Goal: Task Accomplishment & Management: Complete application form

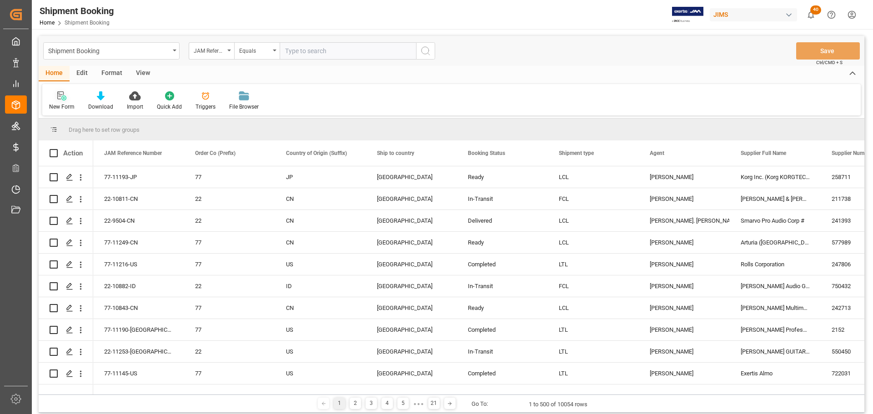
click at [63, 98] on icon at bounding box center [61, 95] width 9 height 9
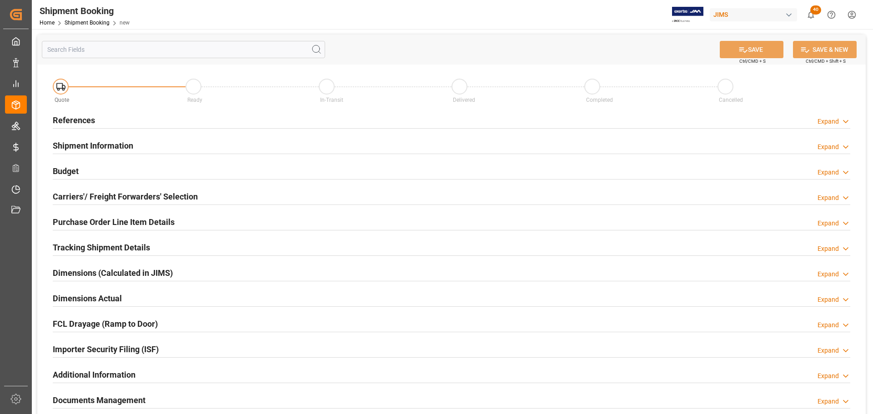
click at [203, 123] on div "References Expand" at bounding box center [451, 119] width 797 height 17
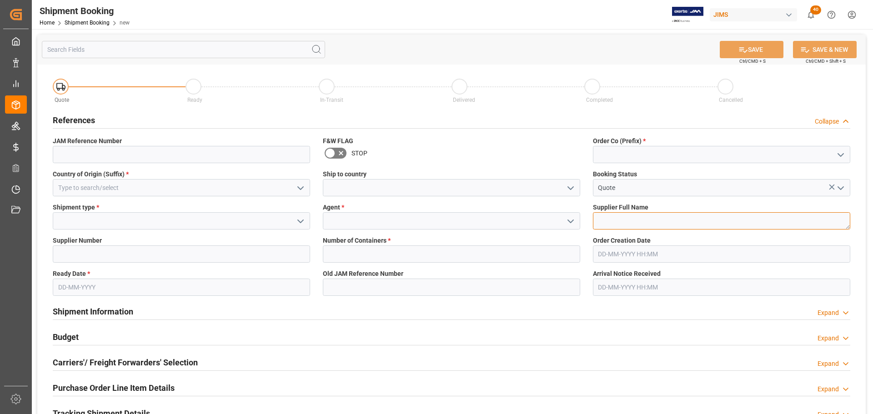
click at [617, 221] on textarea at bounding box center [721, 220] width 257 height 17
paste textarea "Schecter: Sun Valley [GEOGRAPHIC_DATA]"
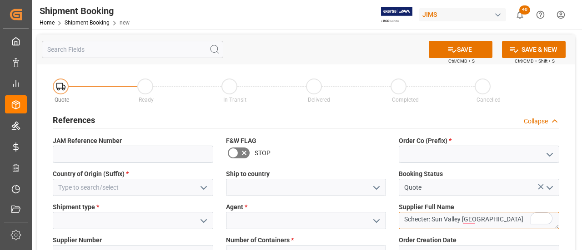
type textarea "Schecter: Sun Valley [GEOGRAPHIC_DATA]"
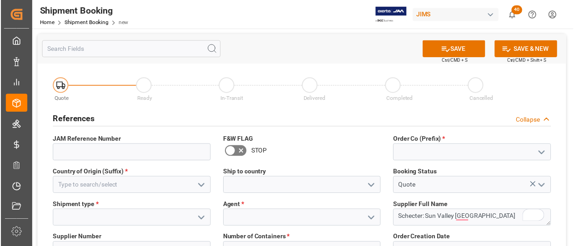
scroll to position [45, 0]
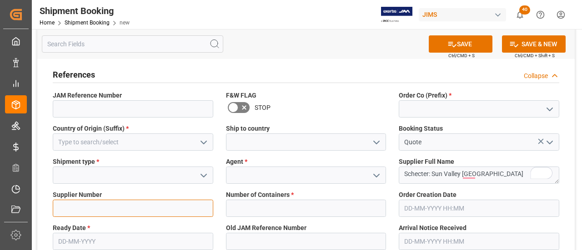
click at [99, 208] on input at bounding box center [133, 208] width 160 height 17
paste input "570522"
type input "570522"
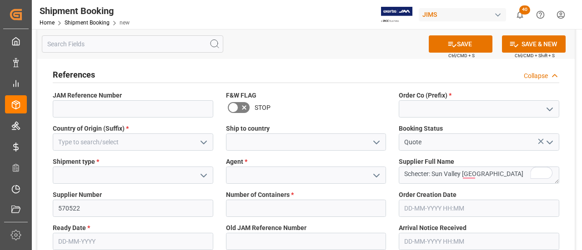
click at [199, 173] on icon "open menu" at bounding box center [203, 175] width 11 height 11
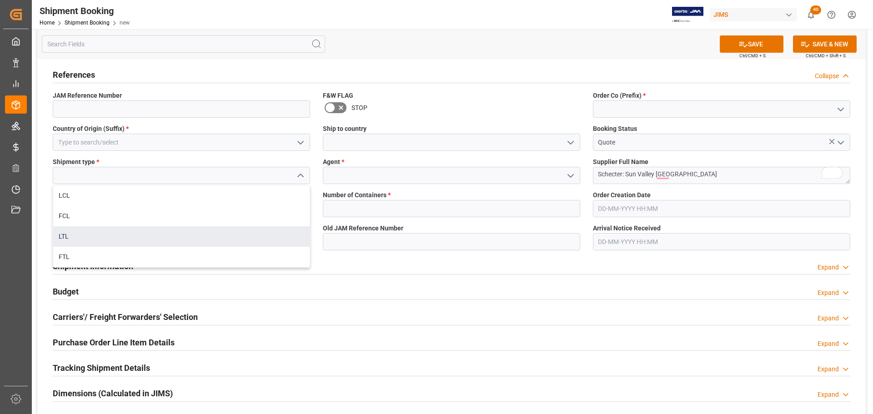
click at [79, 229] on div "LTL" at bounding box center [181, 236] width 256 height 20
type input "LTL"
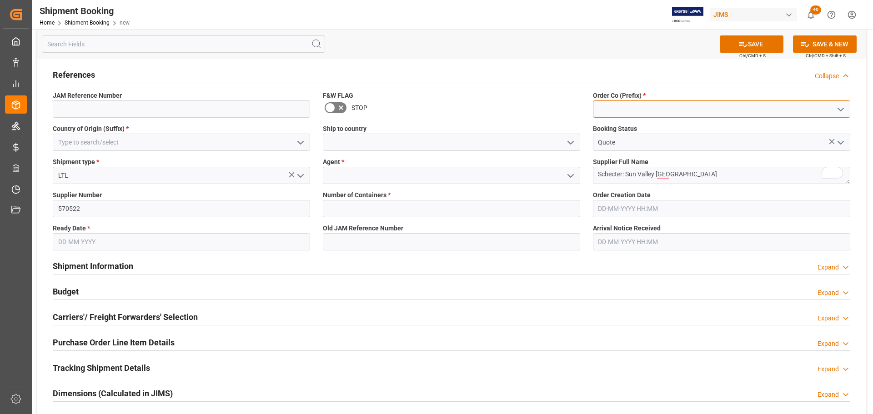
click at [702, 109] on input at bounding box center [721, 108] width 257 height 17
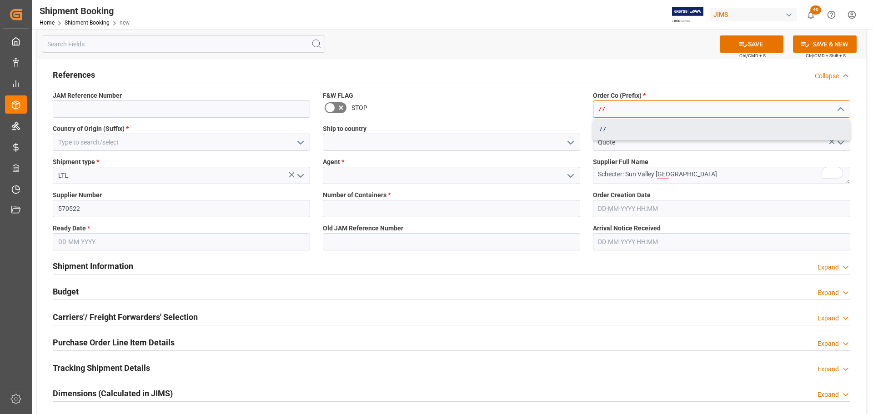
click at [679, 131] on div "77" at bounding box center [721, 129] width 256 height 20
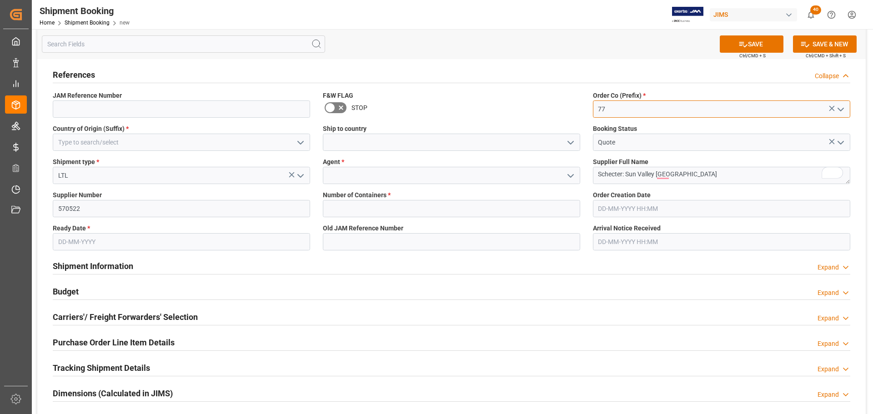
type input "77"
click at [199, 141] on input at bounding box center [181, 142] width 257 height 17
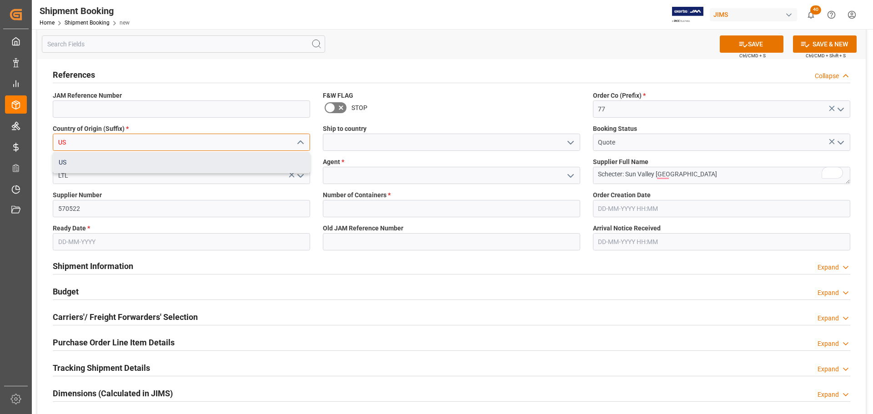
click at [174, 160] on div "US" at bounding box center [181, 162] width 256 height 20
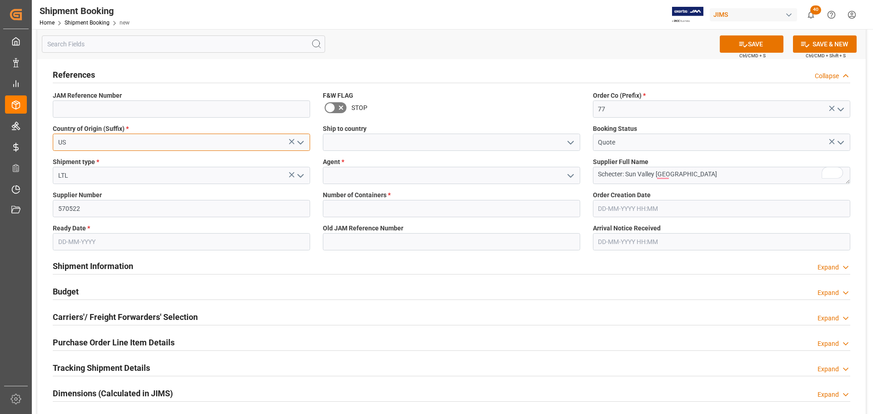
type input "US"
click at [385, 143] on input at bounding box center [451, 142] width 257 height 17
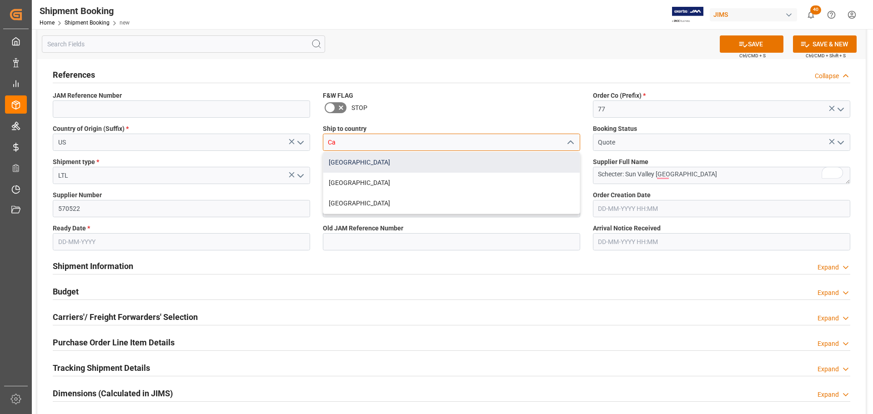
click at [329, 163] on div "Canada" at bounding box center [451, 162] width 256 height 20
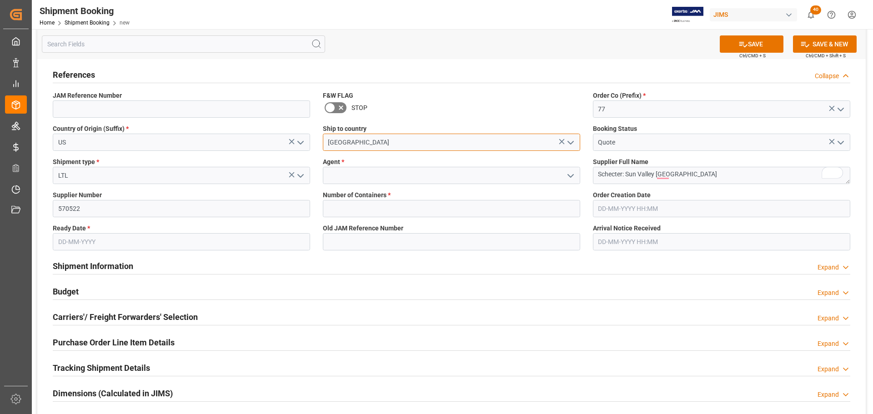
type input "Canada"
click at [337, 180] on input at bounding box center [451, 175] width 257 height 17
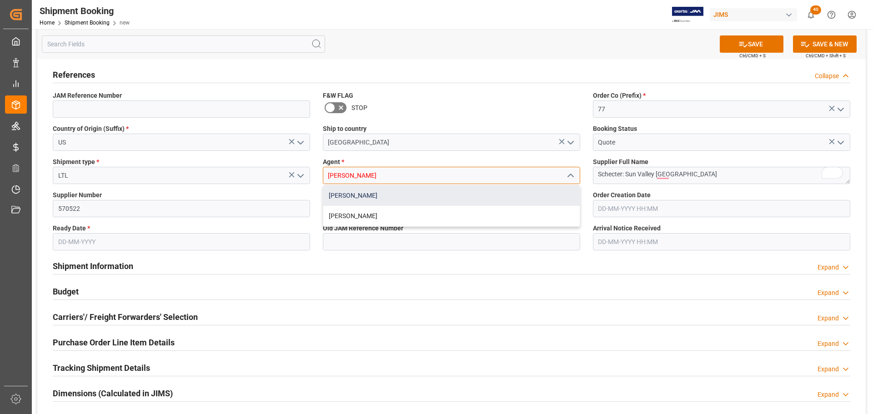
click at [406, 190] on div "[PERSON_NAME]" at bounding box center [451, 195] width 256 height 20
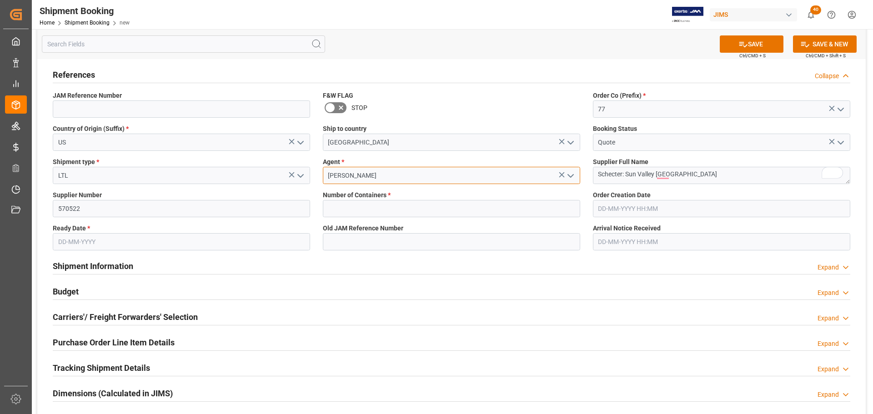
type input "[PERSON_NAME]"
click at [378, 209] on input "text" at bounding box center [451, 208] width 257 height 17
type input "0"
click at [139, 237] on input "text" at bounding box center [181, 241] width 257 height 17
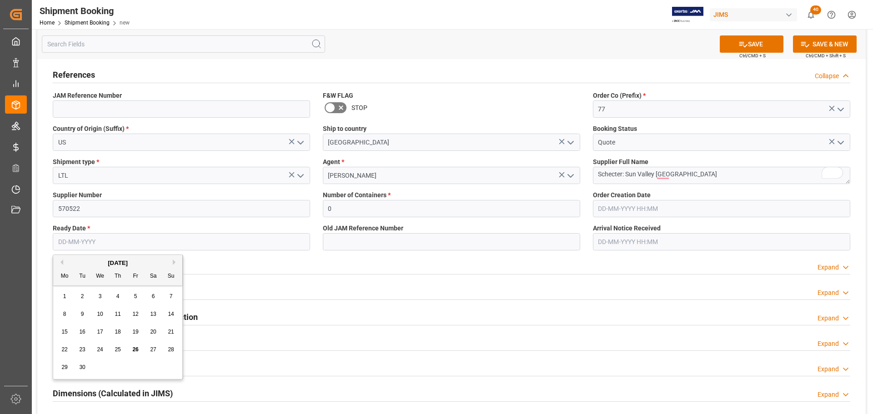
click at [133, 350] on span "26" at bounding box center [135, 349] width 6 height 6
type input "[DATE]"
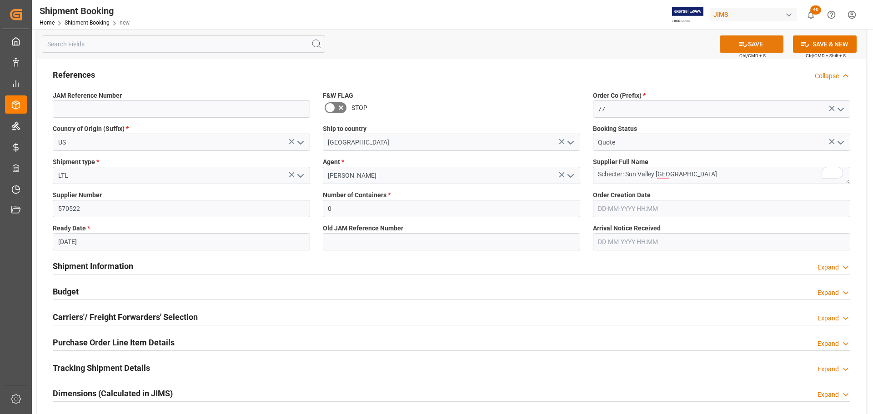
click at [745, 45] on button "SAVE" at bounding box center [751, 43] width 64 height 17
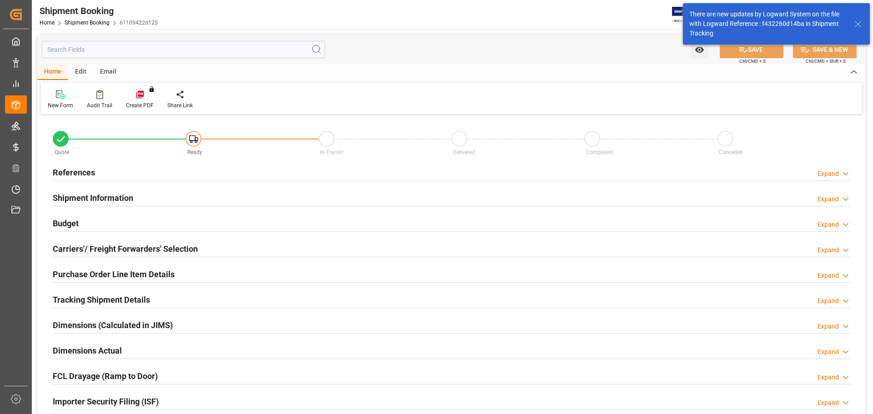
type input "0"
type input "[DATE]"
click at [155, 172] on div "References Expand" at bounding box center [451, 171] width 797 height 17
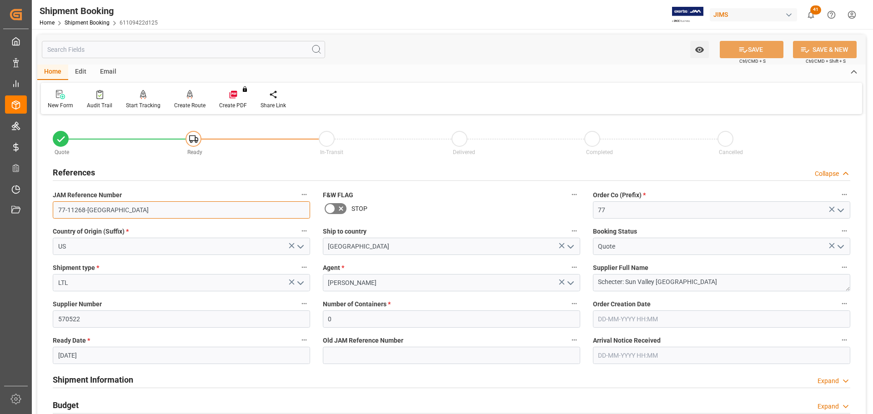
drag, startPoint x: 124, startPoint y: 214, endPoint x: 69, endPoint y: 217, distance: 54.6
click at [37, 217] on div "Quote Ready In-Transit Delivered Completed Cancelled References Collapse JAM Re…" at bounding box center [451, 399] width 828 height 565
click at [93, 170] on h2 "References" at bounding box center [74, 172] width 42 height 12
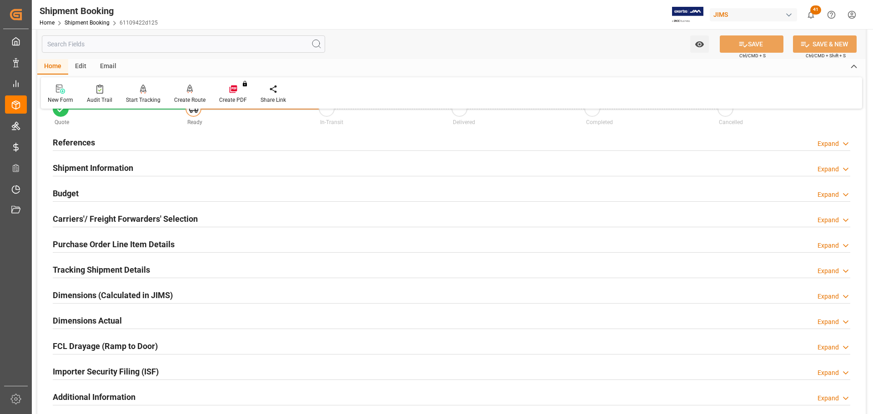
scroll to position [45, 0]
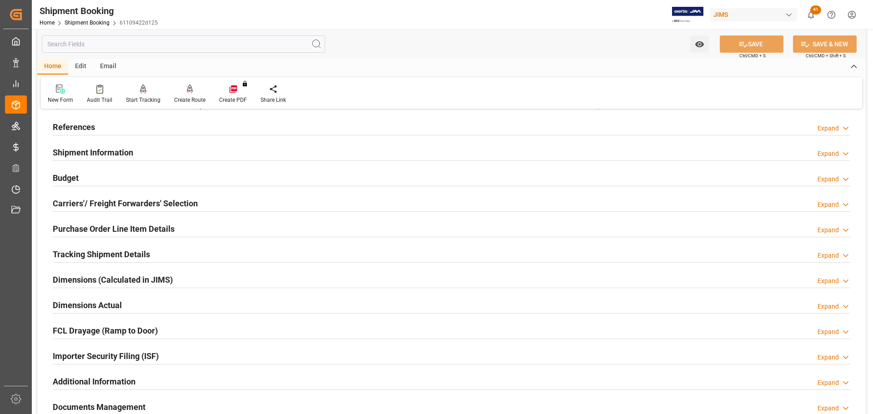
click at [95, 131] on div "References Expand" at bounding box center [451, 126] width 797 height 17
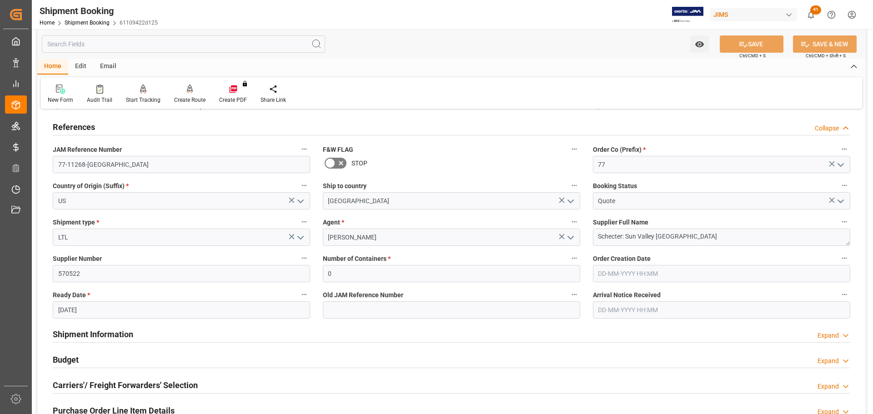
click at [95, 128] on div "References Collapse" at bounding box center [451, 126] width 797 height 17
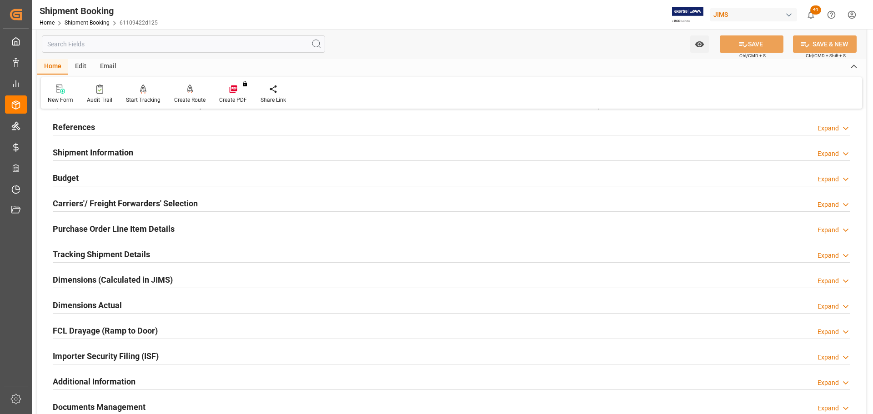
click at [98, 150] on h2 "Shipment Information" at bounding box center [93, 152] width 80 height 12
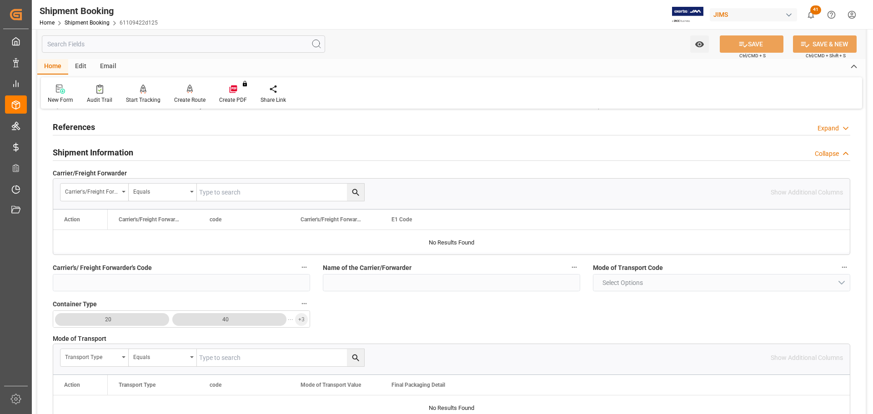
click at [123, 148] on h2 "Shipment Information" at bounding box center [93, 152] width 80 height 12
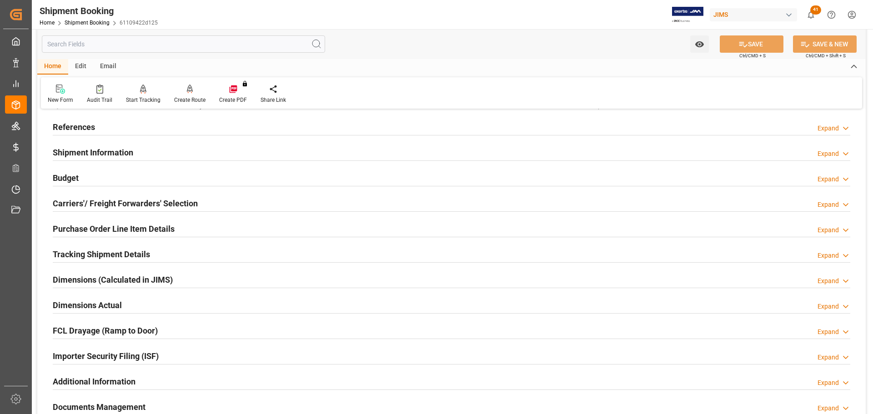
click at [123, 205] on h2 "Carriers'/ Freight Forwarders' Selection" at bounding box center [125, 203] width 145 height 12
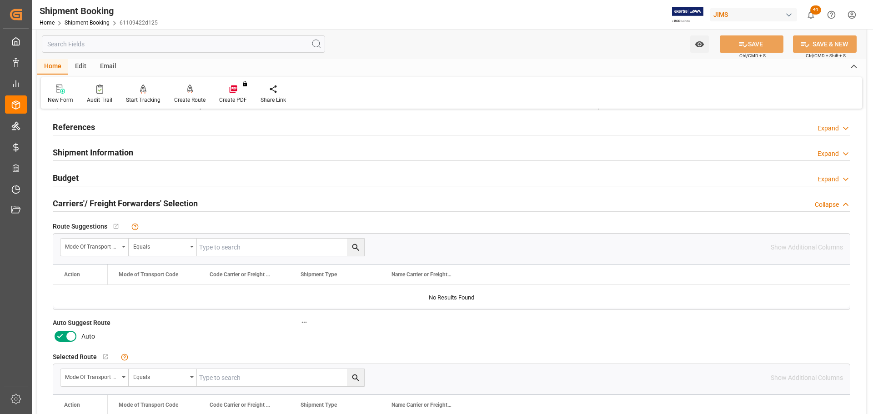
click at [66, 339] on icon at bounding box center [70, 336] width 11 height 11
click at [0, 0] on input "checkbox" at bounding box center [0, 0] width 0 height 0
click at [66, 339] on icon at bounding box center [70, 336] width 11 height 11
click at [0, 0] on input "checkbox" at bounding box center [0, 0] width 0 height 0
click at [64, 334] on icon at bounding box center [60, 336] width 11 height 11
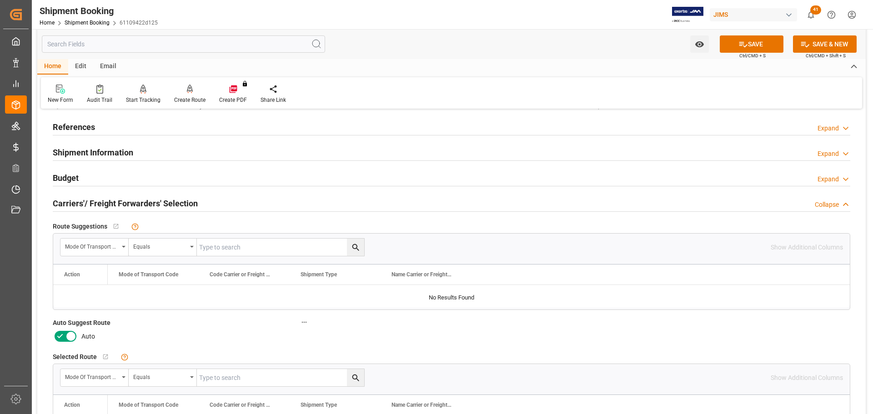
click at [0, 0] on input "checkbox" at bounding box center [0, 0] width 0 height 0
click at [753, 41] on button "SAVE" at bounding box center [751, 43] width 64 height 17
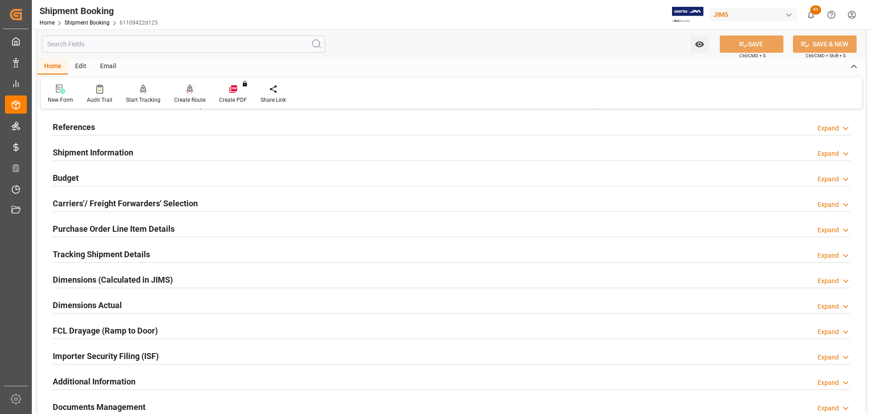
click at [185, 102] on div "Create Route" at bounding box center [189, 100] width 31 height 8
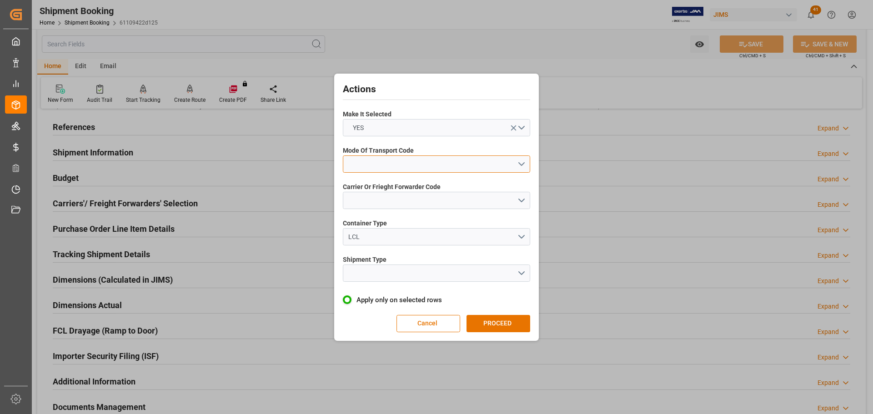
click at [375, 167] on button "open menu" at bounding box center [436, 163] width 187 height 17
click at [383, 202] on div "3- TRUCKR" at bounding box center [436, 204] width 186 height 19
click at [383, 202] on button "open menu" at bounding box center [436, 200] width 187 height 17
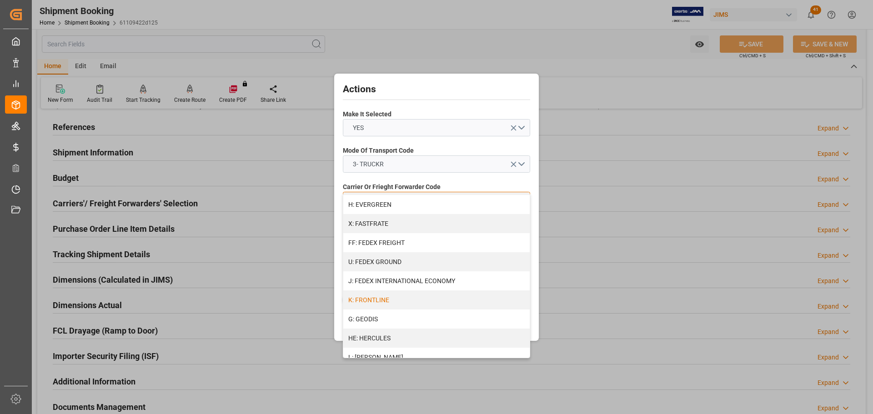
scroll to position [273, 0]
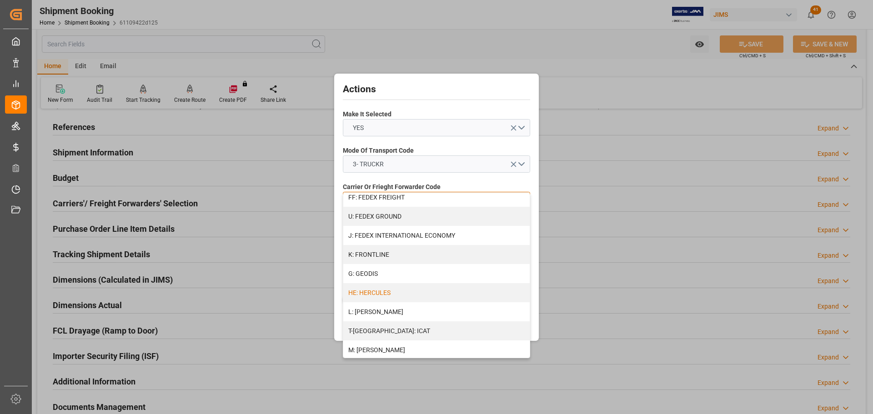
click at [398, 290] on div "HE: HERCULES" at bounding box center [436, 292] width 186 height 19
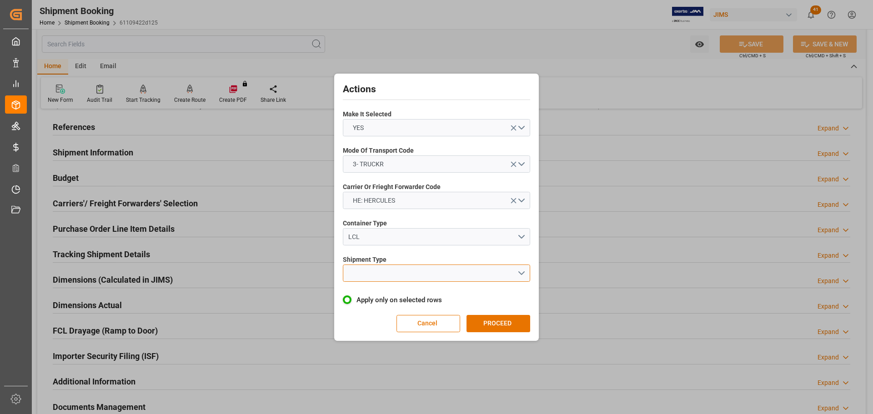
click at [391, 275] on button "open menu" at bounding box center [436, 273] width 187 height 17
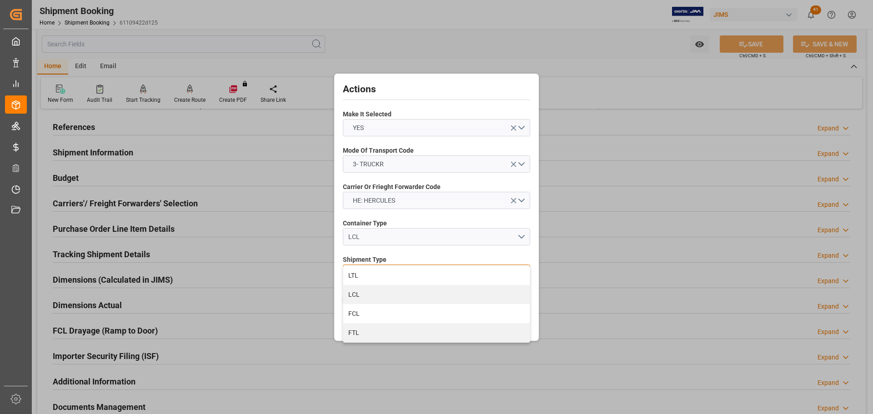
click at [391, 275] on div "LTL" at bounding box center [436, 275] width 186 height 19
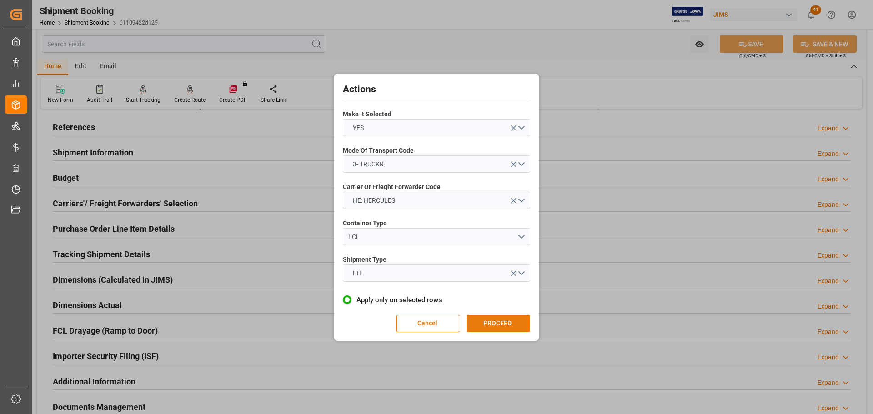
click at [494, 331] on button "PROCEED" at bounding box center [498, 323] width 64 height 17
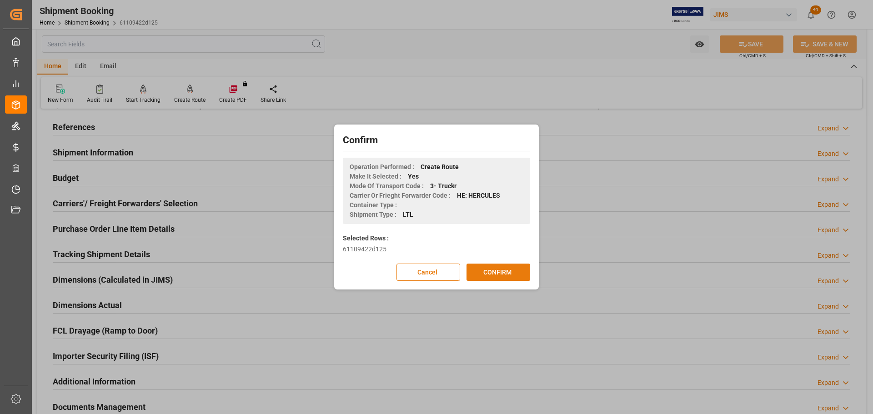
click at [492, 277] on button "CONFIRM" at bounding box center [498, 272] width 64 height 17
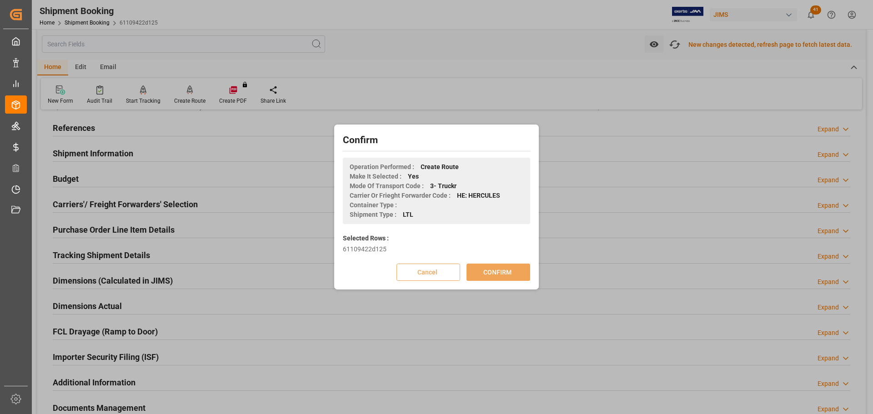
scroll to position [46, 0]
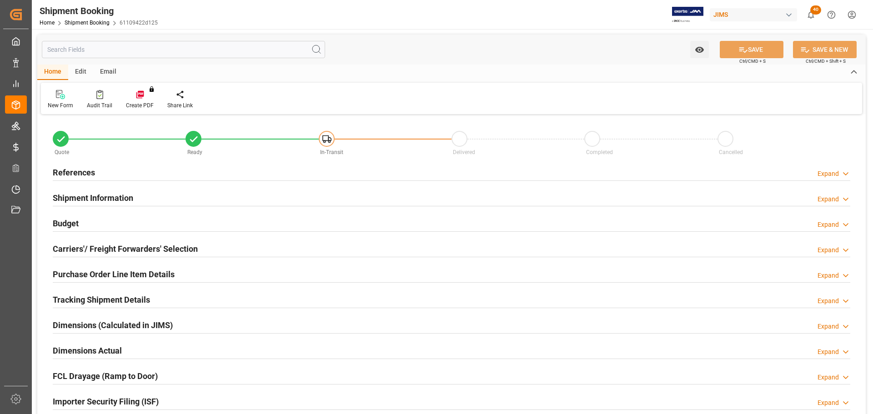
type input "0"
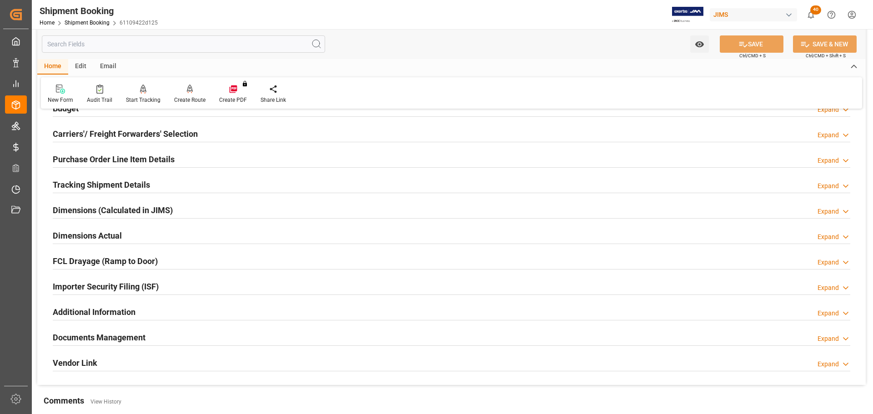
scroll to position [136, 0]
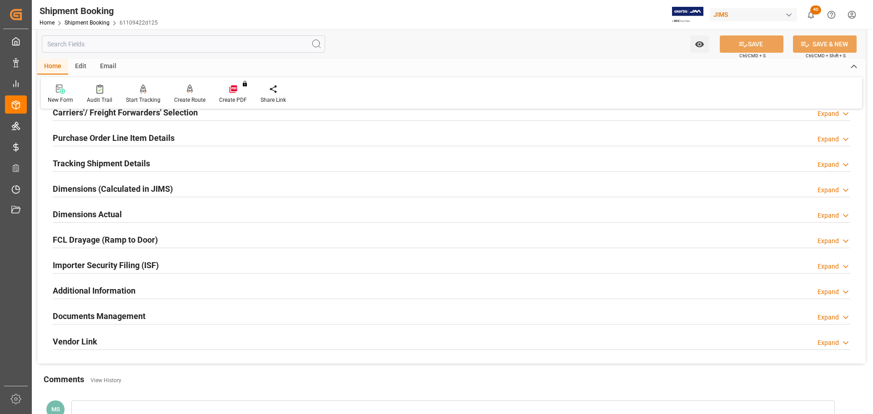
click at [98, 210] on h2 "Dimensions Actual" at bounding box center [87, 214] width 69 height 12
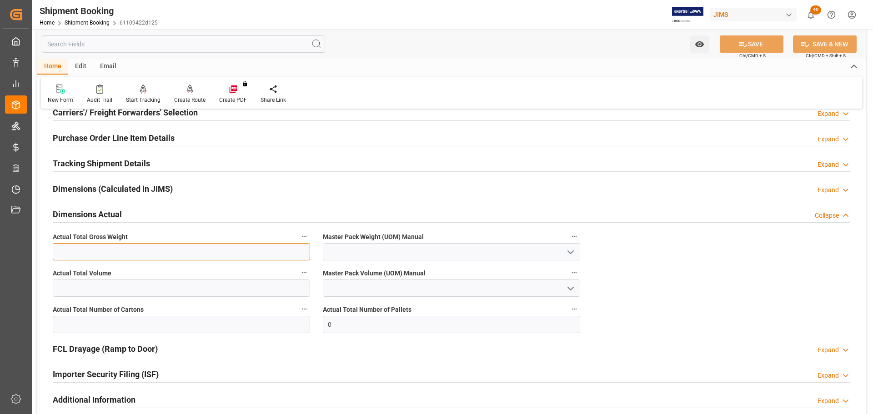
click at [155, 254] on input "text" at bounding box center [181, 251] width 257 height 17
type input "1098"
click at [569, 250] on icon "open menu" at bounding box center [570, 252] width 11 height 11
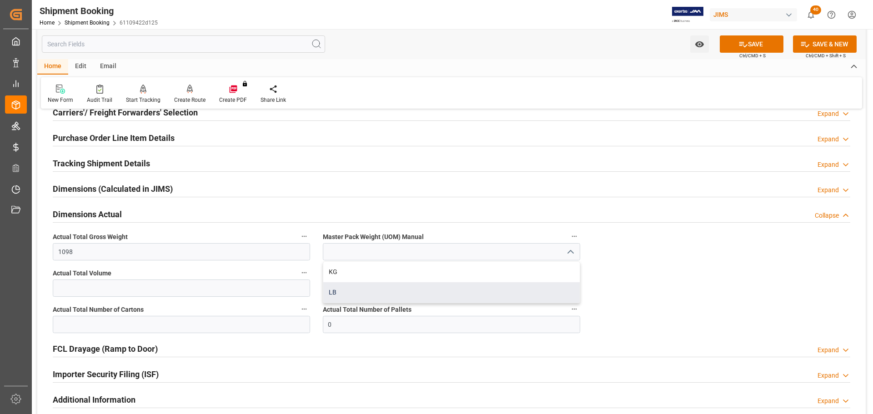
click at [414, 290] on div "LB" at bounding box center [451, 292] width 256 height 20
type input "LB"
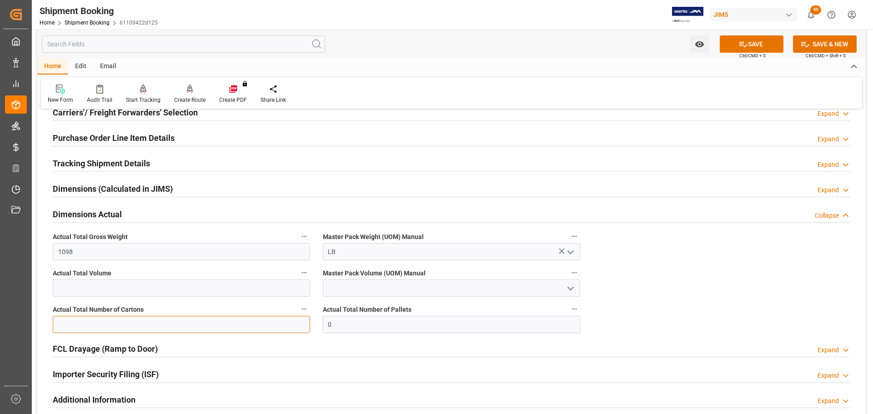
click at [127, 328] on input "text" at bounding box center [181, 324] width 257 height 17
type input "23"
click at [395, 324] on input "0" at bounding box center [451, 324] width 257 height 17
type input "3"
click at [753, 50] on button "SAVE" at bounding box center [751, 43] width 64 height 17
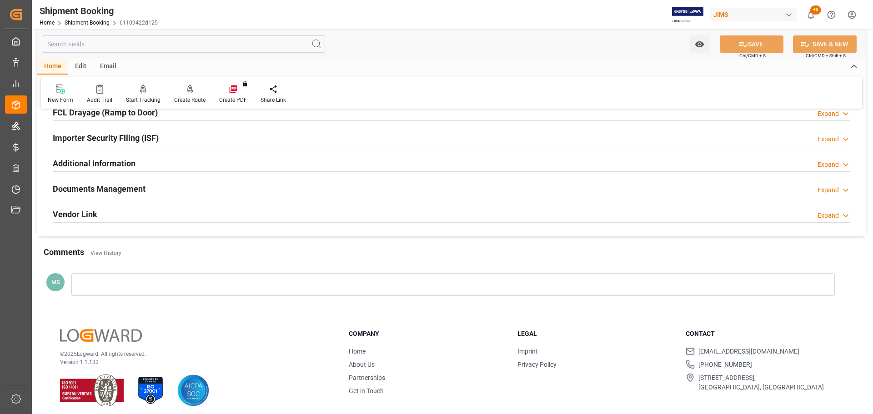
scroll to position [268, 0]
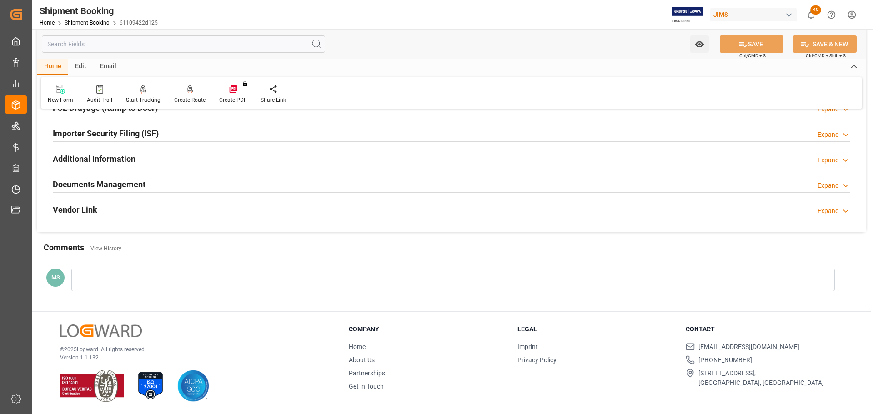
click at [136, 181] on h2 "Documents Management" at bounding box center [99, 184] width 93 height 12
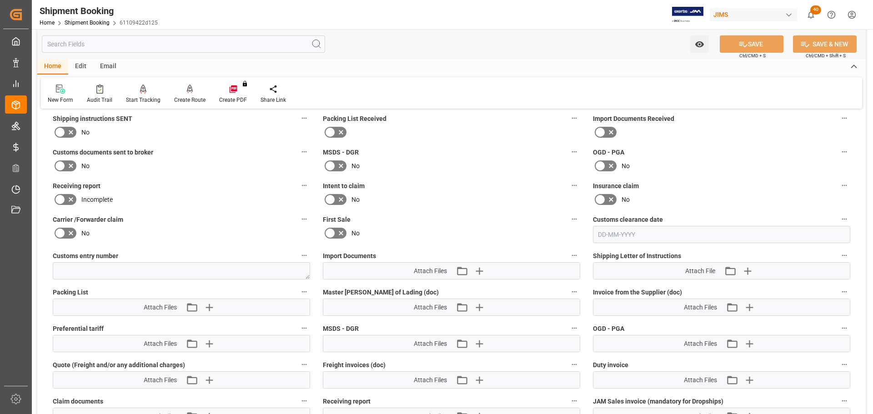
scroll to position [359, 0]
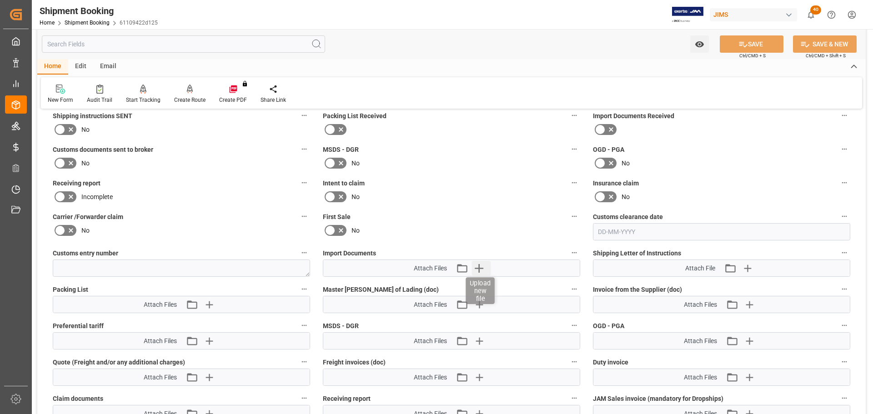
click at [483, 266] on icon "button" at bounding box center [478, 268] width 15 height 15
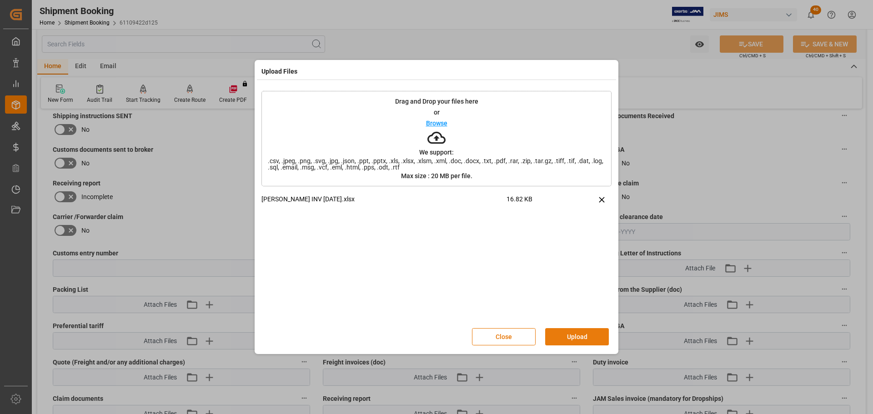
click at [592, 340] on button "Upload" at bounding box center [577, 336] width 64 height 17
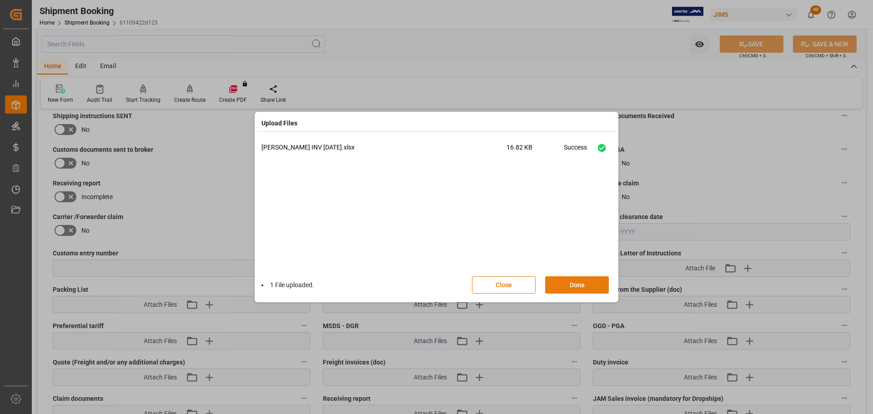
click at [579, 290] on button "Done" at bounding box center [577, 284] width 64 height 17
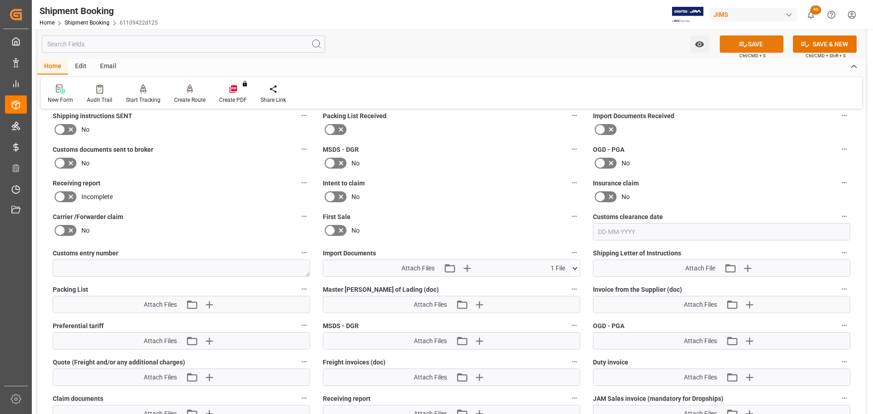
click at [750, 42] on button "SAVE" at bounding box center [751, 43] width 64 height 17
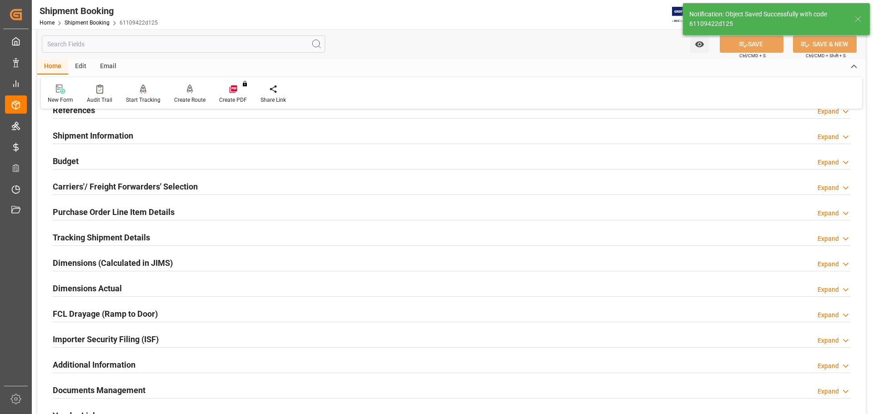
scroll to position [41, 0]
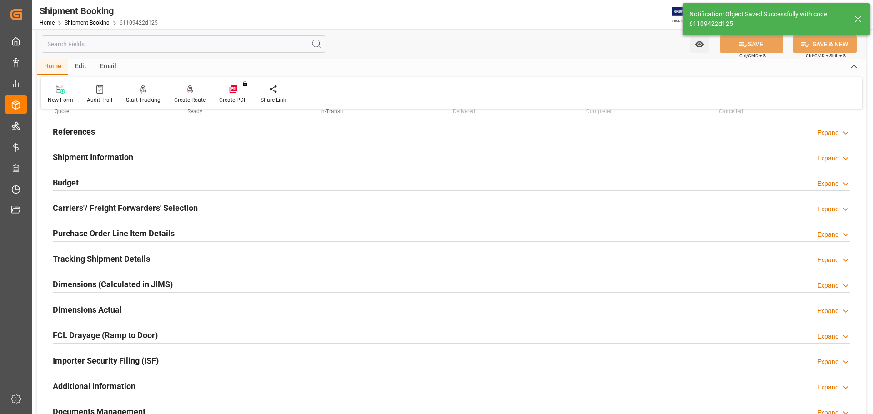
click at [126, 257] on h2 "Tracking Shipment Details" at bounding box center [101, 259] width 97 height 12
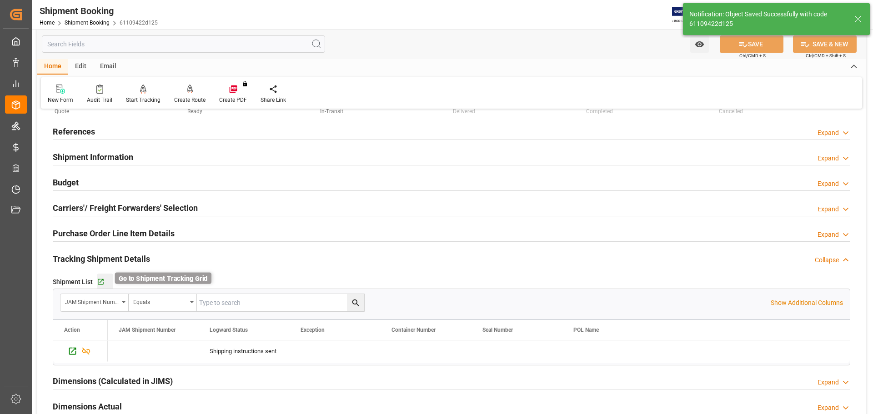
click at [101, 284] on icon "button" at bounding box center [101, 282] width 6 height 6
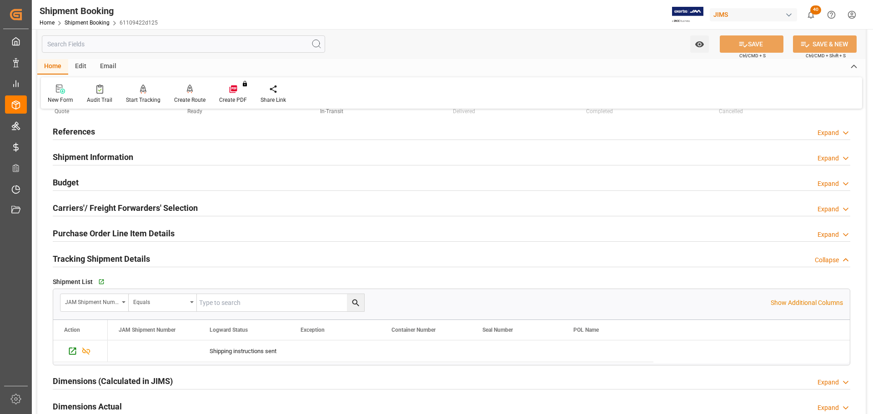
click at [106, 125] on div "References Expand" at bounding box center [451, 130] width 797 height 17
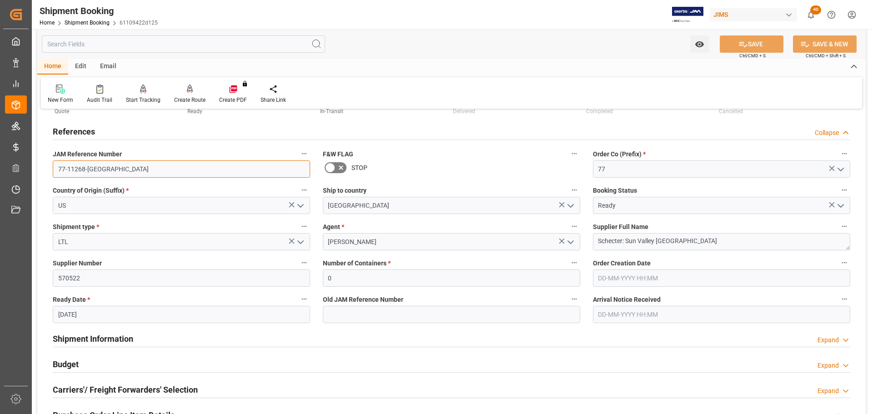
drag, startPoint x: 96, startPoint y: 165, endPoint x: 52, endPoint y: 161, distance: 44.7
click at [52, 161] on div "JAM Reference Number 77-11268-US" at bounding box center [181, 163] width 270 height 36
drag, startPoint x: 675, startPoint y: 240, endPoint x: 587, endPoint y: 248, distance: 88.6
click at [587, 248] on div "Supplier Full Name Schecter: Sun Valley USA" at bounding box center [721, 235] width 270 height 36
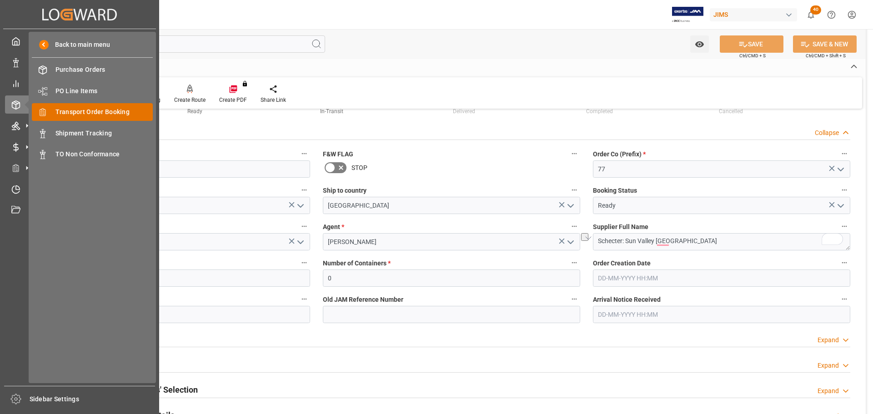
click at [107, 106] on div "Transport Order Booking Transport Order Booking" at bounding box center [92, 112] width 121 height 18
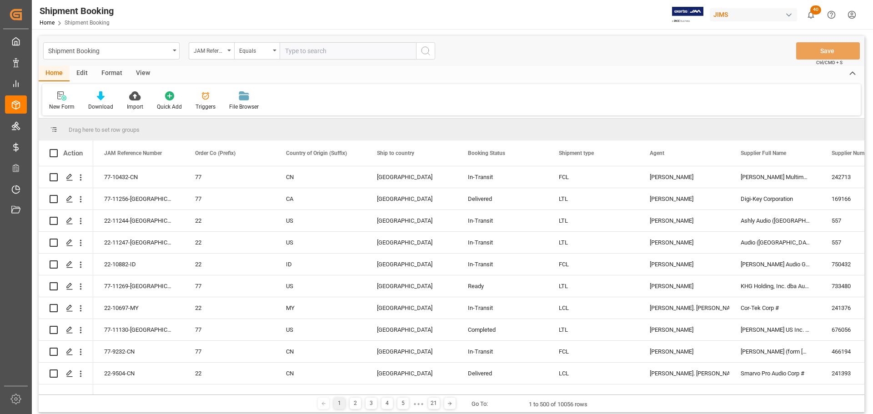
click at [313, 50] on input "text" at bounding box center [348, 50] width 136 height 17
type input "77-11051-[GEOGRAPHIC_DATA]"
click at [430, 55] on icon "search button" at bounding box center [425, 50] width 11 height 11
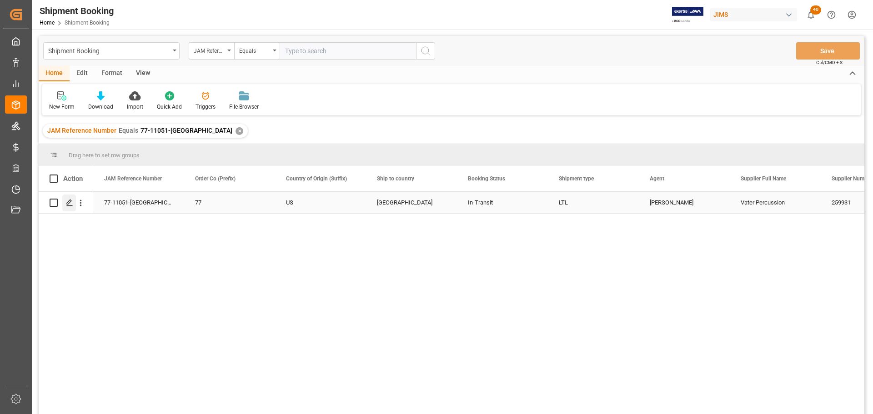
click at [71, 205] on icon "Press SPACE to select this row." at bounding box center [69, 202] width 7 height 7
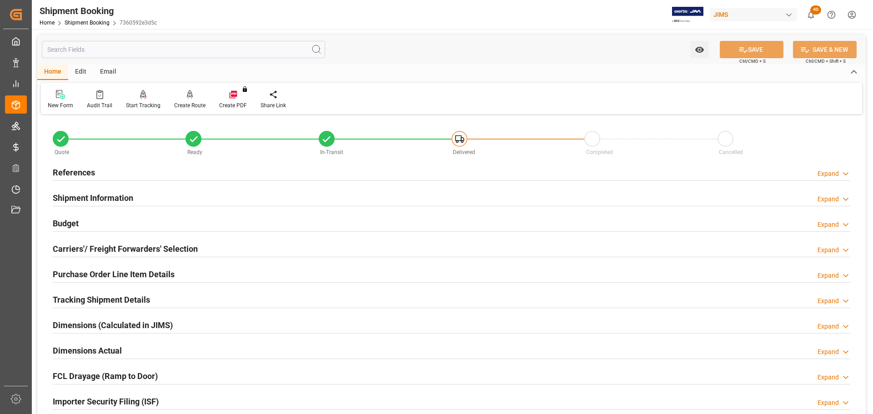
click at [109, 162] on div "References Expand" at bounding box center [451, 172] width 810 height 25
click at [94, 167] on h2 "References" at bounding box center [74, 172] width 42 height 12
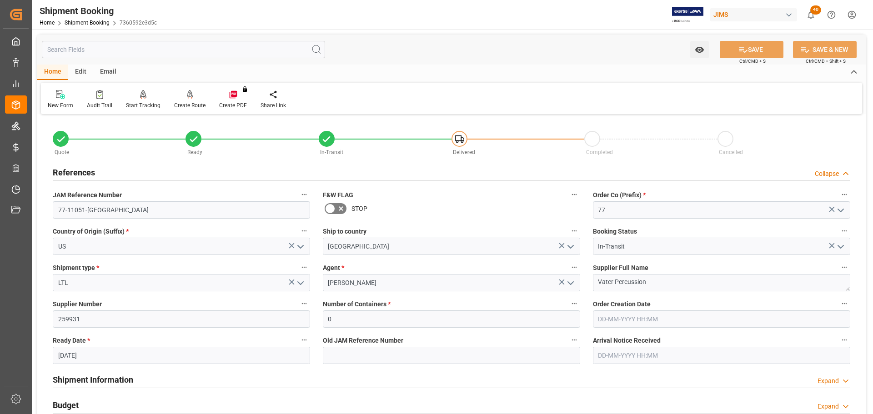
click at [92, 170] on h2 "References" at bounding box center [74, 172] width 42 height 12
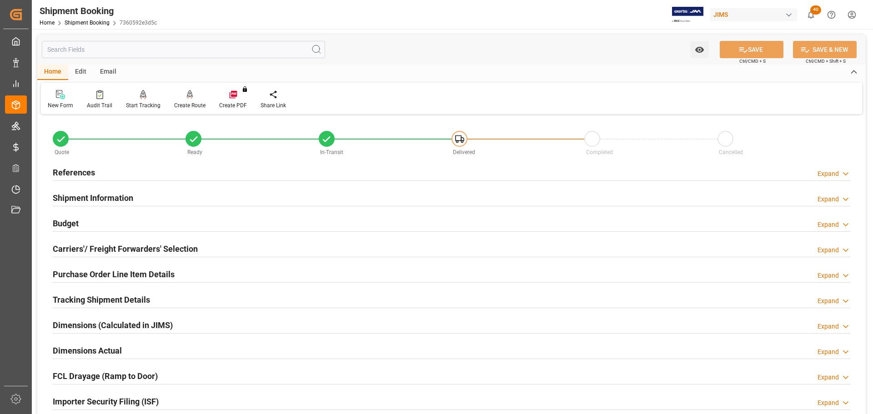
click at [94, 192] on h2 "Shipment Information" at bounding box center [93, 198] width 80 height 12
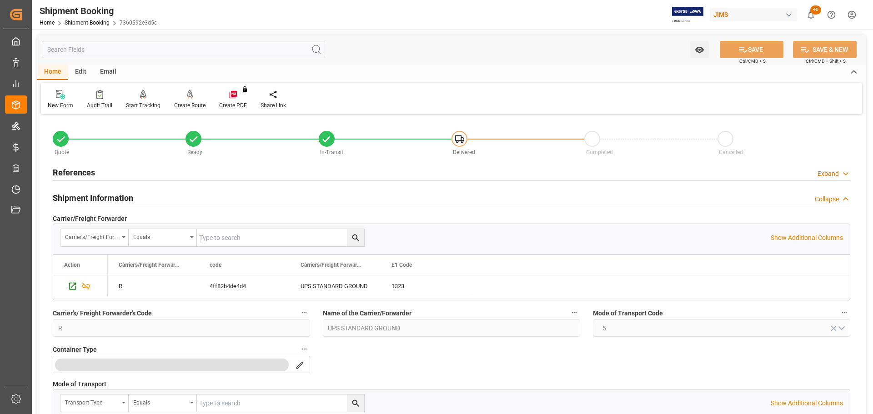
click at [94, 192] on h2 "Shipment Information" at bounding box center [93, 198] width 80 height 12
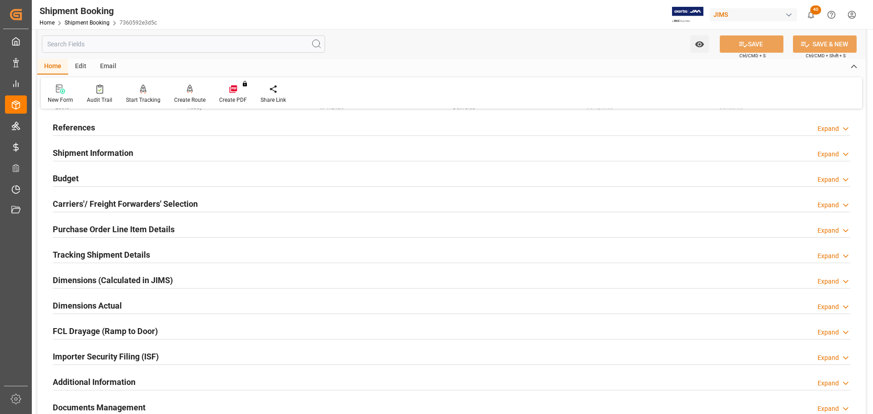
scroll to position [45, 0]
click at [96, 186] on div at bounding box center [451, 186] width 797 height 0
click at [97, 181] on div "Budget Expand" at bounding box center [451, 177] width 797 height 17
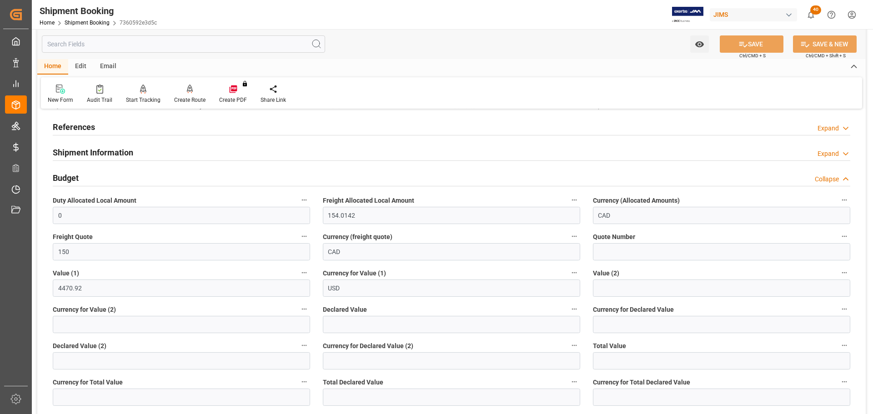
click at [122, 179] on div "Budget Collapse" at bounding box center [451, 177] width 797 height 17
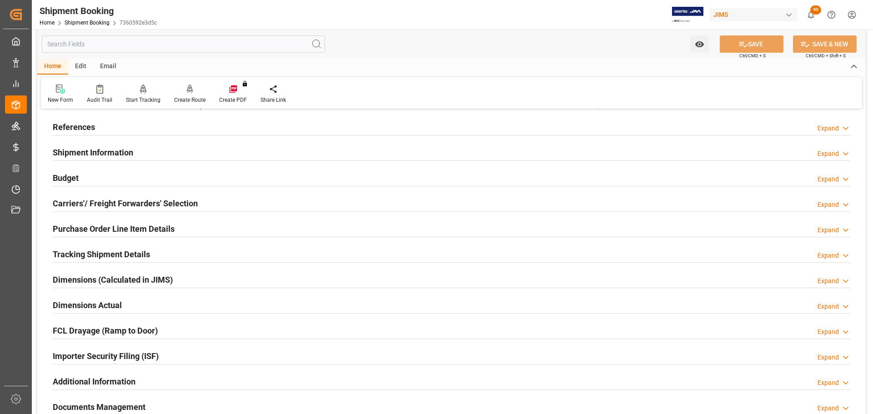
click at [120, 202] on h2 "Carriers'/ Freight Forwarders' Selection" at bounding box center [125, 203] width 145 height 12
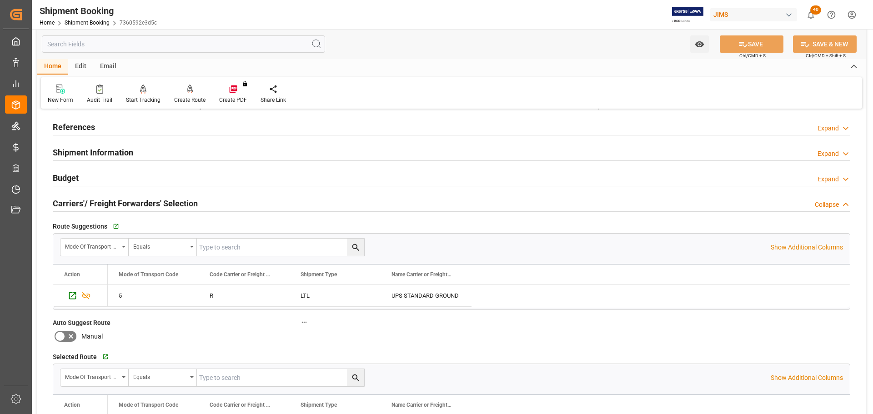
click at [120, 201] on h2 "Carriers'/ Freight Forwarders' Selection" at bounding box center [125, 203] width 145 height 12
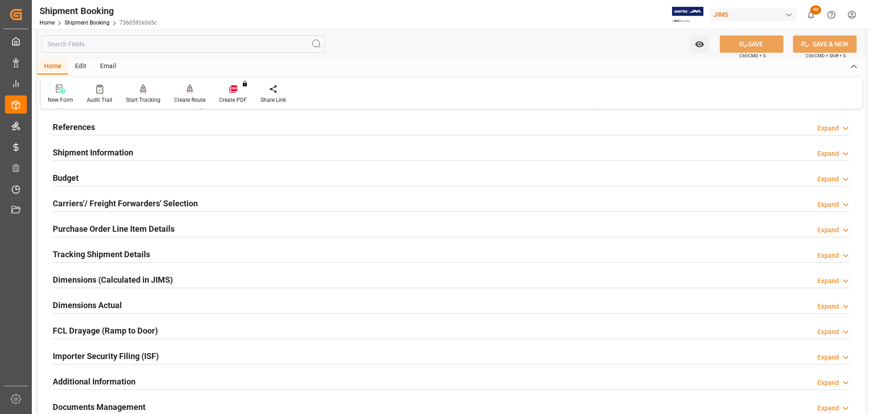
scroll to position [91, 0]
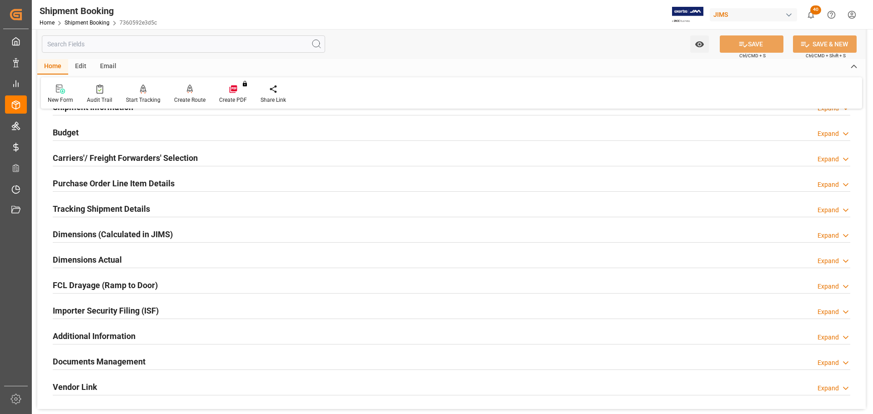
click at [132, 186] on h2 "Purchase Order Line Item Details" at bounding box center [114, 183] width 122 height 12
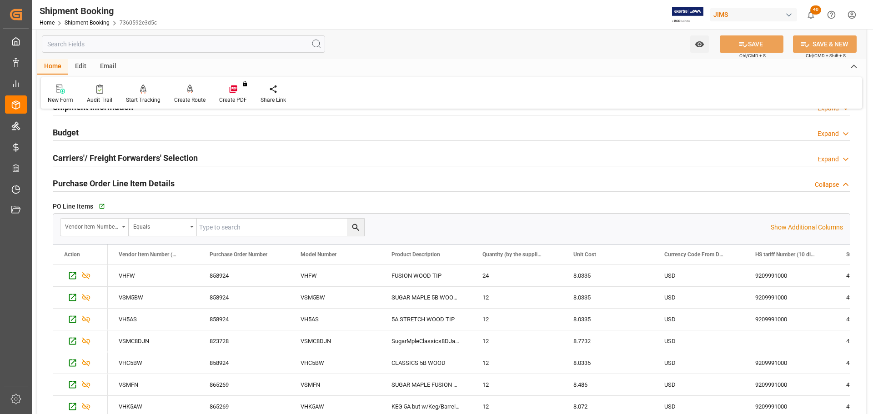
click at [133, 183] on h2 "Purchase Order Line Item Details" at bounding box center [114, 183] width 122 height 12
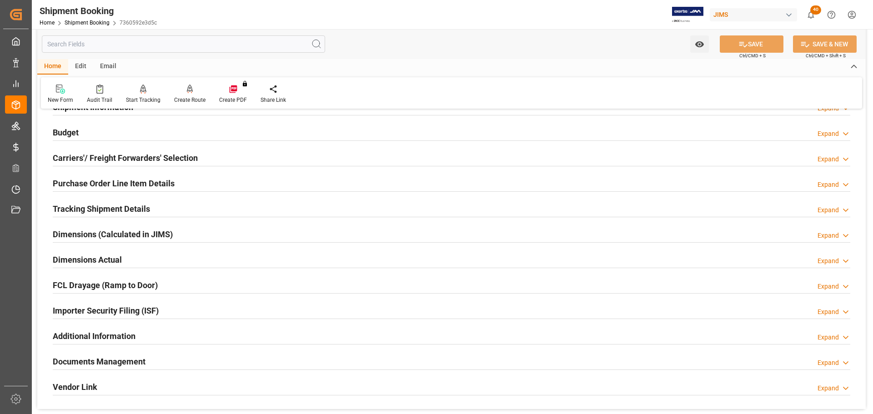
click at [127, 208] on h2 "Tracking Shipment Details" at bounding box center [101, 209] width 97 height 12
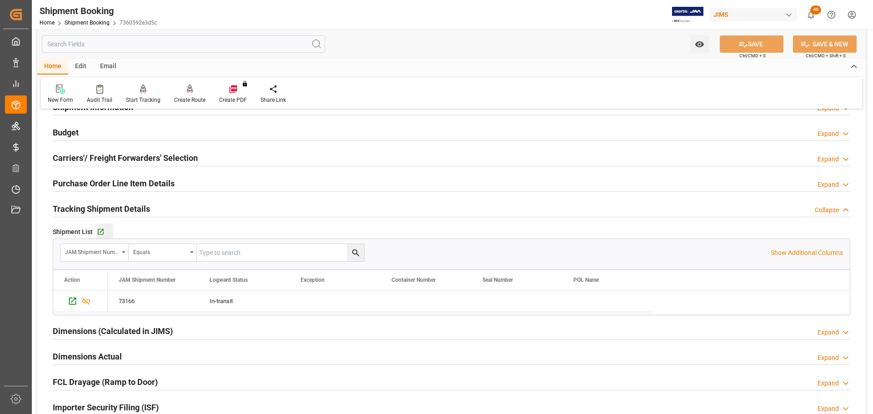
click at [105, 231] on div "Go to Shipment Tracking Grid" at bounding box center [105, 232] width 16 height 8
click at [138, 200] on div "Tracking Shipment Details" at bounding box center [101, 208] width 97 height 17
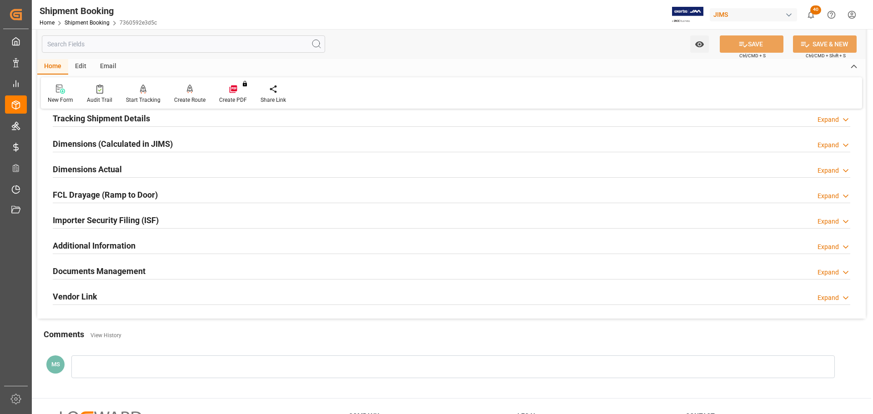
scroll to position [182, 0]
click at [125, 173] on div "Dimensions Actual Expand" at bounding box center [451, 168] width 797 height 17
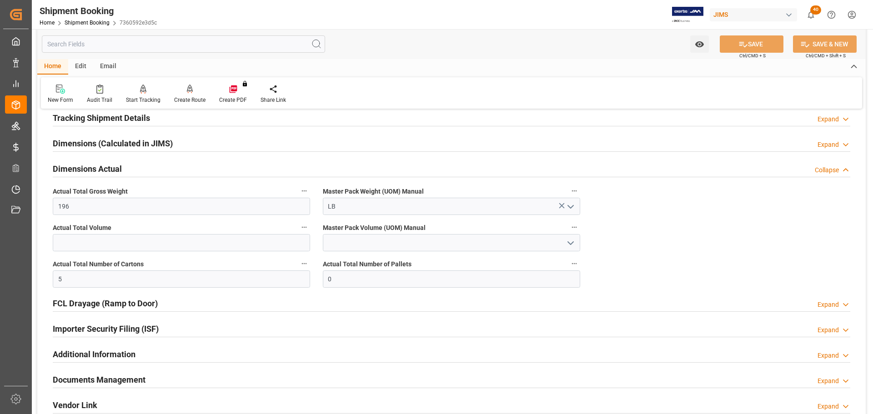
click at [124, 171] on div "Dimensions Actual Collapse" at bounding box center [451, 168] width 797 height 17
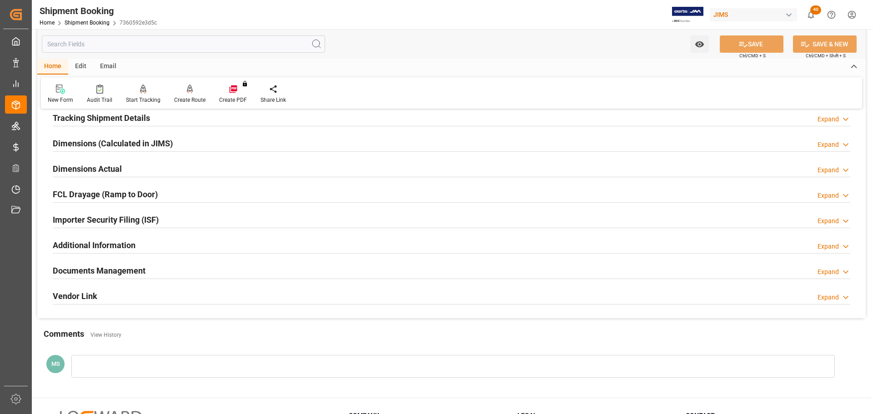
scroll to position [268, 0]
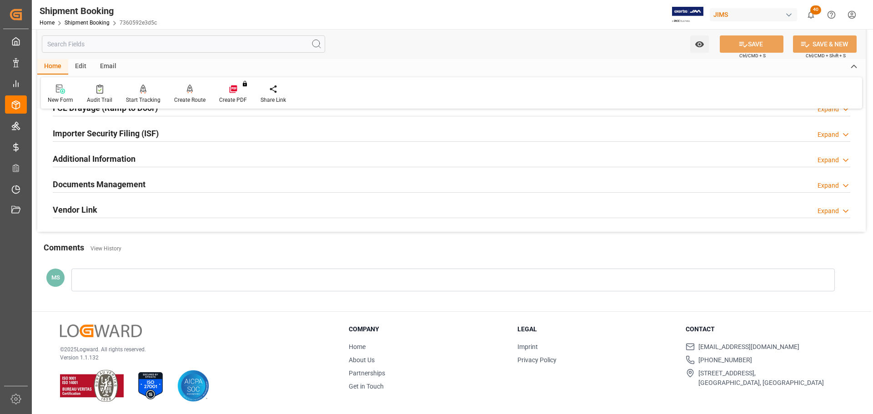
click at [125, 183] on h2 "Documents Management" at bounding box center [99, 184] width 93 height 12
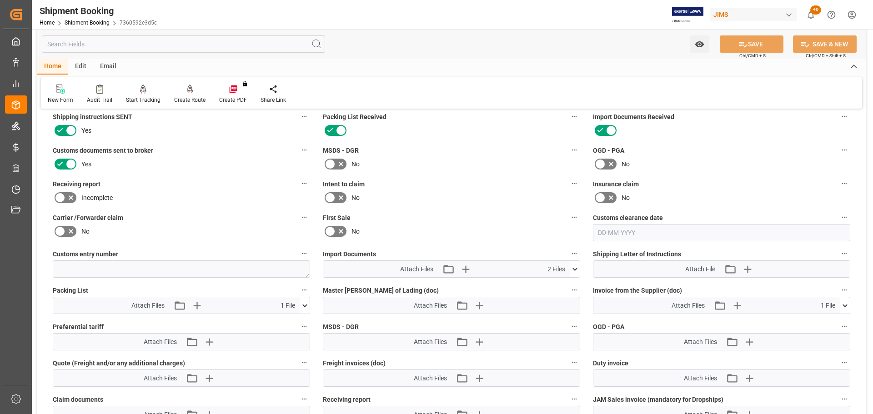
scroll to position [359, 0]
click at [575, 270] on icon at bounding box center [575, 269] width 10 height 10
click at [465, 267] on icon "button" at bounding box center [465, 268] width 9 height 9
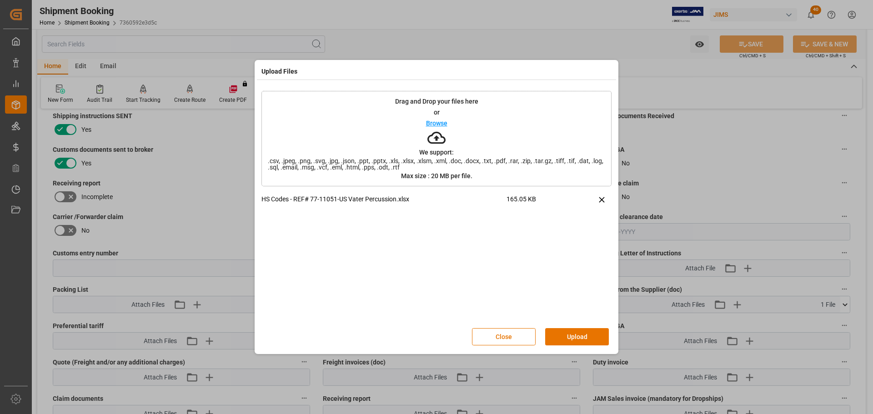
click at [569, 336] on button "Upload" at bounding box center [577, 336] width 64 height 17
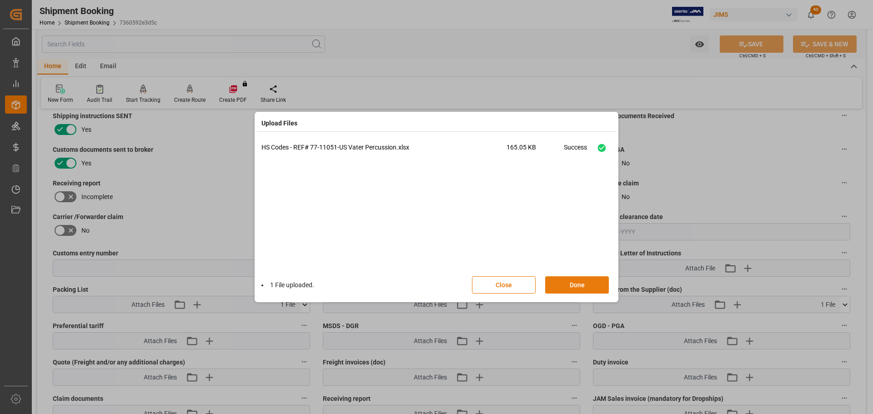
click at [573, 286] on button "Done" at bounding box center [577, 284] width 64 height 17
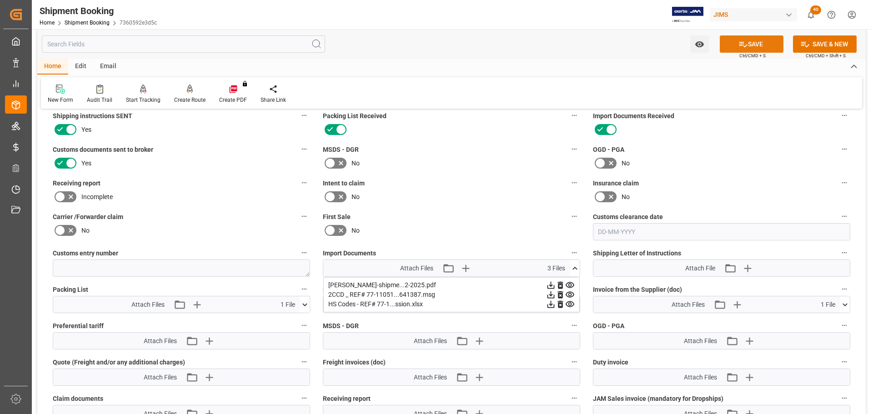
click at [764, 47] on button "SAVE" at bounding box center [751, 43] width 64 height 17
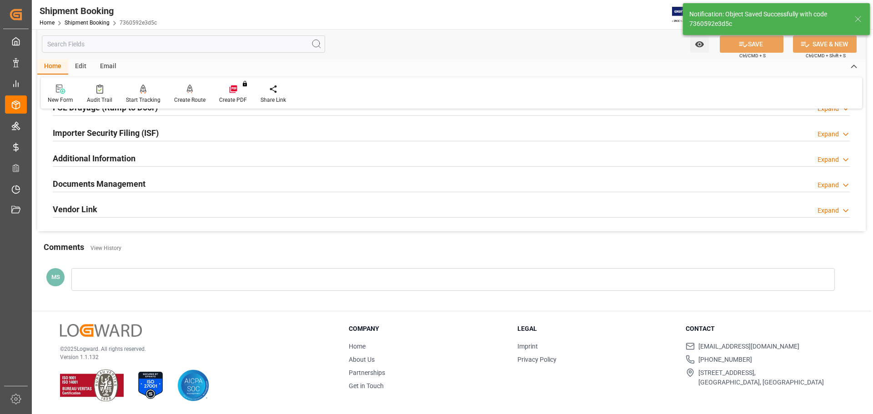
scroll to position [268, 0]
click at [130, 178] on h2 "Documents Management" at bounding box center [99, 184] width 93 height 12
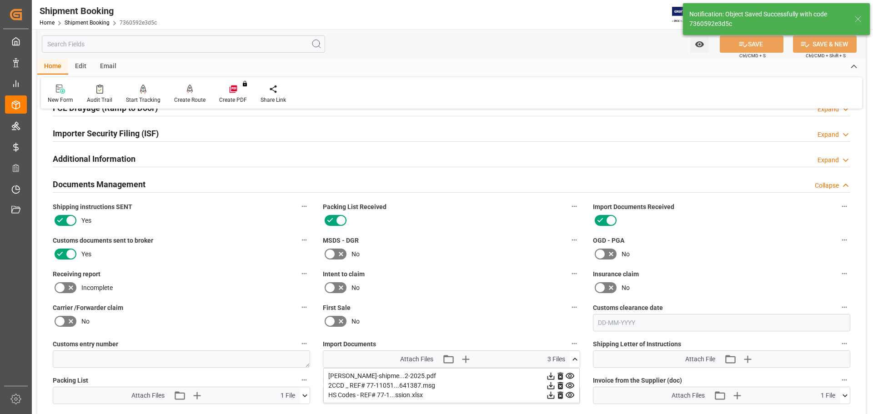
scroll to position [359, 0]
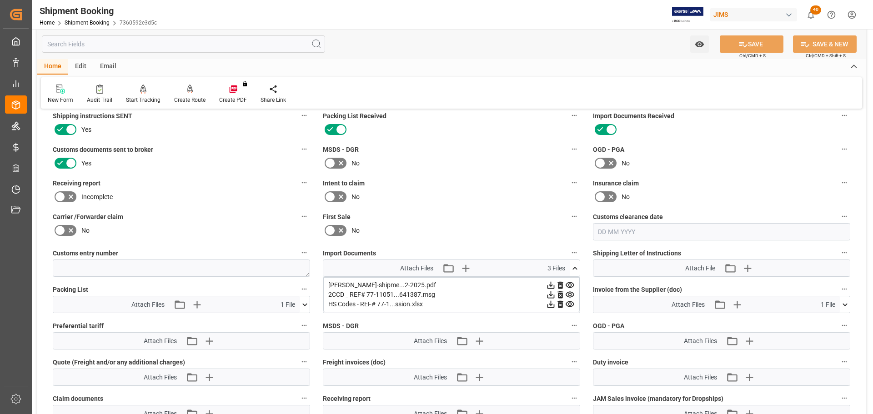
click at [575, 269] on icon at bounding box center [575, 269] width 10 height 10
click at [305, 306] on icon at bounding box center [305, 305] width 10 height 10
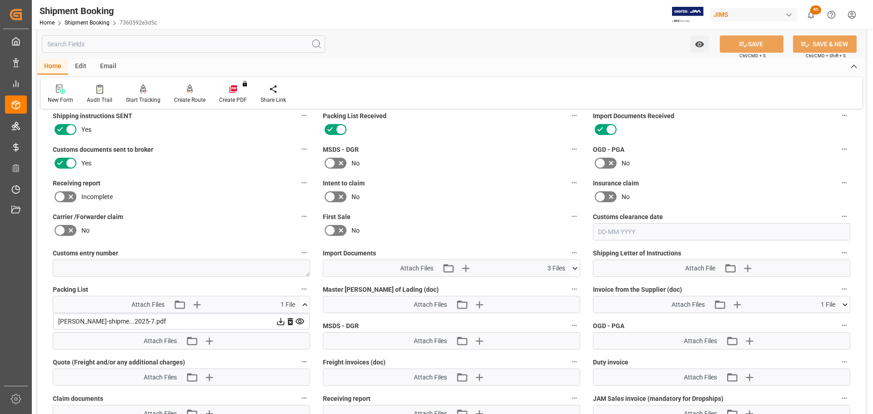
click at [297, 322] on icon at bounding box center [300, 322] width 10 height 10
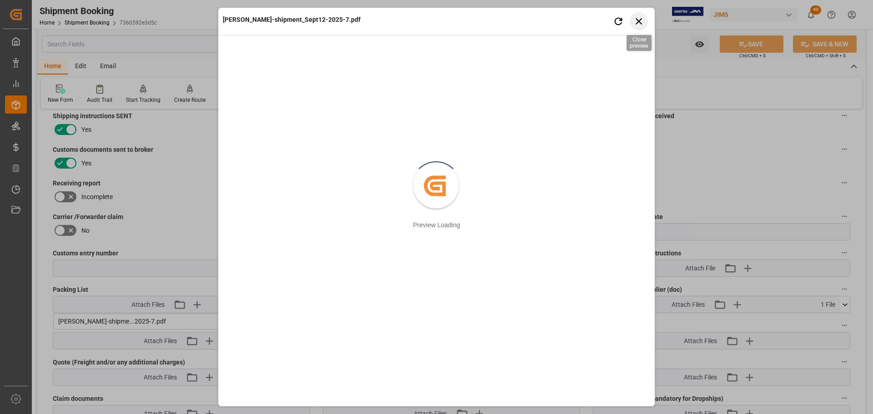
click at [637, 19] on icon "button" at bounding box center [638, 20] width 11 height 11
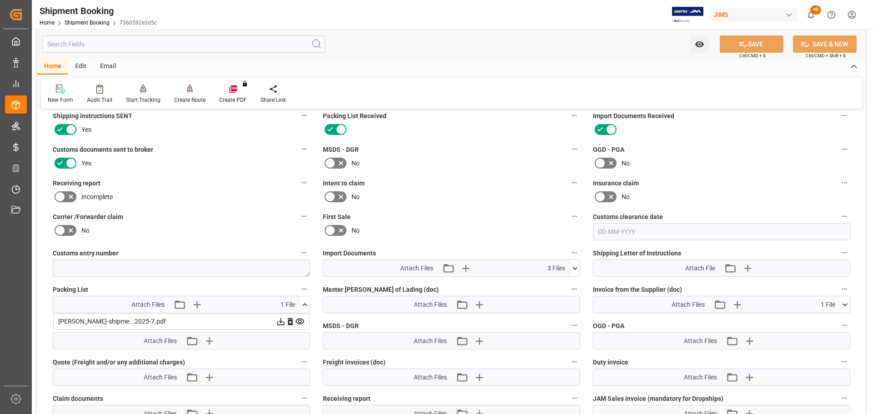
scroll to position [223, 0]
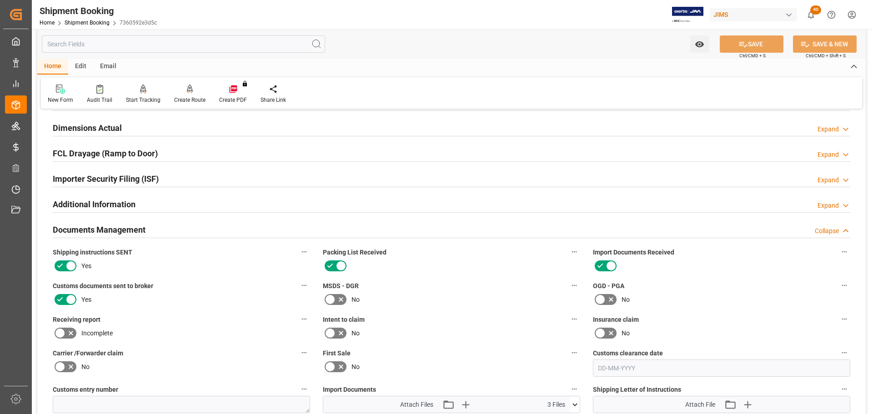
click at [181, 228] on div "Documents Management Collapse" at bounding box center [451, 228] width 797 height 17
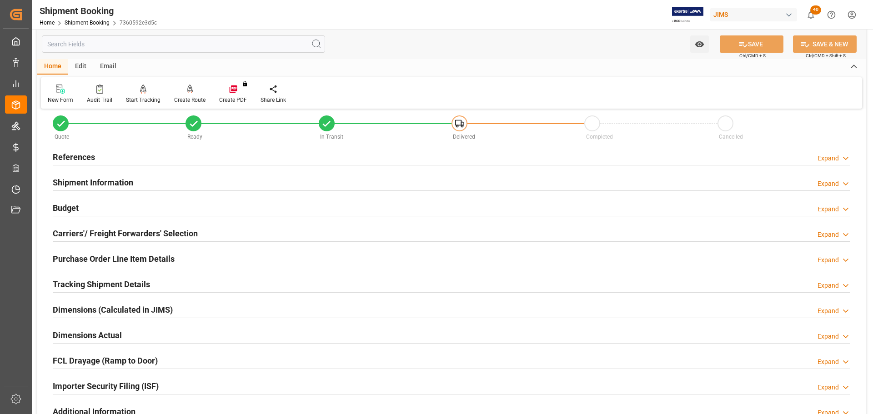
scroll to position [0, 0]
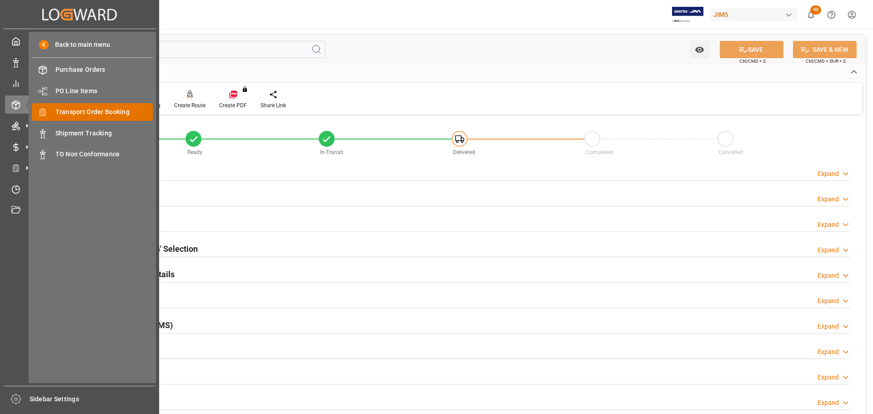
click at [91, 114] on span "Transport Order Booking" at bounding box center [104, 112] width 98 height 10
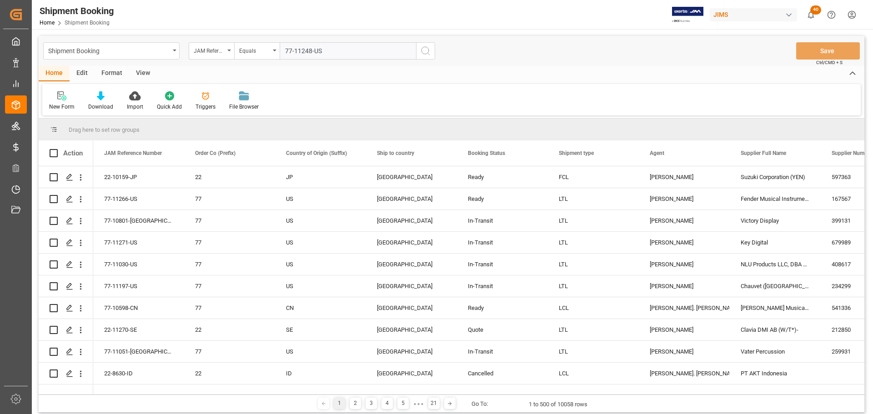
type input "77-11248-US"
click at [427, 55] on icon "search button" at bounding box center [425, 50] width 11 height 11
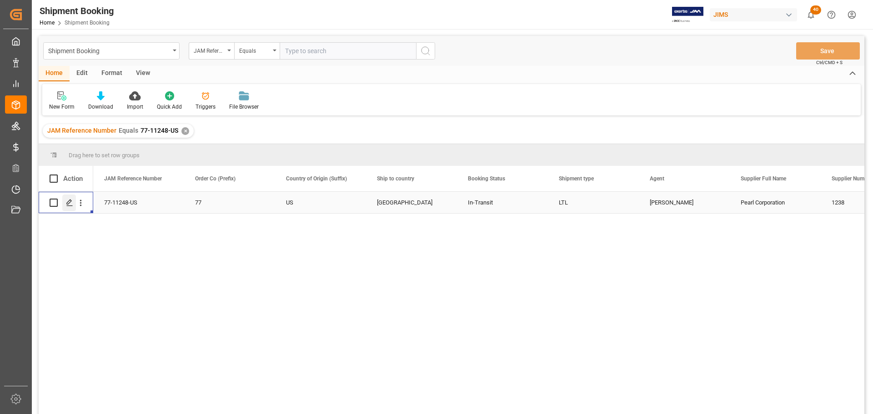
click at [72, 200] on icon "Press SPACE to select this row." at bounding box center [69, 202] width 7 height 7
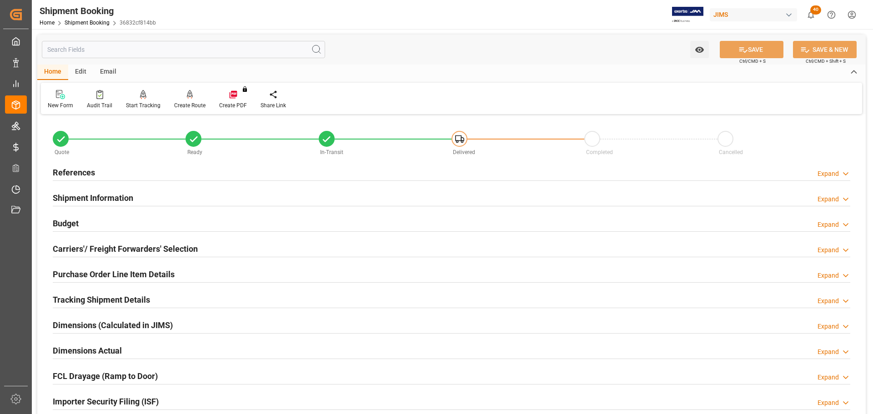
click at [170, 168] on div "References Expand" at bounding box center [451, 171] width 797 height 17
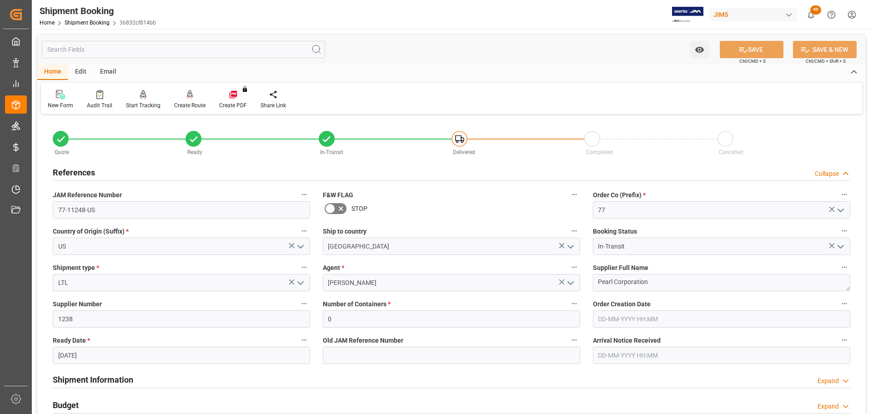
click at [170, 171] on div "References Collapse" at bounding box center [451, 171] width 797 height 17
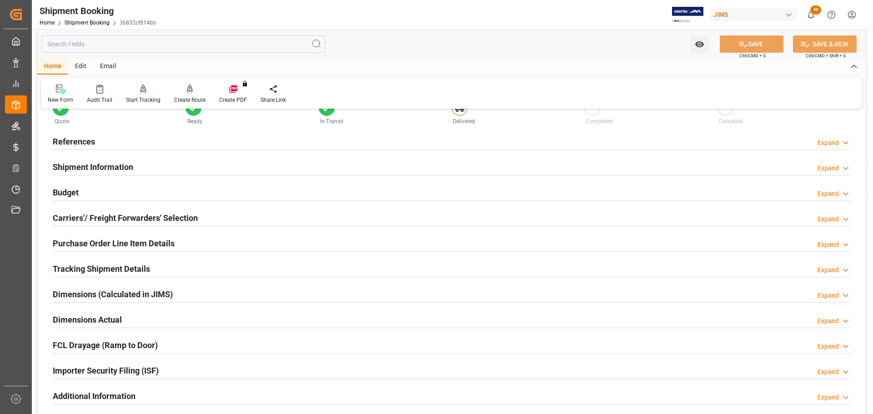
scroll to position [45, 0]
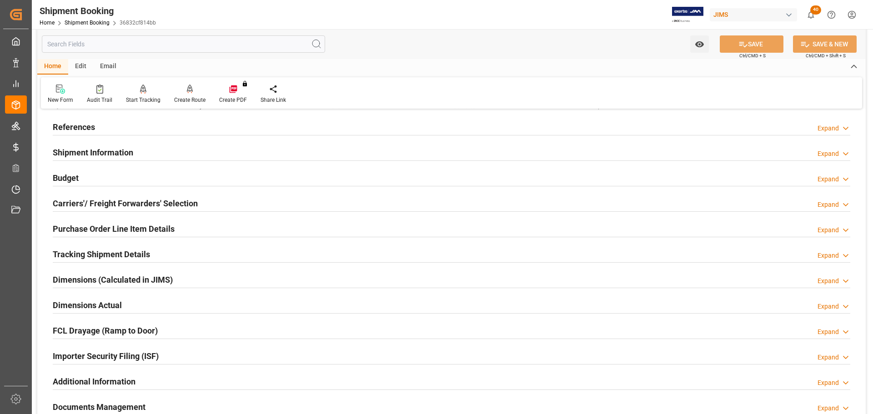
click at [180, 152] on div "Shipment Information Expand" at bounding box center [451, 151] width 797 height 17
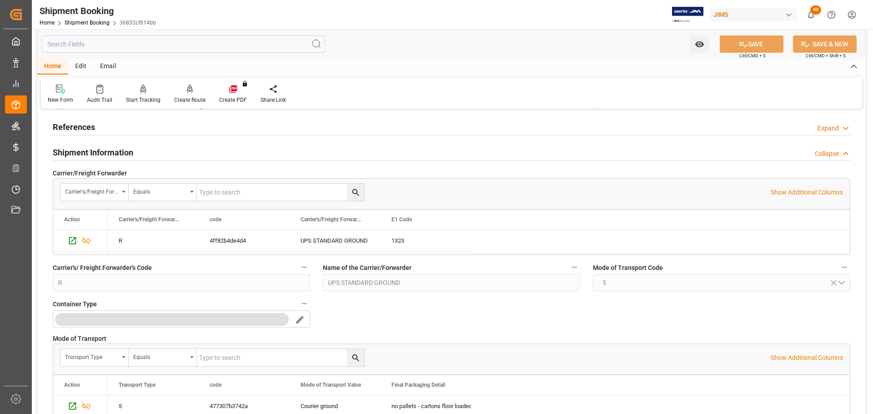
click at [184, 150] on div "Shipment Information Collapse" at bounding box center [451, 151] width 797 height 17
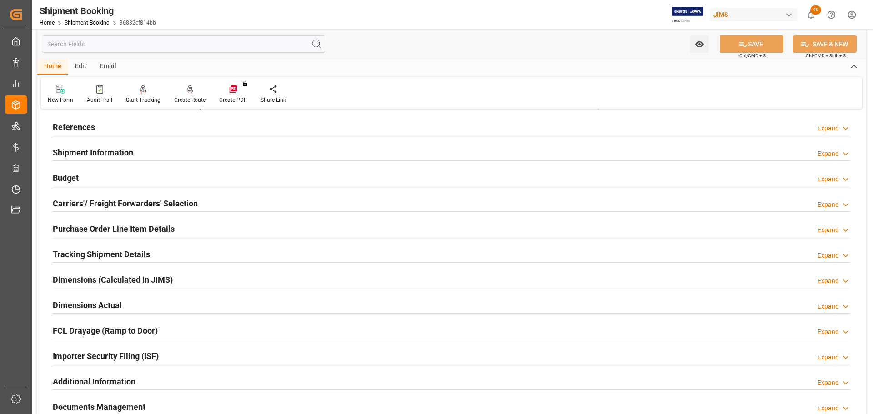
click at [151, 180] on div "Budget Expand" at bounding box center [451, 177] width 797 height 17
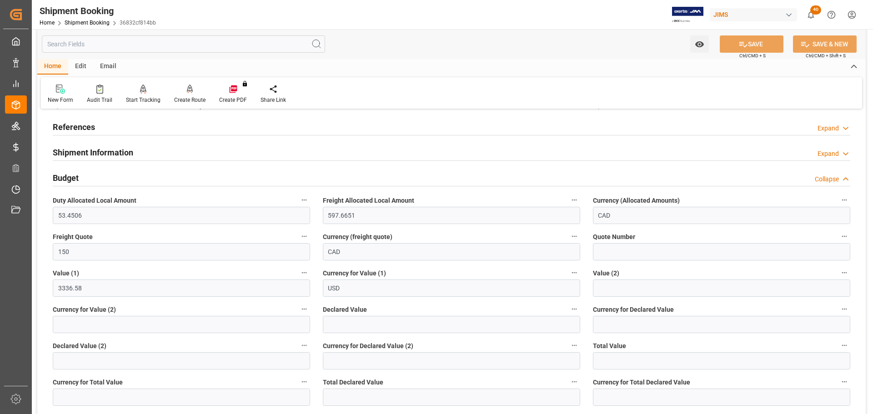
click at [109, 180] on div "Budget Collapse" at bounding box center [451, 177] width 797 height 17
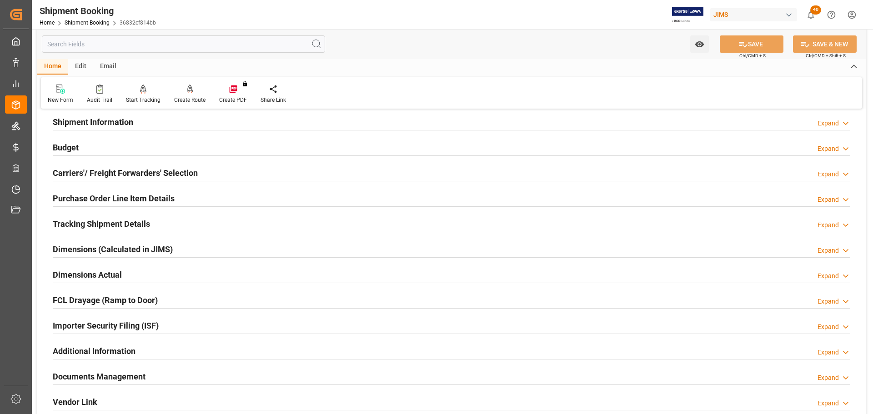
scroll to position [91, 0]
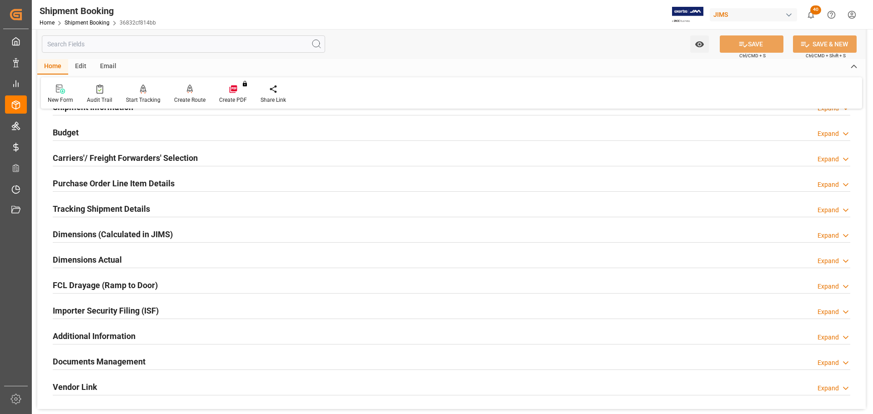
click at [128, 157] on h2 "Carriers'/ Freight Forwarders' Selection" at bounding box center [125, 158] width 145 height 12
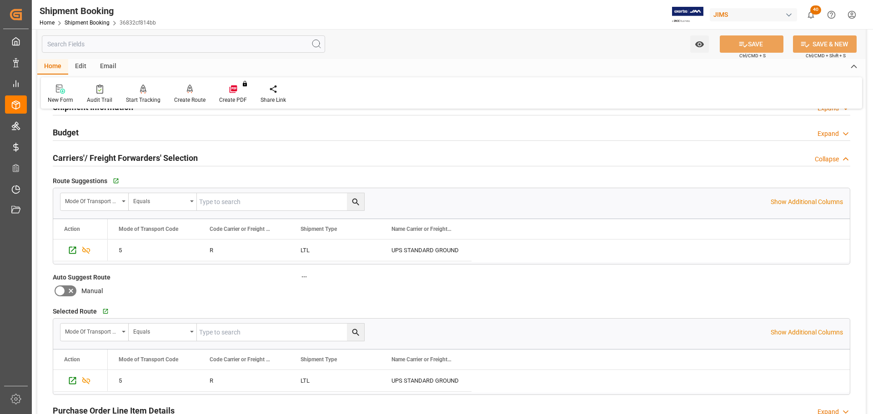
click at [171, 157] on h2 "Carriers'/ Freight Forwarders' Selection" at bounding box center [125, 158] width 145 height 12
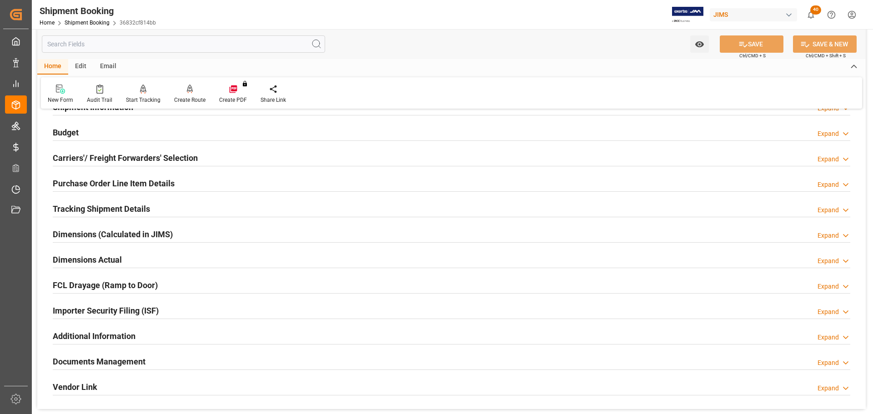
click at [146, 179] on h2 "Purchase Order Line Item Details" at bounding box center [114, 183] width 122 height 12
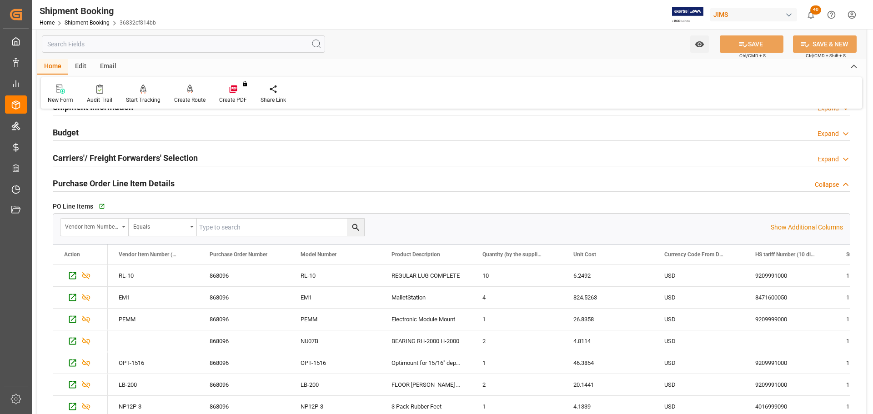
click at [146, 179] on h2 "Purchase Order Line Item Details" at bounding box center [114, 183] width 122 height 12
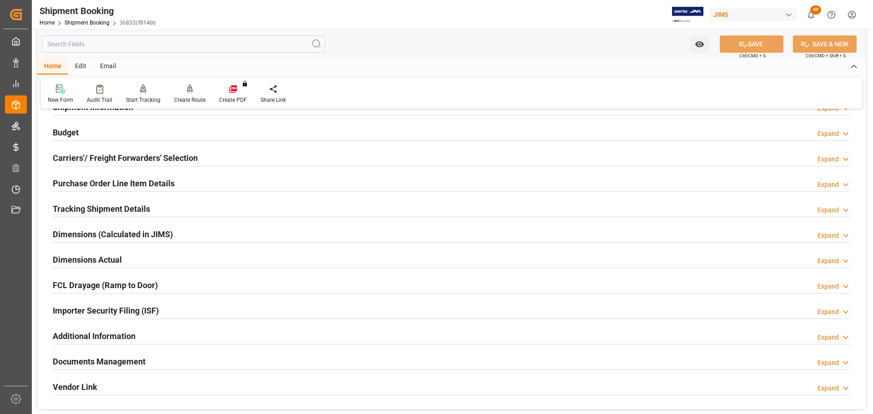
click at [133, 206] on h2 "Tracking Shipment Details" at bounding box center [101, 209] width 97 height 12
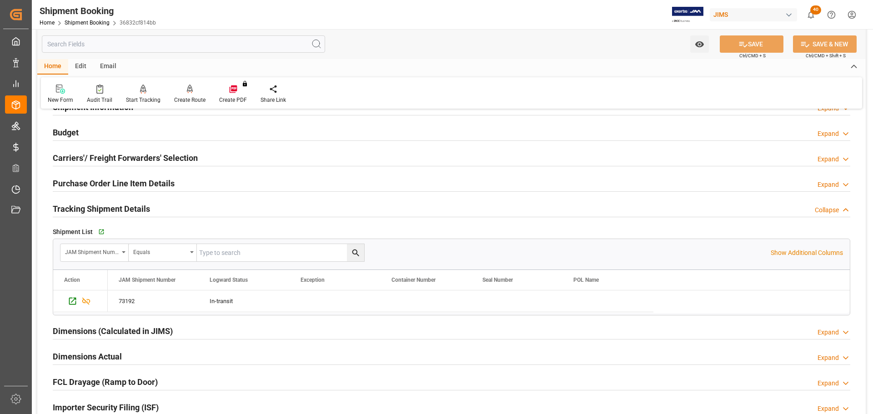
click at [112, 212] on h2 "Tracking Shipment Details" at bounding box center [101, 209] width 97 height 12
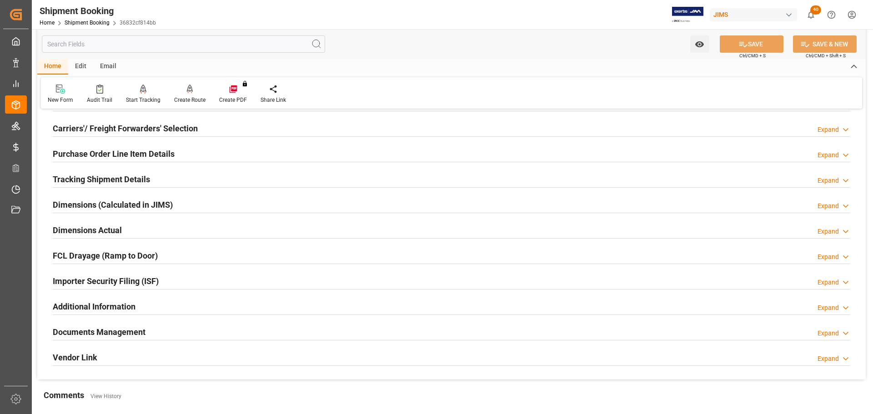
scroll to position [136, 0]
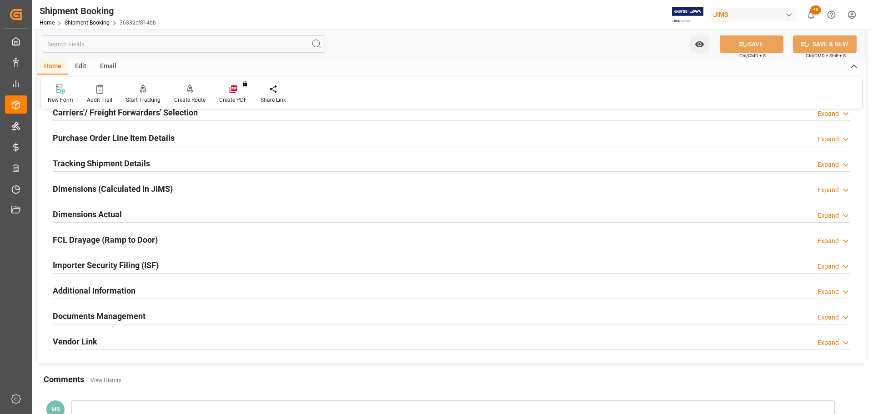
click at [112, 213] on h2 "Dimensions Actual" at bounding box center [87, 214] width 69 height 12
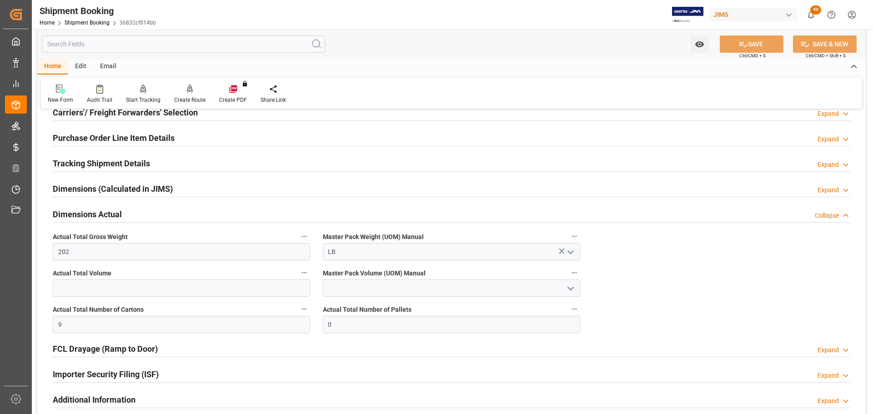
click at [112, 213] on h2 "Dimensions Actual" at bounding box center [87, 214] width 69 height 12
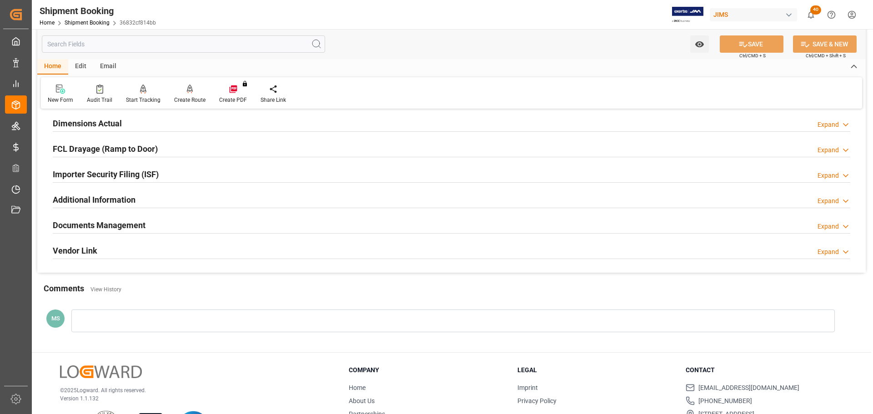
click at [115, 224] on h2 "Documents Management" at bounding box center [99, 225] width 93 height 12
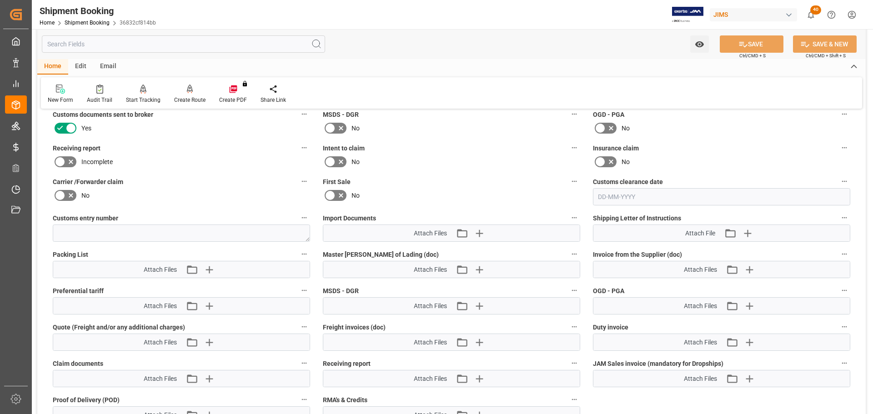
scroll to position [409, 0]
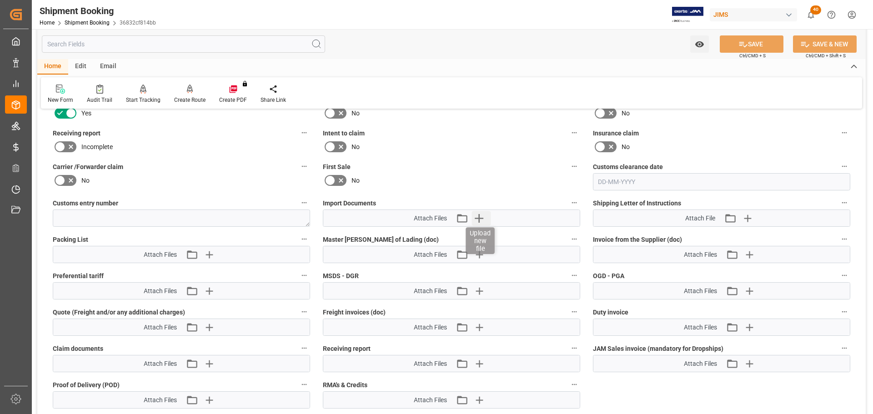
click at [478, 222] on icon "button" at bounding box center [478, 218] width 15 height 15
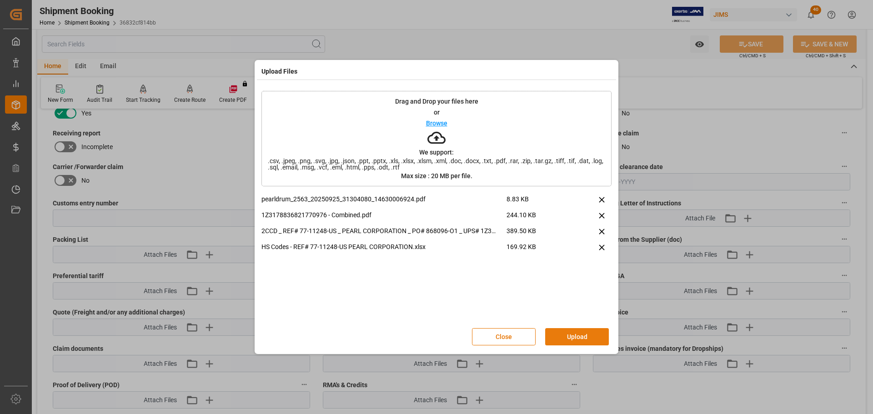
click at [590, 333] on button "Upload" at bounding box center [577, 336] width 64 height 17
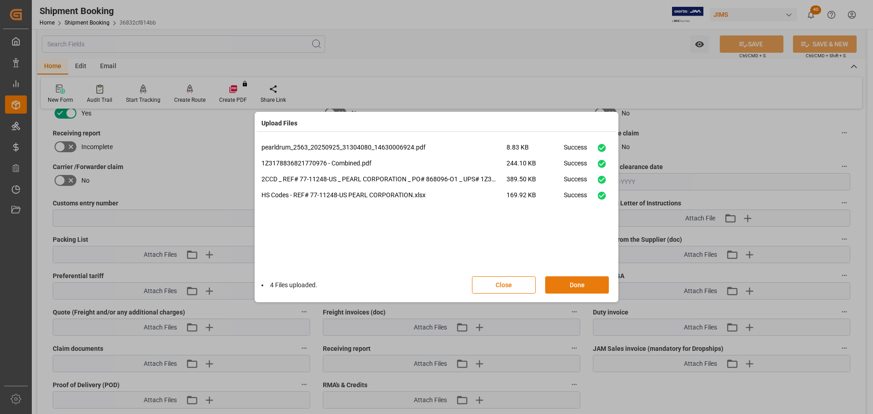
click at [574, 281] on button "Done" at bounding box center [577, 284] width 64 height 17
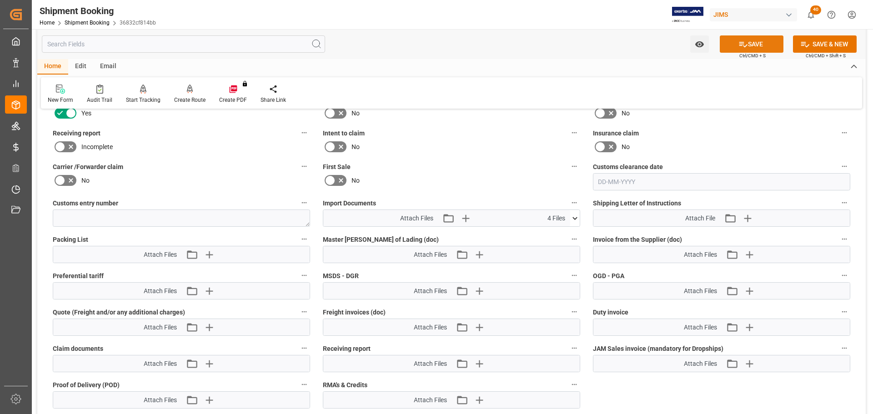
click at [728, 46] on button "SAVE" at bounding box center [751, 43] width 64 height 17
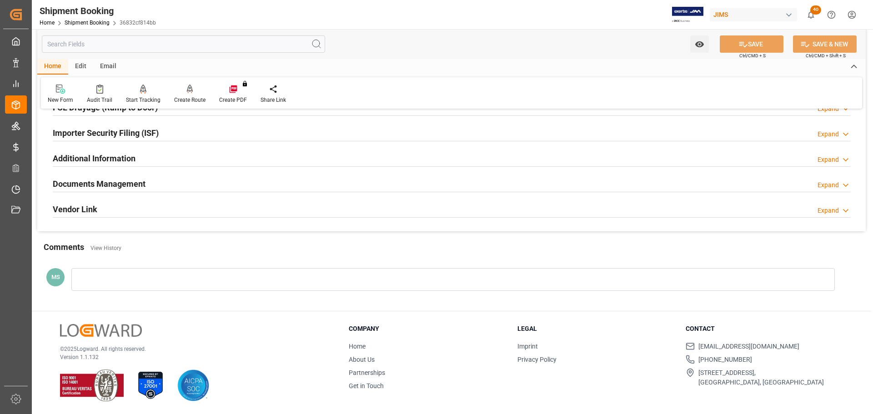
scroll to position [268, 0]
click at [155, 187] on div "Documents Management Expand" at bounding box center [451, 183] width 797 height 17
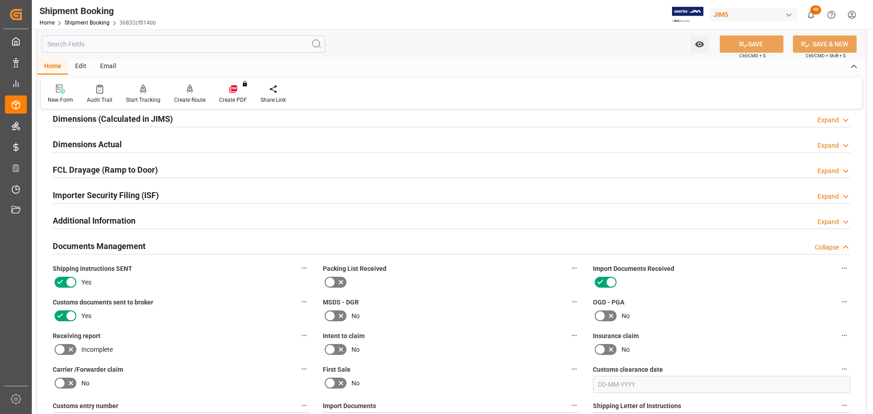
scroll to position [227, 0]
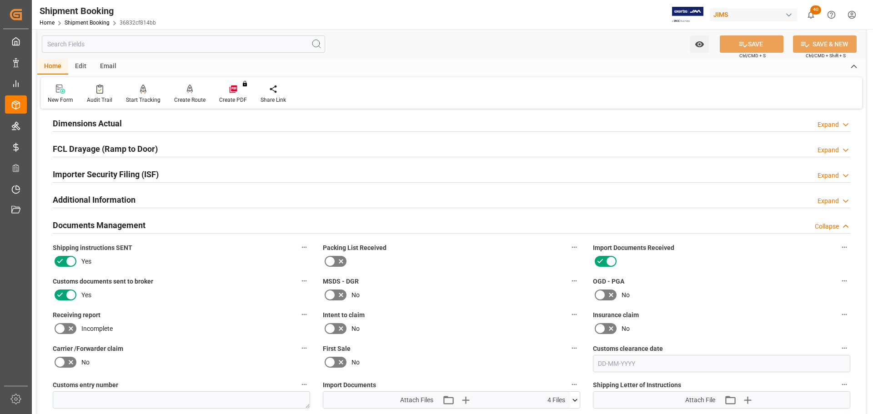
click at [234, 221] on div "Documents Management Collapse" at bounding box center [451, 224] width 797 height 17
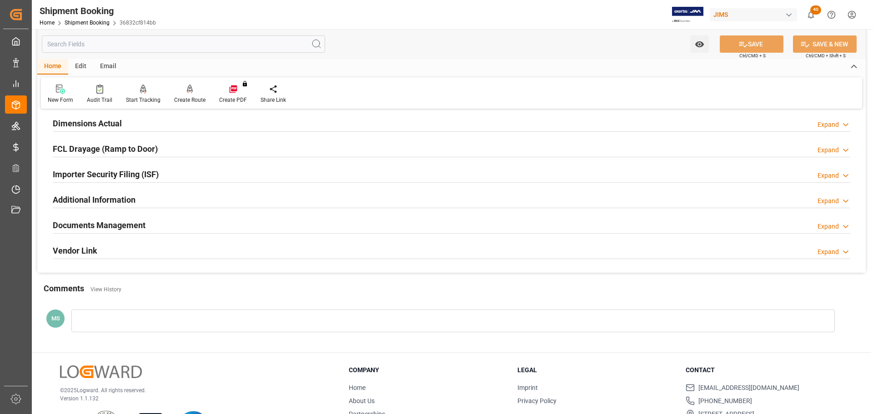
click at [217, 231] on div "Documents Management Expand" at bounding box center [451, 224] width 797 height 17
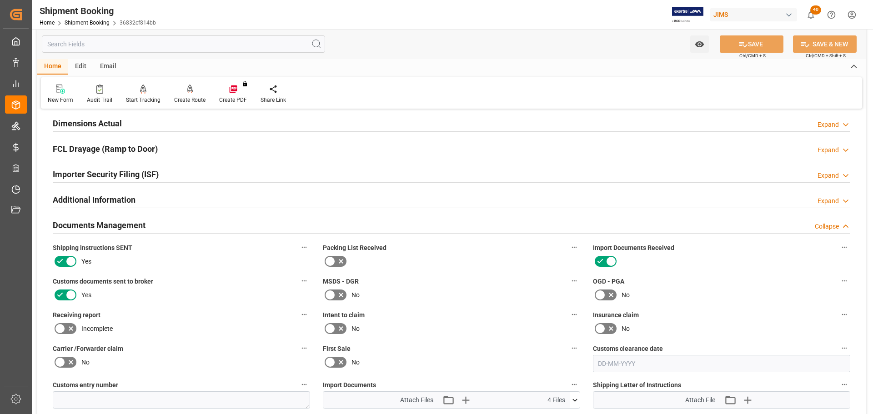
click at [210, 229] on div "Documents Management Collapse" at bounding box center [451, 224] width 797 height 17
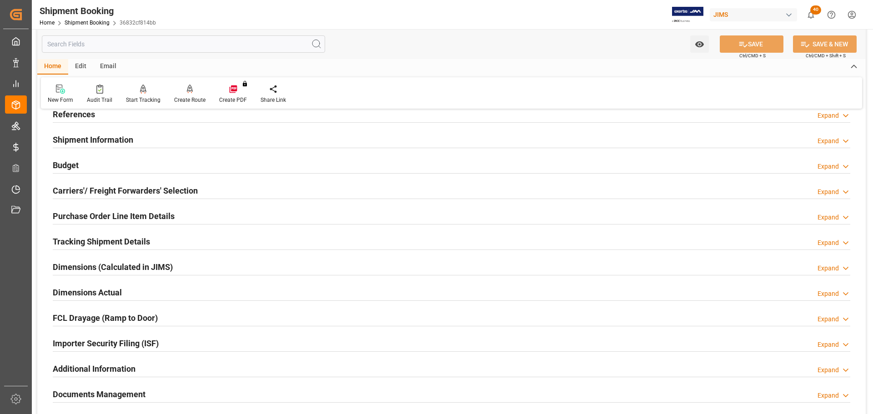
scroll to position [45, 0]
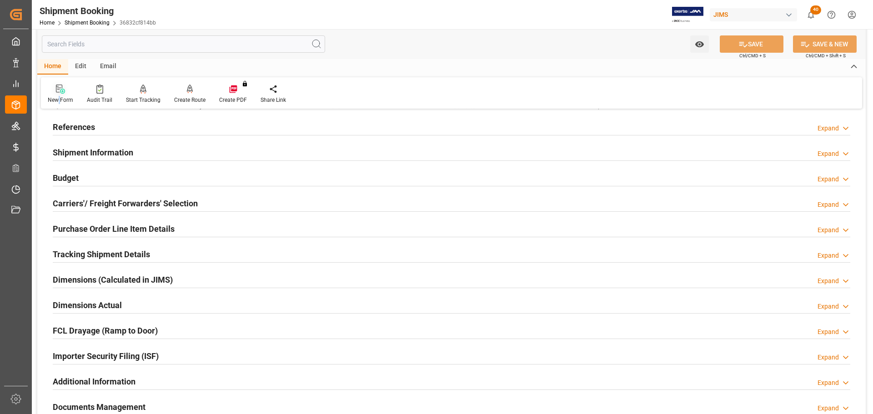
click at [59, 95] on div "New Form" at bounding box center [60, 94] width 39 height 20
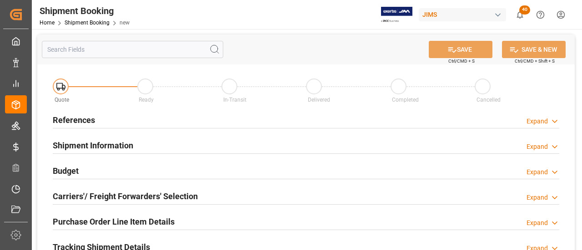
click at [170, 121] on div "References Expand" at bounding box center [306, 119] width 506 height 17
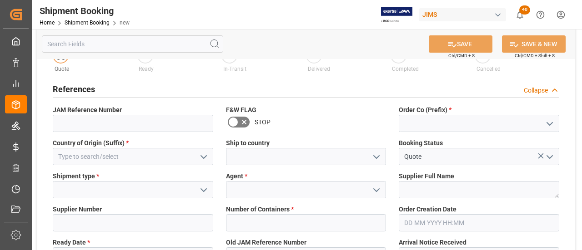
scroll to position [45, 0]
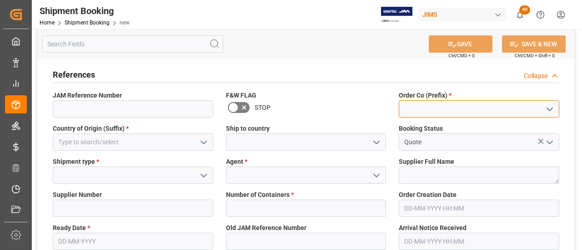
click at [451, 107] on input at bounding box center [479, 108] width 160 height 17
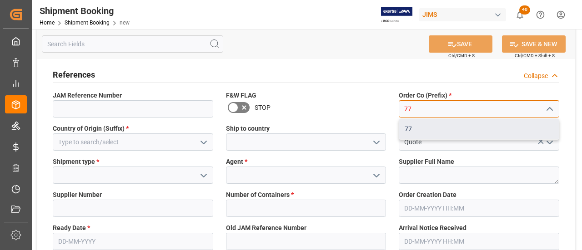
click at [454, 130] on div "77" at bounding box center [479, 129] width 160 height 20
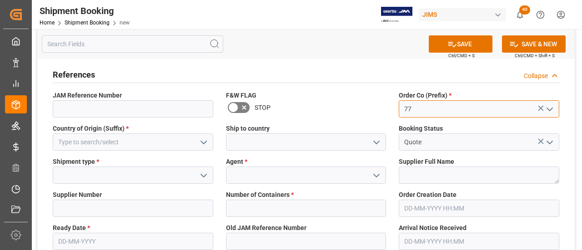
type input "77"
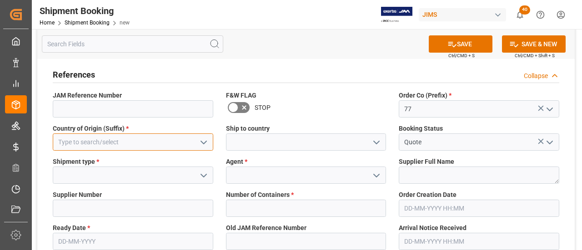
click at [137, 148] on input at bounding box center [133, 142] width 160 height 17
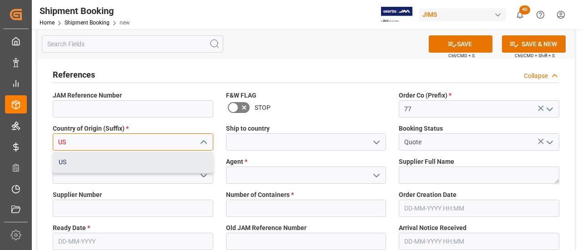
click at [125, 158] on div "US" at bounding box center [133, 162] width 160 height 20
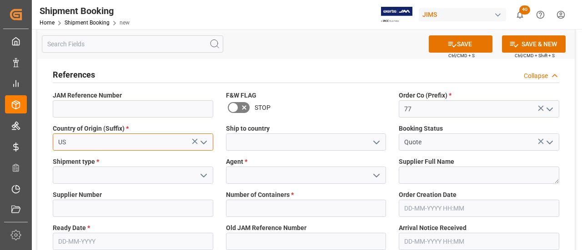
type input "US"
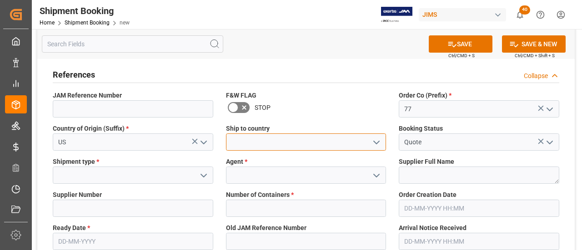
click at [255, 138] on input at bounding box center [306, 142] width 160 height 17
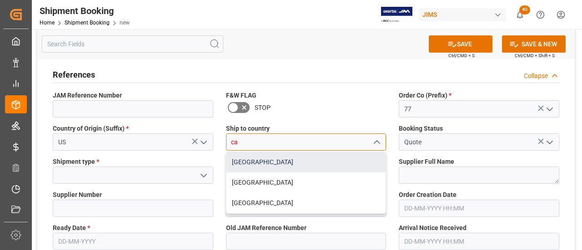
click at [253, 158] on div "[GEOGRAPHIC_DATA]" at bounding box center [306, 162] width 160 height 20
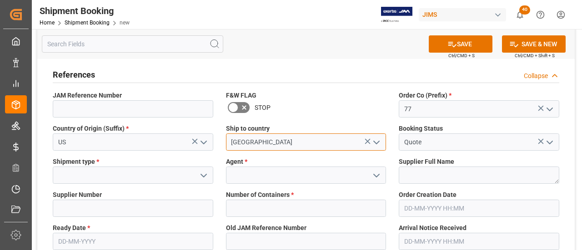
type input "[GEOGRAPHIC_DATA]"
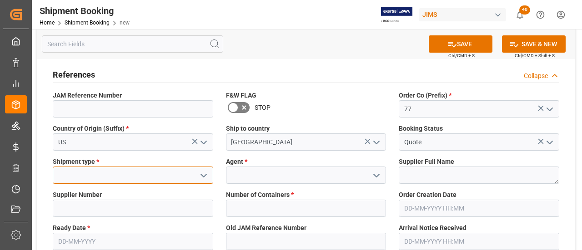
click at [133, 174] on input at bounding box center [133, 175] width 160 height 17
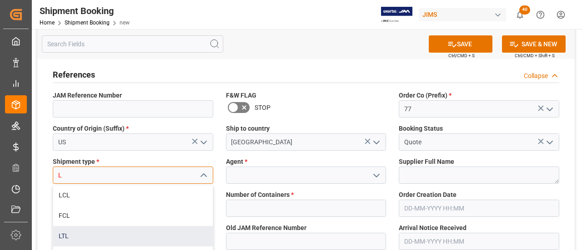
click at [81, 235] on div "LTL" at bounding box center [133, 236] width 160 height 20
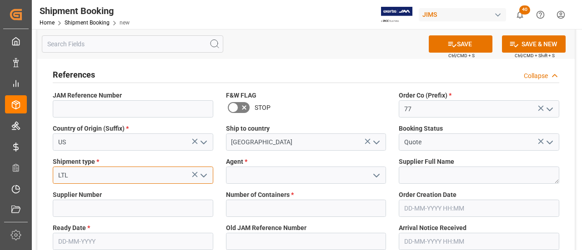
type input "LTL"
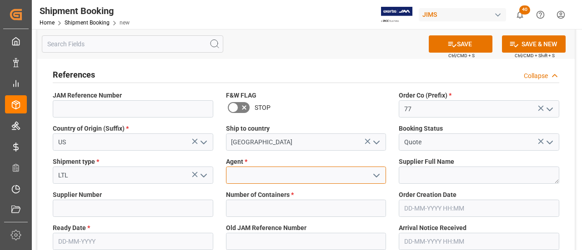
click at [279, 177] on input at bounding box center [306, 175] width 160 height 17
type input "[PERSON_NAME]"
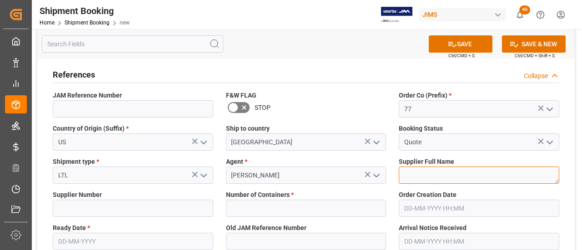
click at [432, 171] on textarea at bounding box center [479, 175] width 160 height 17
paste textarea "RTOM CORP"
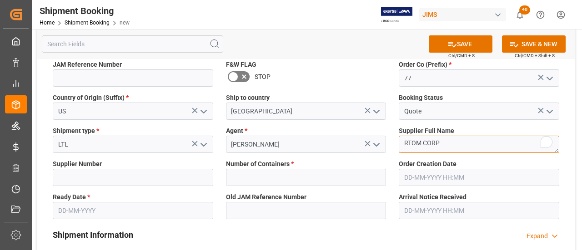
scroll to position [91, 0]
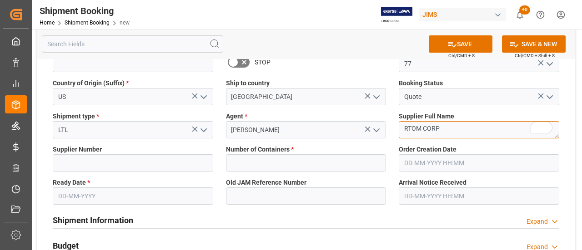
type textarea "RTOM CORP"
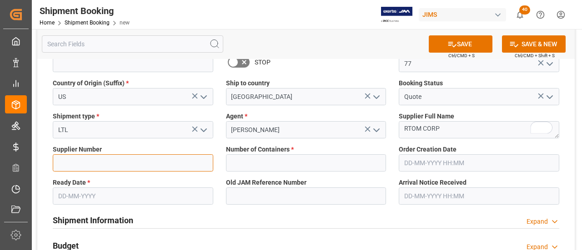
click at [115, 163] on input at bounding box center [133, 163] width 160 height 17
paste input "459375"
type input "459375"
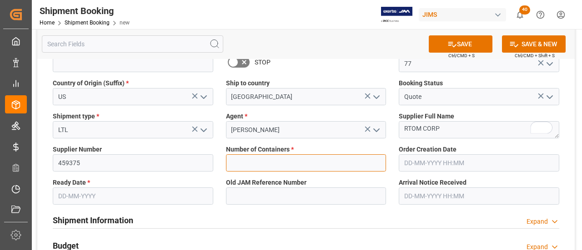
click at [254, 163] on input "text" at bounding box center [306, 163] width 160 height 17
type input "0"
click at [85, 200] on input "text" at bounding box center [133, 196] width 160 height 17
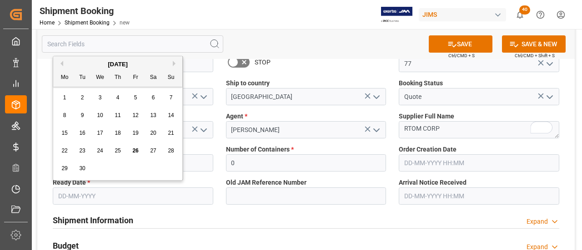
click at [134, 149] on span "26" at bounding box center [135, 151] width 6 height 6
type input "[DATE]"
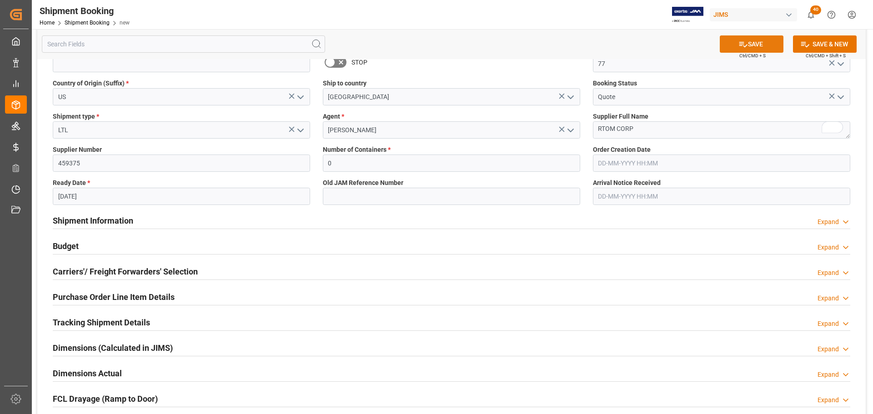
click at [756, 44] on button "SAVE" at bounding box center [751, 43] width 64 height 17
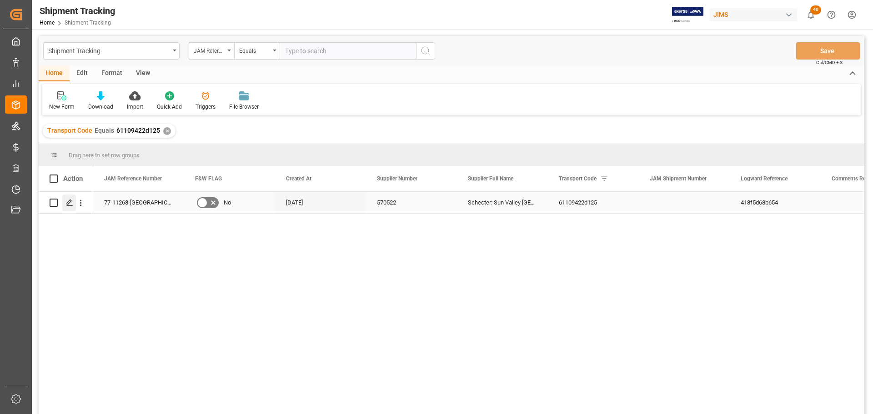
click at [70, 205] on icon "Press SPACE to select this row." at bounding box center [69, 202] width 7 height 7
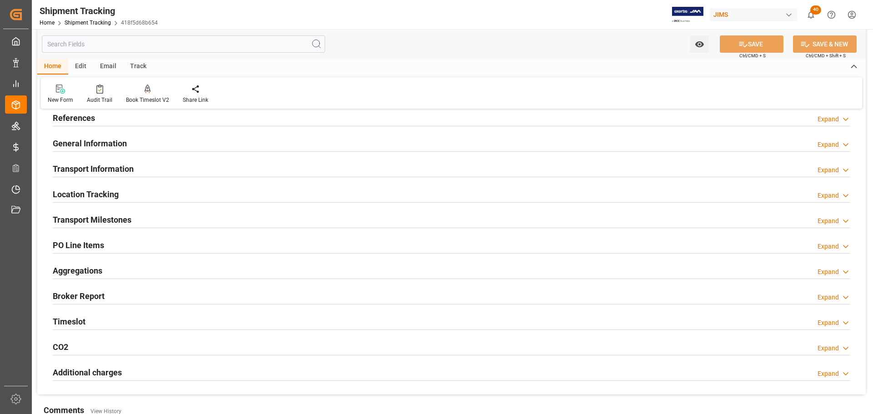
scroll to position [91, 0]
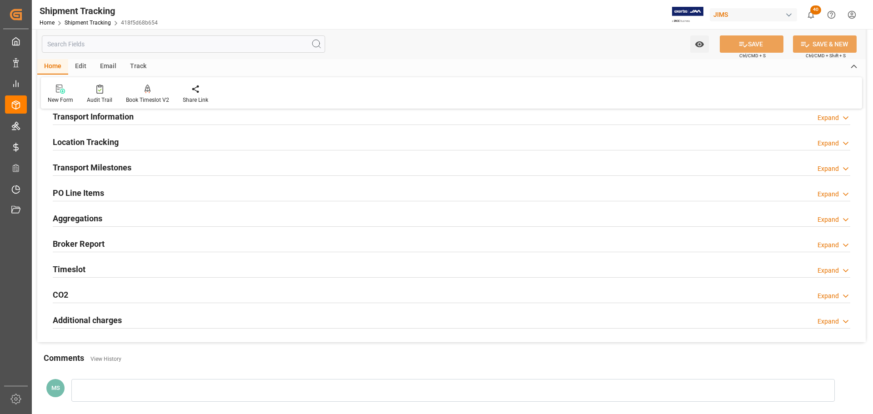
click at [137, 168] on div "Transport Milestones Expand" at bounding box center [451, 166] width 797 height 17
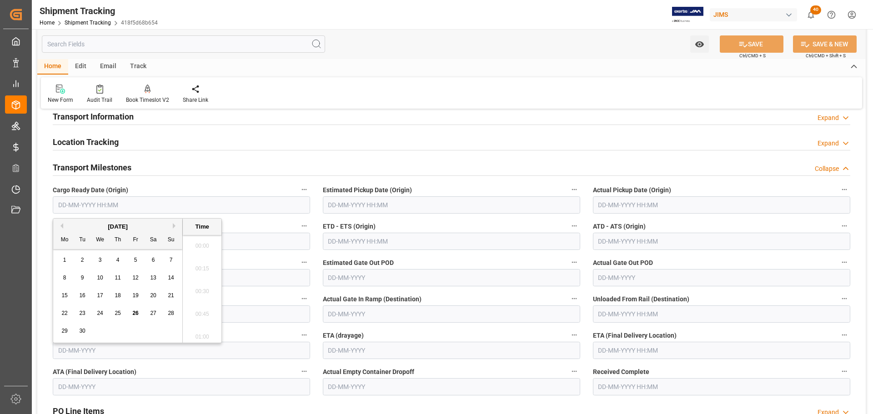
click at [127, 202] on input "text" at bounding box center [181, 204] width 257 height 17
click at [133, 314] on span "26" at bounding box center [135, 313] width 6 height 6
type input "26-09-2025 00:00"
click at [354, 209] on input "text" at bounding box center [451, 204] width 257 height 17
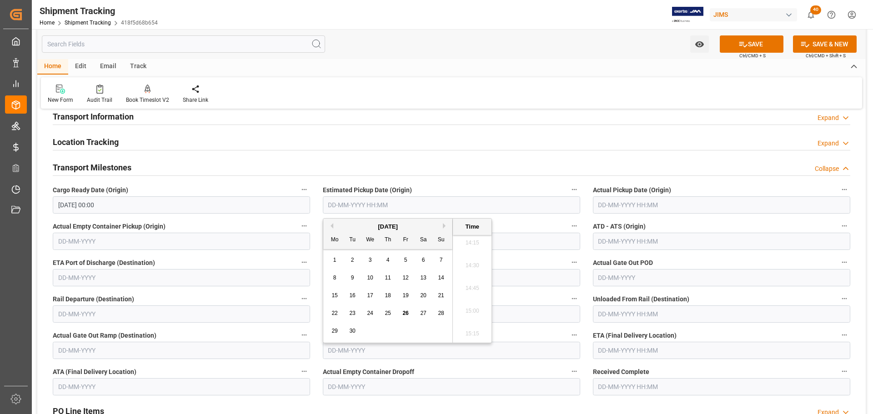
click at [333, 331] on span "29" at bounding box center [334, 331] width 6 height 6
type input "29-09-2025 00:00"
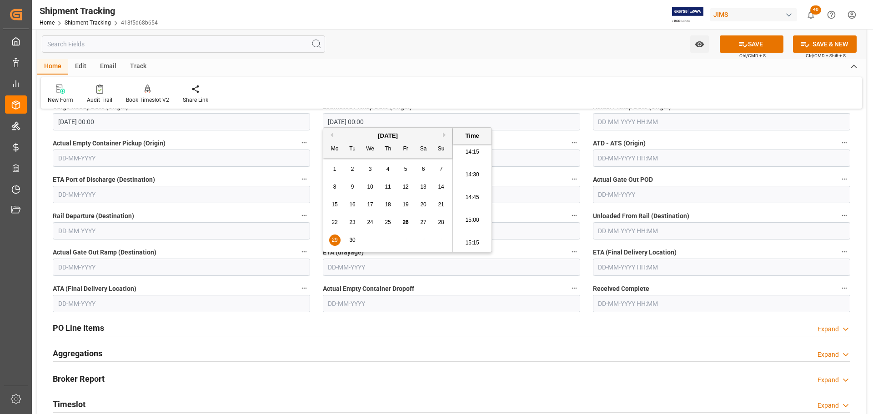
scroll to position [182, 0]
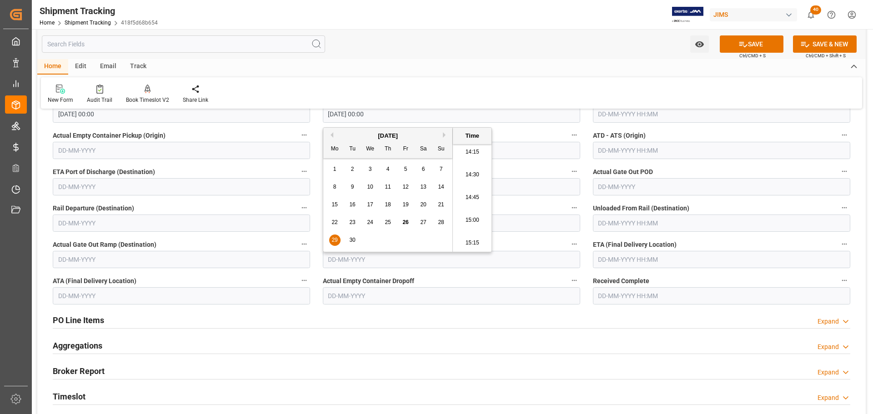
click at [469, 260] on input "text" at bounding box center [451, 259] width 257 height 17
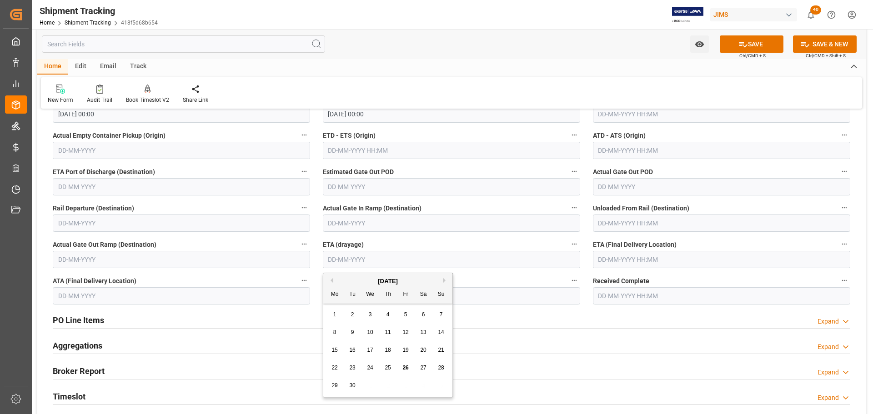
click at [614, 260] on input "text" at bounding box center [721, 259] width 257 height 17
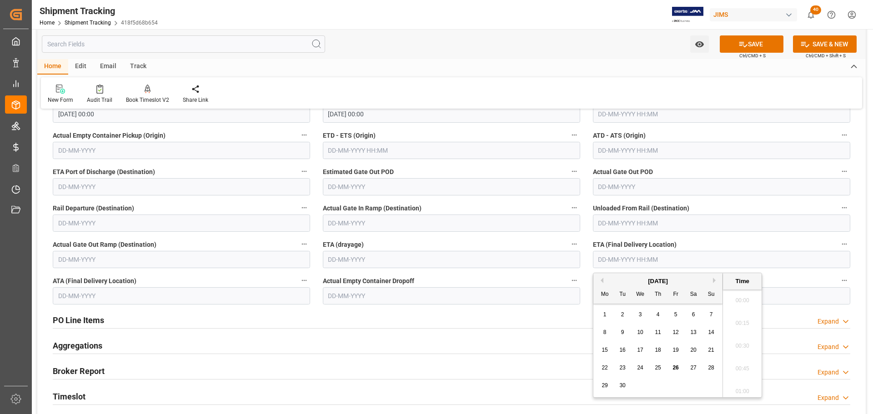
scroll to position [1299, 0]
click at [714, 281] on button "Next Month" at bounding box center [715, 280] width 5 height 5
click at [680, 334] on div "10" at bounding box center [675, 332] width 11 height 11
type input "10-10-2025 00:00"
click at [751, 44] on button "SAVE" at bounding box center [751, 43] width 64 height 17
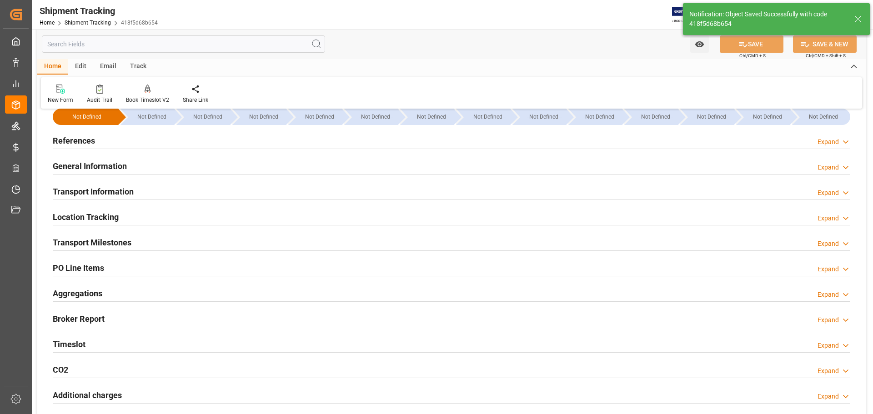
scroll to position [0, 0]
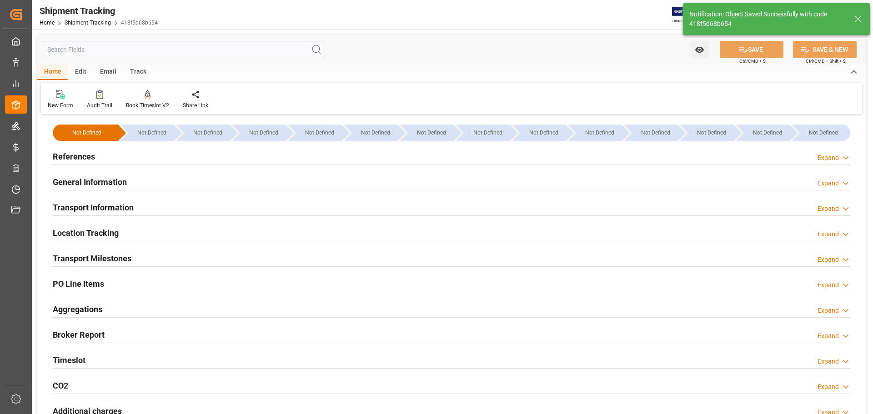
click at [130, 206] on h2 "Transport Information" at bounding box center [93, 207] width 81 height 12
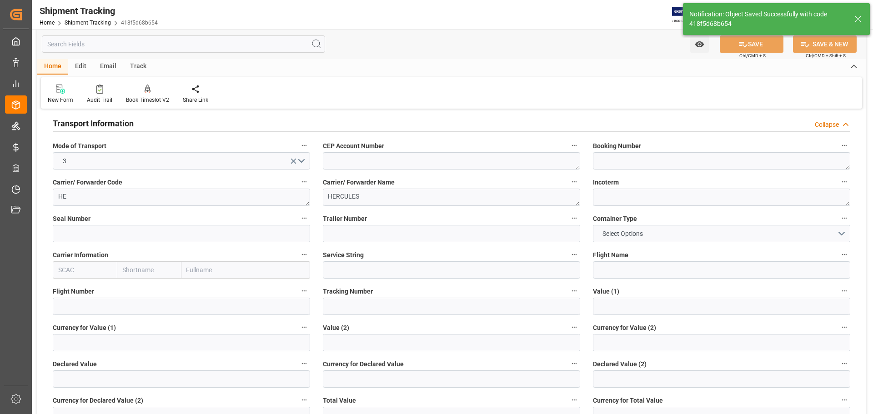
scroll to position [91, 0]
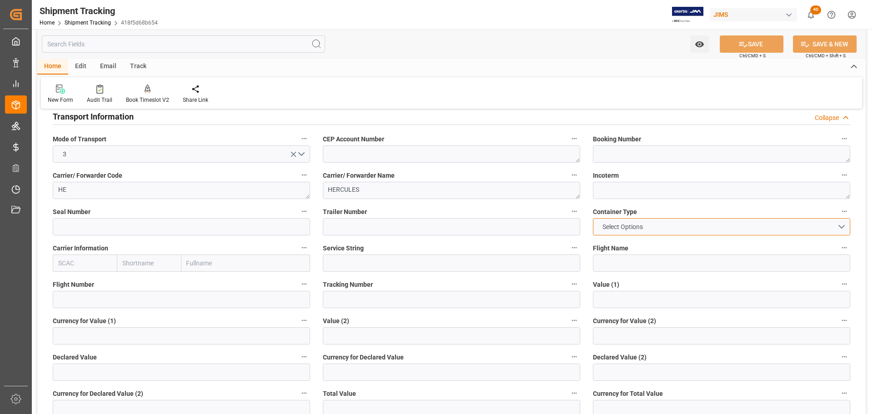
click at [631, 224] on span "Select Options" at bounding box center [623, 227] width 50 height 10
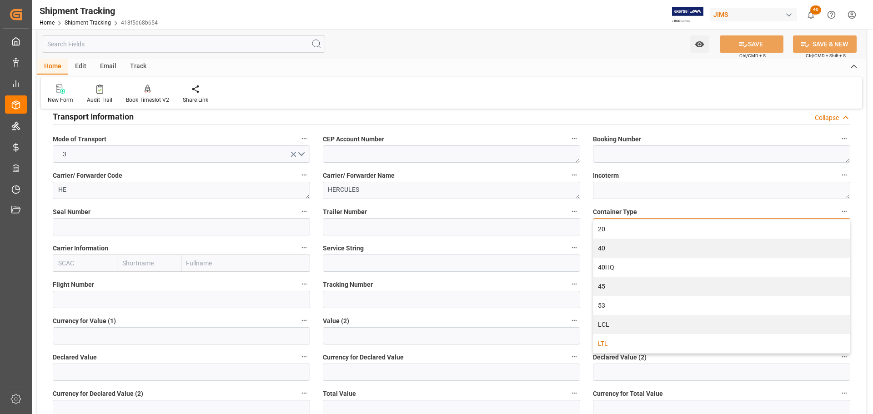
click at [614, 341] on div "LTL" at bounding box center [721, 343] width 256 height 19
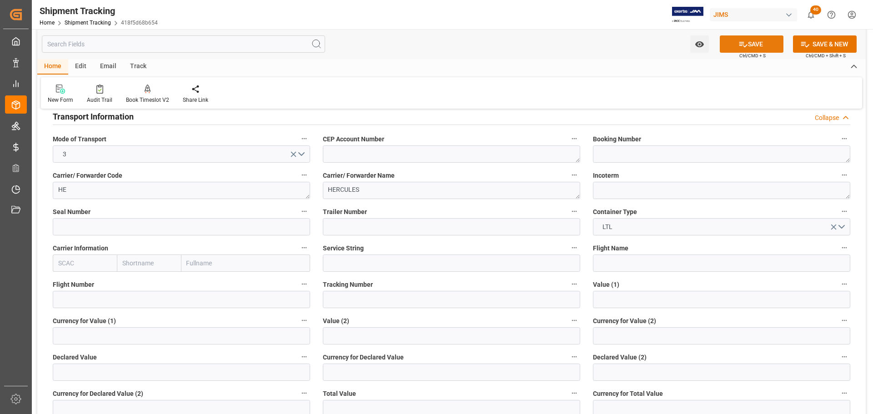
click at [761, 36] on button "SAVE" at bounding box center [751, 43] width 64 height 17
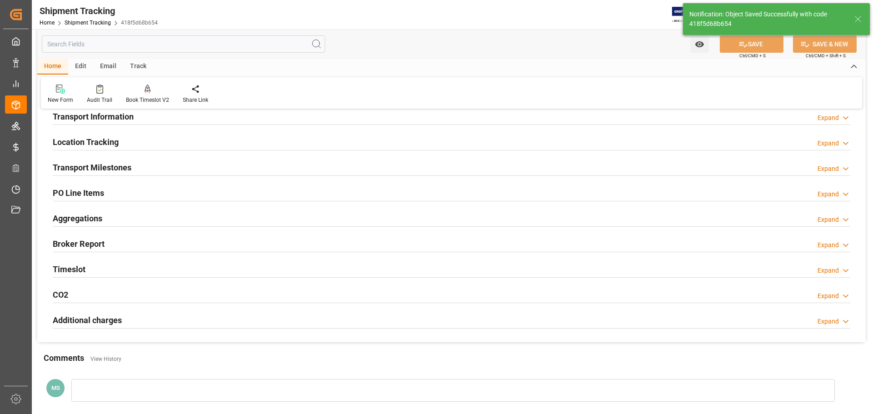
scroll to position [0, 0]
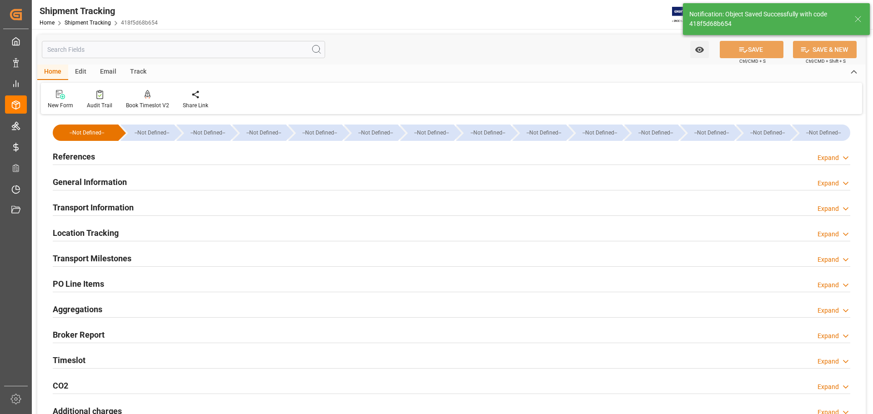
click at [116, 179] on h2 "General Information" at bounding box center [90, 182] width 74 height 12
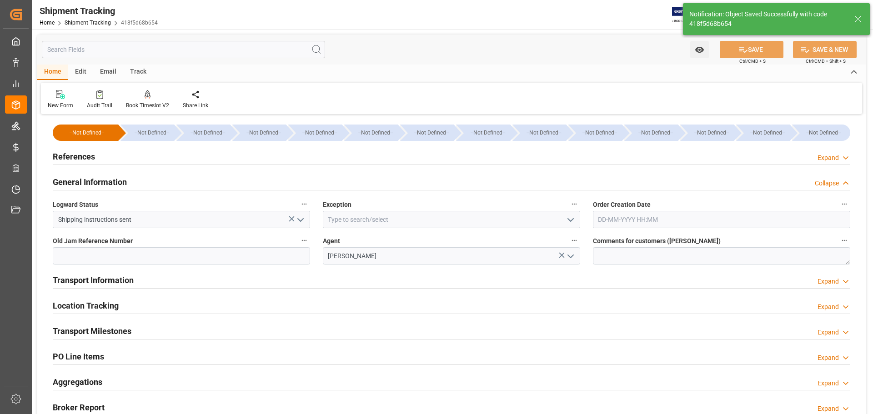
click at [118, 178] on h2 "General Information" at bounding box center [90, 182] width 74 height 12
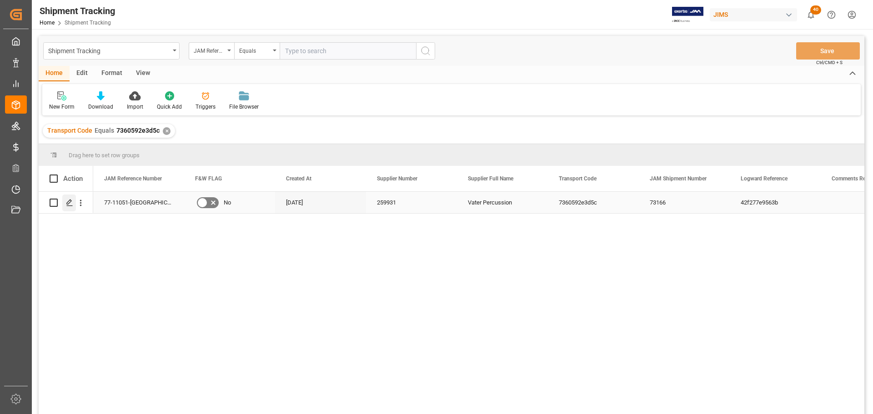
click at [75, 203] on div "Press SPACE to select this row." at bounding box center [69, 203] width 14 height 17
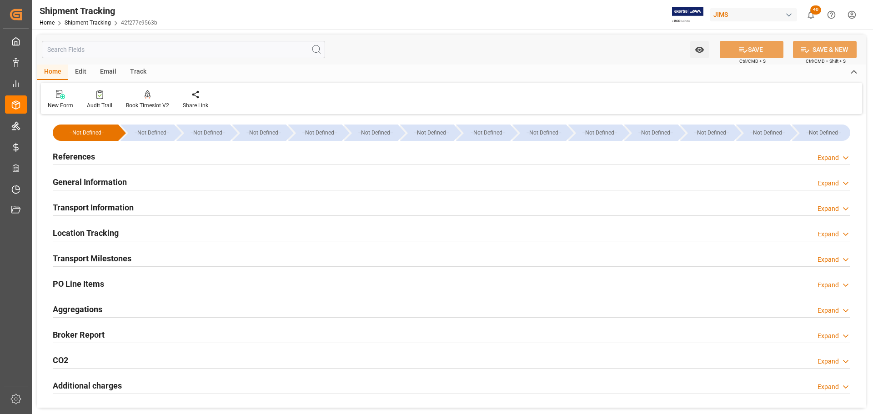
click at [89, 158] on h2 "References" at bounding box center [74, 156] width 42 height 12
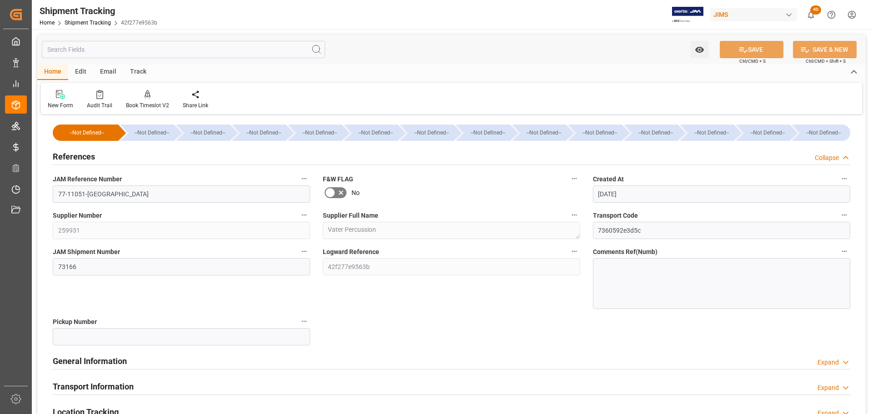
click at [89, 158] on h2 "References" at bounding box center [74, 156] width 42 height 12
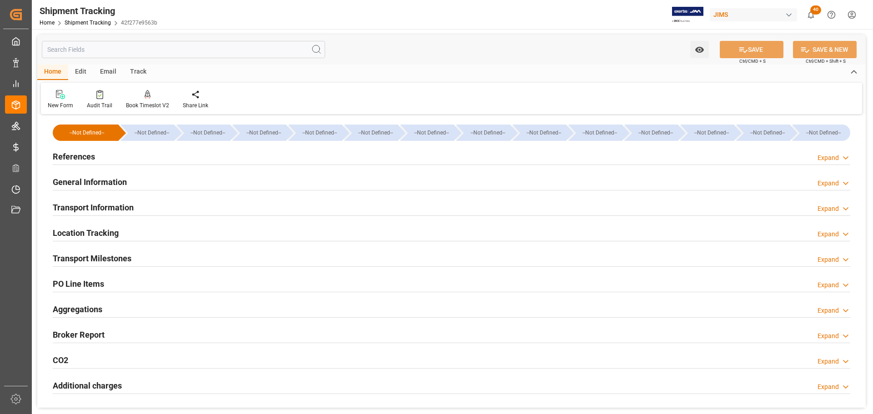
click at [89, 158] on h2 "References" at bounding box center [74, 156] width 42 height 12
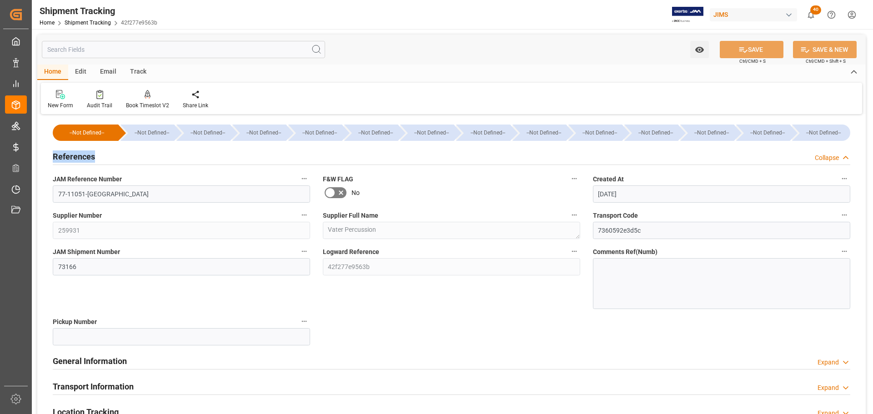
click at [89, 158] on h2 "References" at bounding box center [74, 156] width 42 height 12
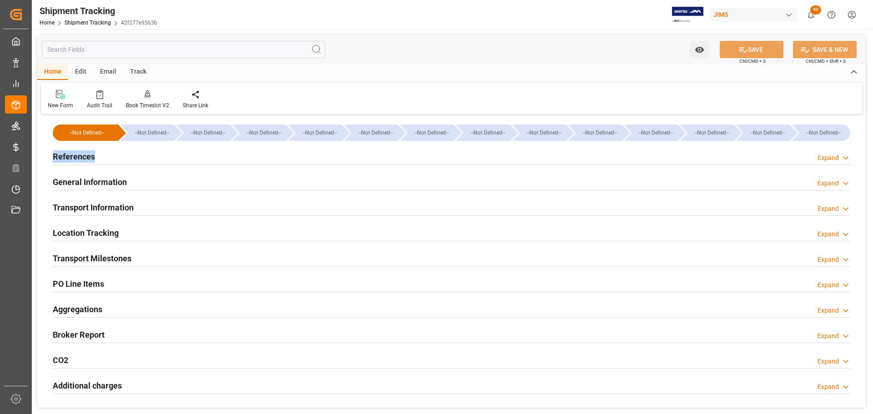
click at [89, 158] on h2 "References" at bounding box center [74, 156] width 42 height 12
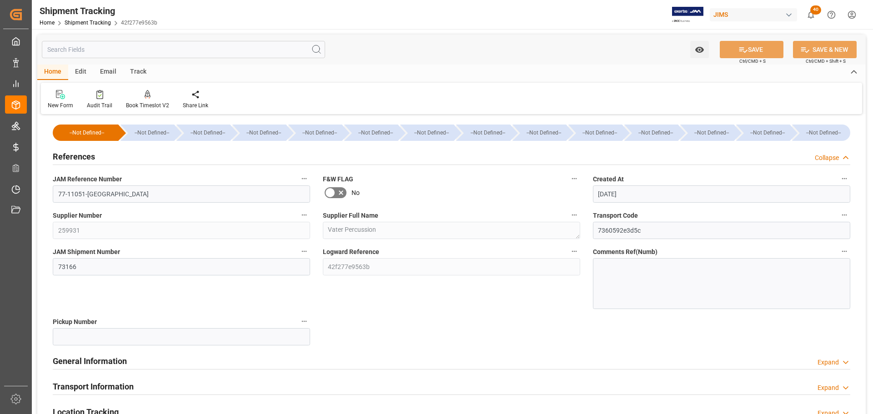
click at [89, 158] on h2 "References" at bounding box center [74, 156] width 42 height 12
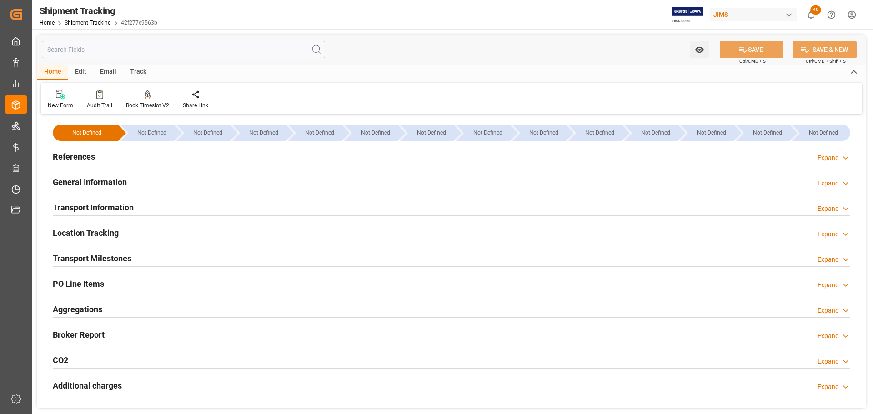
click at [99, 183] on h2 "General Information" at bounding box center [90, 182] width 74 height 12
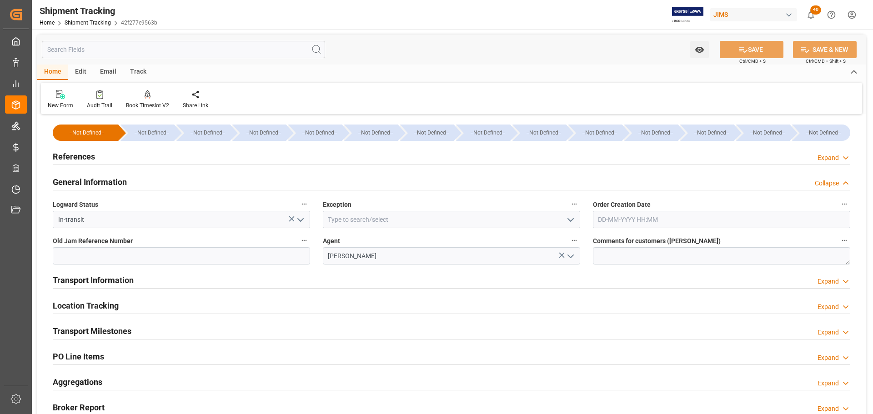
click at [105, 180] on h2 "General Information" at bounding box center [90, 182] width 74 height 12
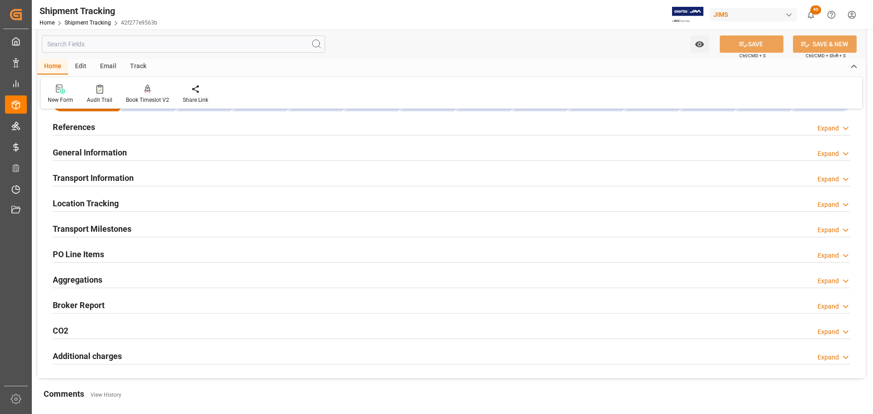
scroll to position [45, 0]
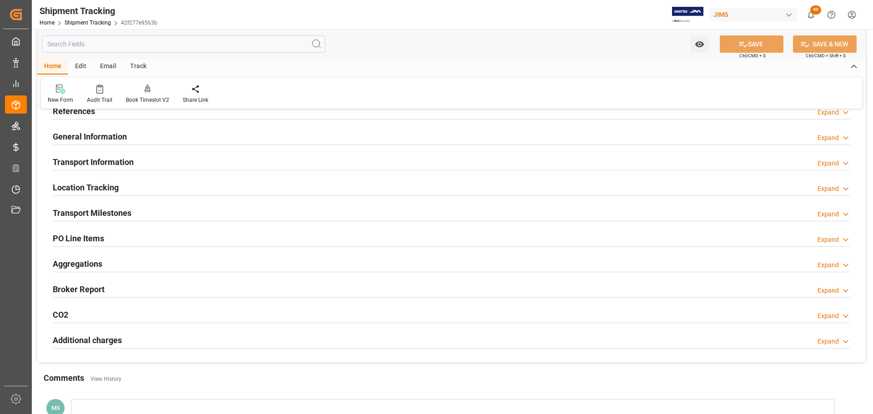
click at [112, 164] on h2 "Transport Information" at bounding box center [93, 162] width 81 height 12
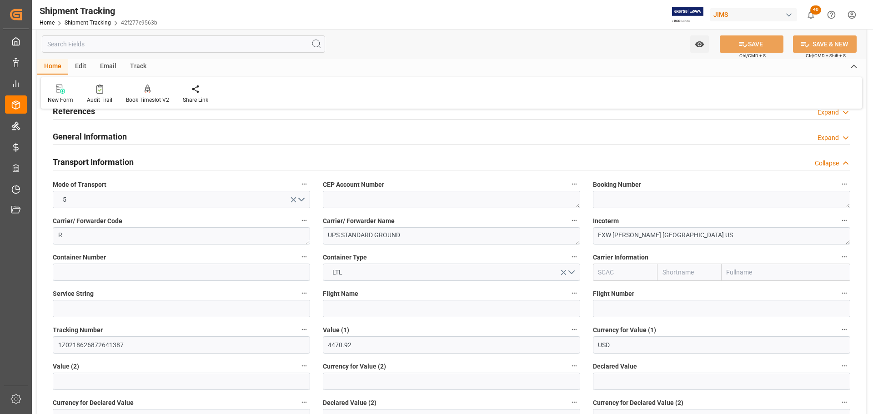
click at [111, 161] on h2 "Transport Information" at bounding box center [93, 162] width 81 height 12
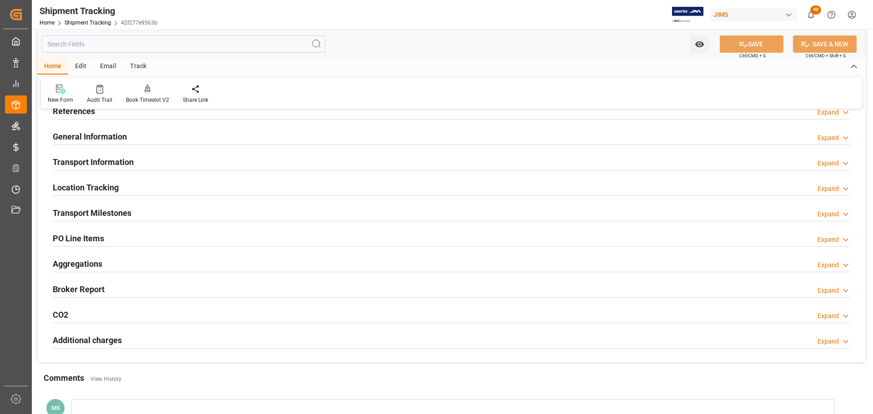
click at [113, 211] on h2 "Transport Milestones" at bounding box center [92, 213] width 79 height 12
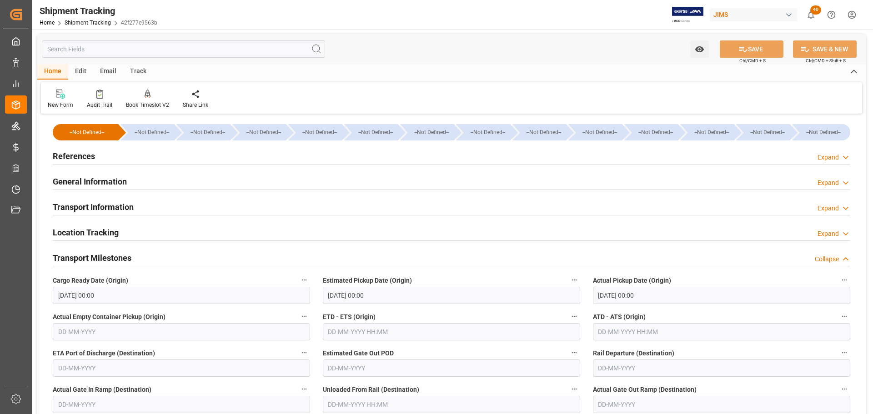
scroll to position [0, 0]
click at [121, 260] on h2 "Transport Milestones" at bounding box center [92, 258] width 79 height 12
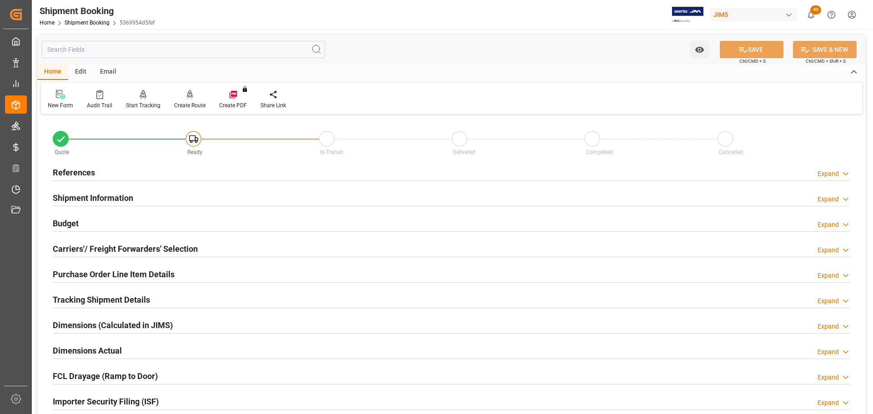
click at [106, 244] on h2 "Carriers'/ Freight Forwarders' Selection" at bounding box center [125, 249] width 145 height 12
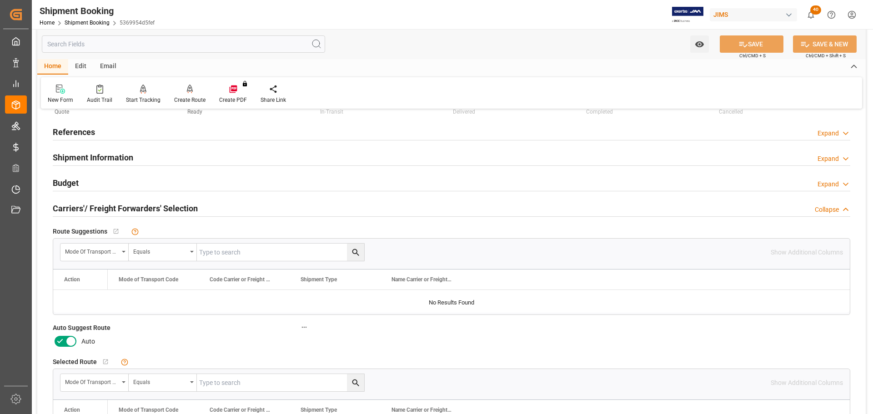
scroll to position [91, 0]
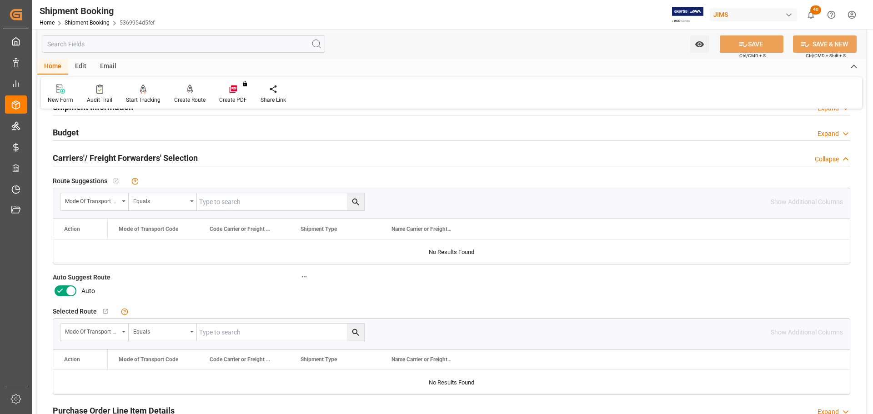
click at [75, 289] on icon at bounding box center [70, 290] width 11 height 11
click at [0, 0] on input "checkbox" at bounding box center [0, 0] width 0 height 0
click at [757, 44] on button "SAVE" at bounding box center [751, 43] width 64 height 17
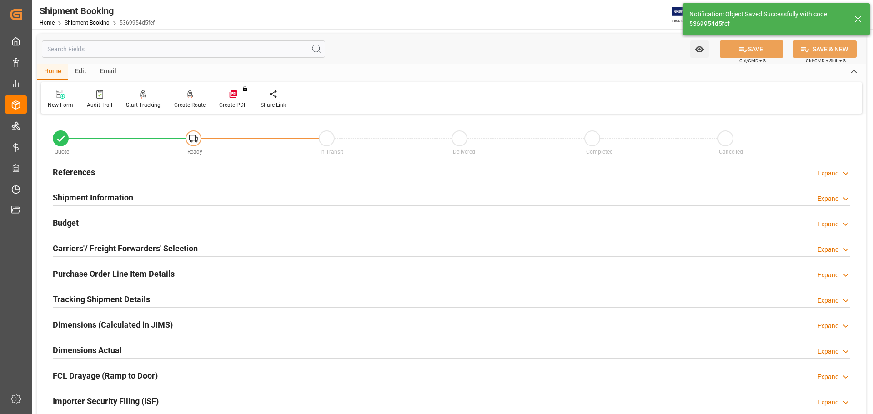
scroll to position [0, 0]
click at [189, 103] on div "Create Route" at bounding box center [189, 105] width 31 height 8
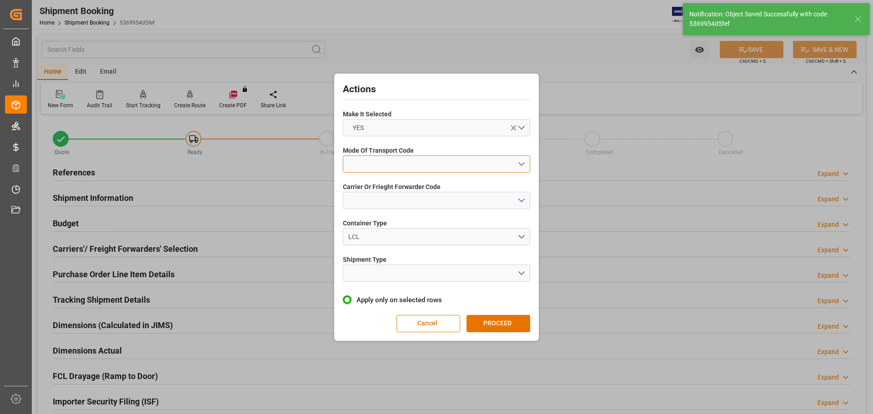
click at [439, 166] on button "open menu" at bounding box center [436, 163] width 187 height 17
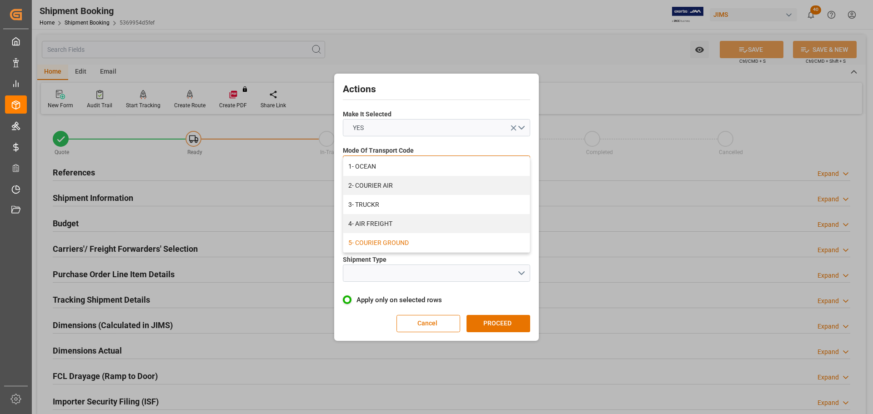
click at [402, 237] on div "5- COURIER GROUND" at bounding box center [436, 242] width 186 height 19
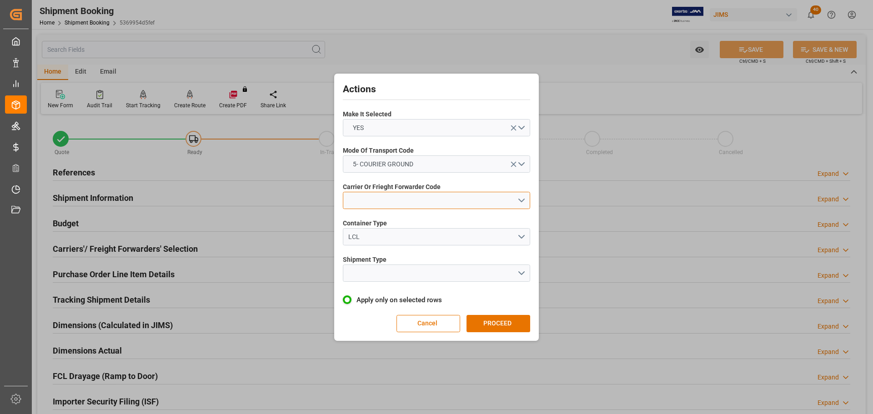
click at [402, 196] on button "open menu" at bounding box center [436, 200] width 187 height 17
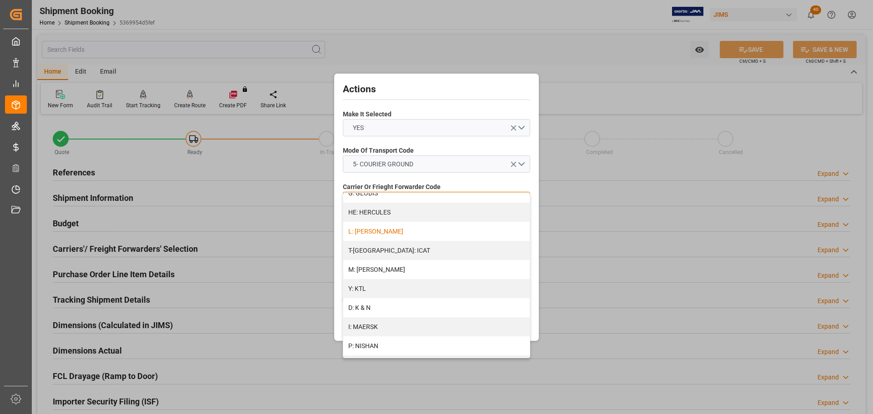
scroll to position [494, 0]
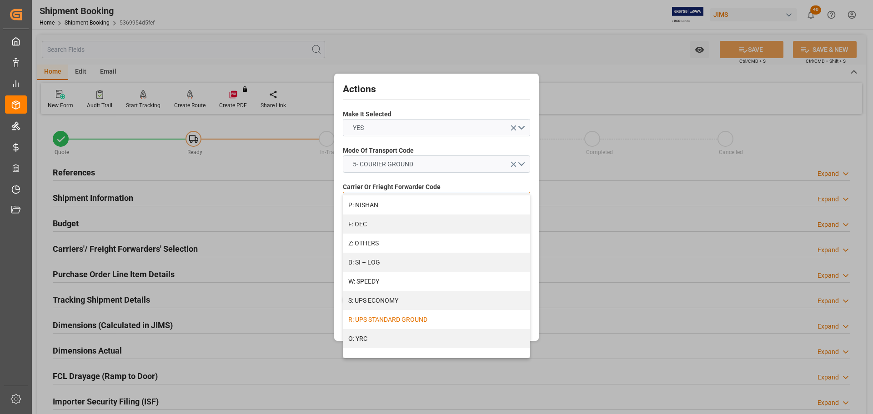
click at [403, 313] on div "R: UPS STANDARD GROUND" at bounding box center [436, 319] width 186 height 19
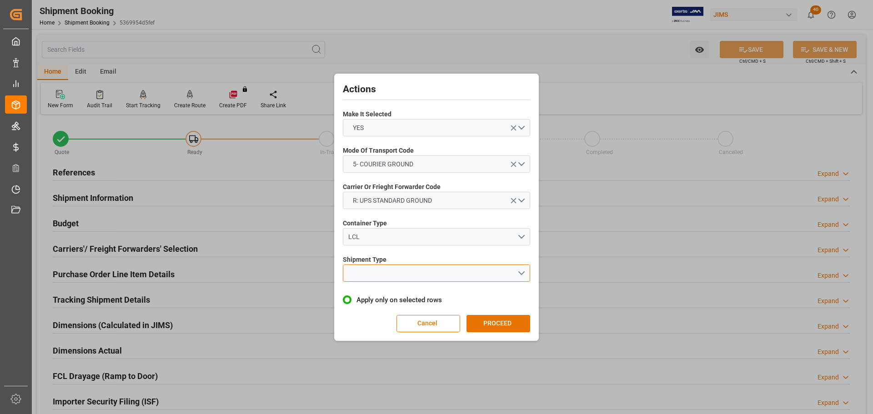
click at [407, 269] on button "open menu" at bounding box center [436, 273] width 187 height 17
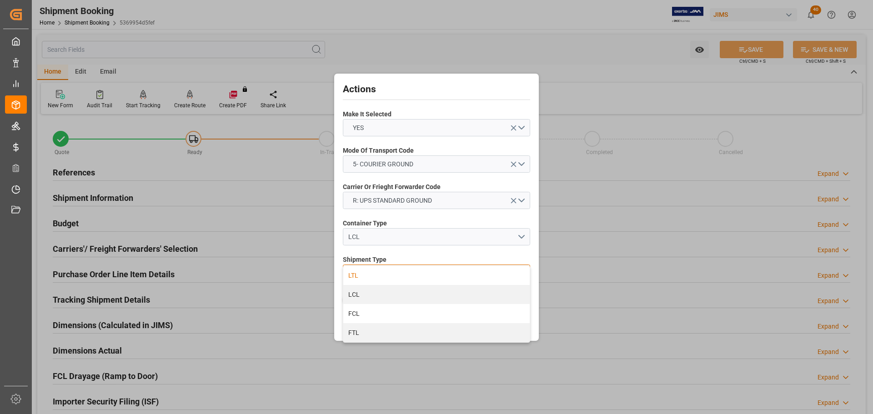
click at [407, 276] on div "LTL" at bounding box center [436, 275] width 186 height 19
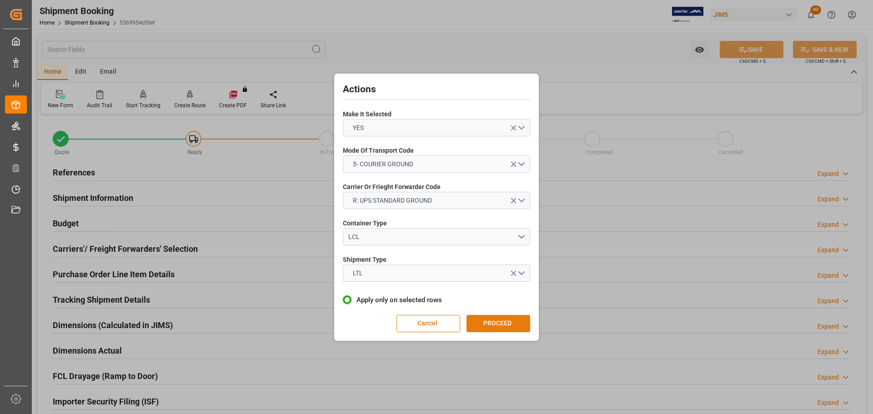
click at [504, 320] on button "PROCEED" at bounding box center [498, 323] width 64 height 17
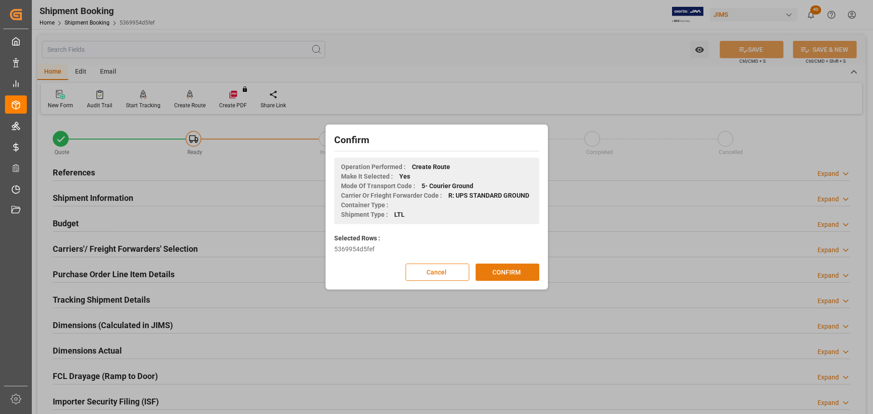
click at [502, 277] on button "CONFIRM" at bounding box center [507, 272] width 64 height 17
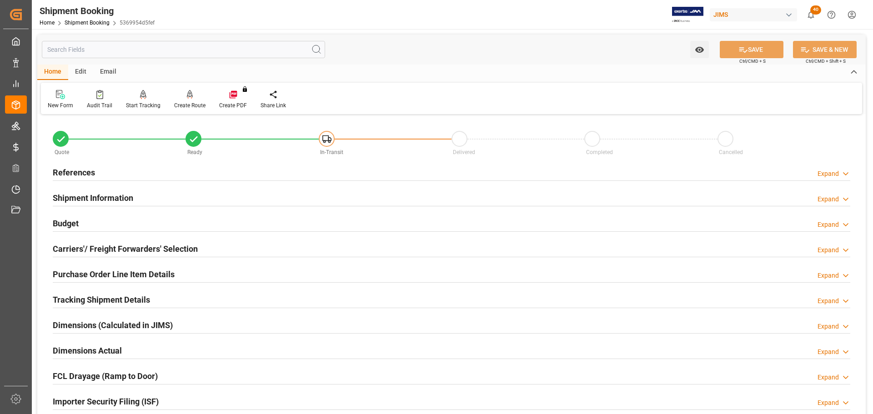
click at [121, 176] on div "References Expand" at bounding box center [451, 171] width 797 height 17
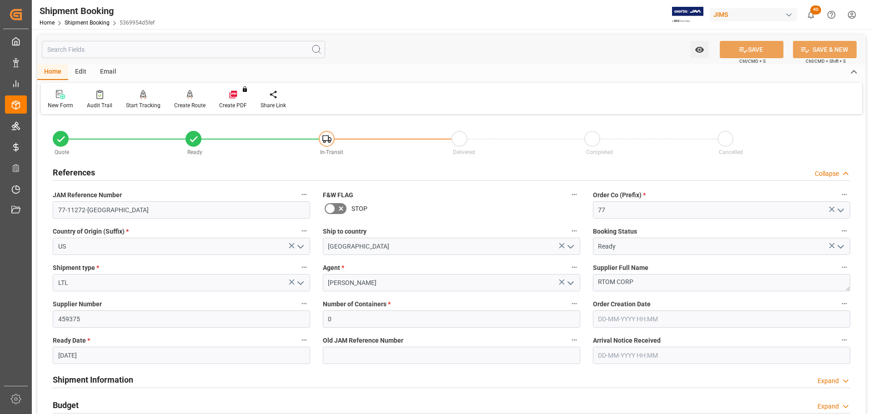
click at [100, 174] on div "References Collapse" at bounding box center [451, 171] width 797 height 17
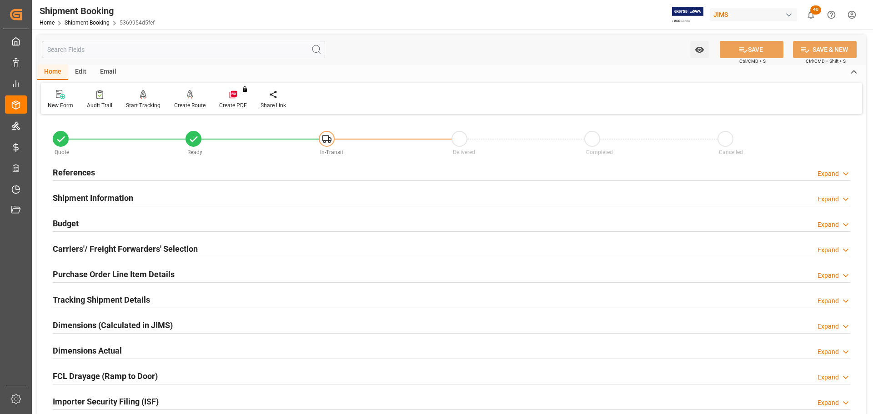
click at [96, 197] on h2 "Shipment Information" at bounding box center [93, 198] width 80 height 12
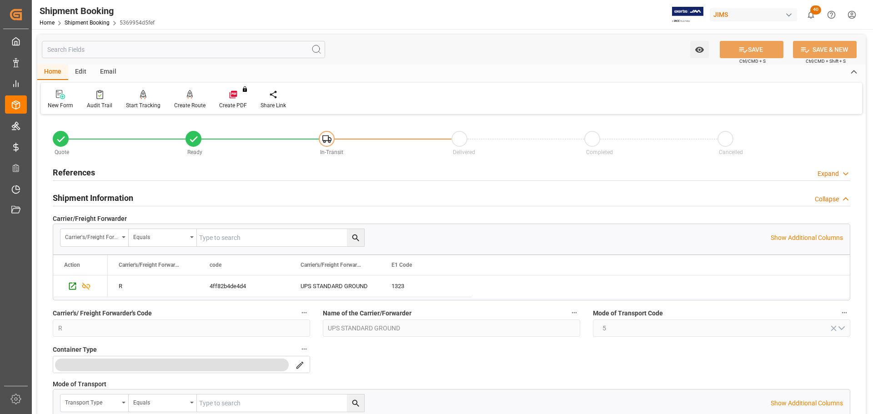
click at [96, 197] on h2 "Shipment Information" at bounding box center [93, 198] width 80 height 12
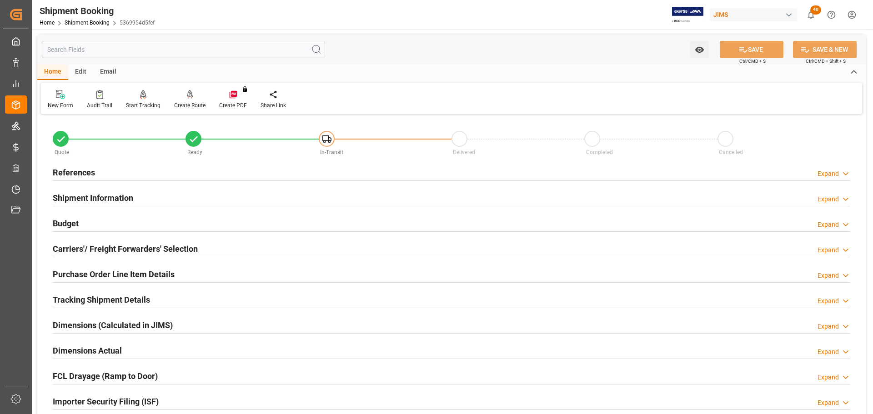
click at [184, 202] on div "Shipment Information Expand" at bounding box center [451, 197] width 797 height 17
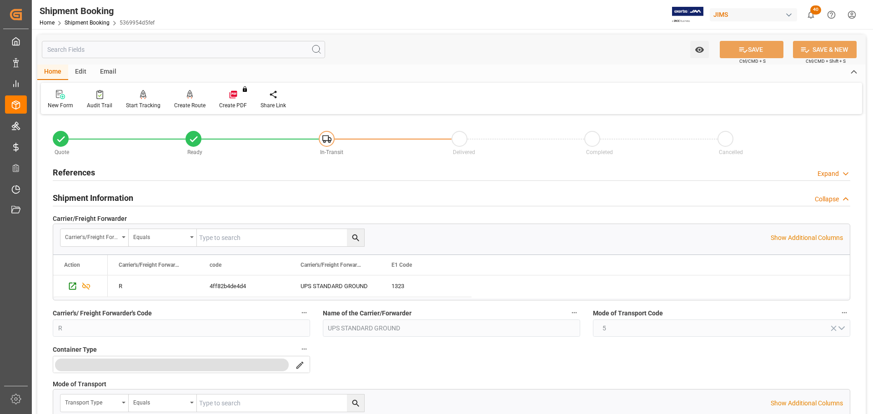
click at [161, 199] on div "Shipment Information Collapse" at bounding box center [451, 197] width 797 height 17
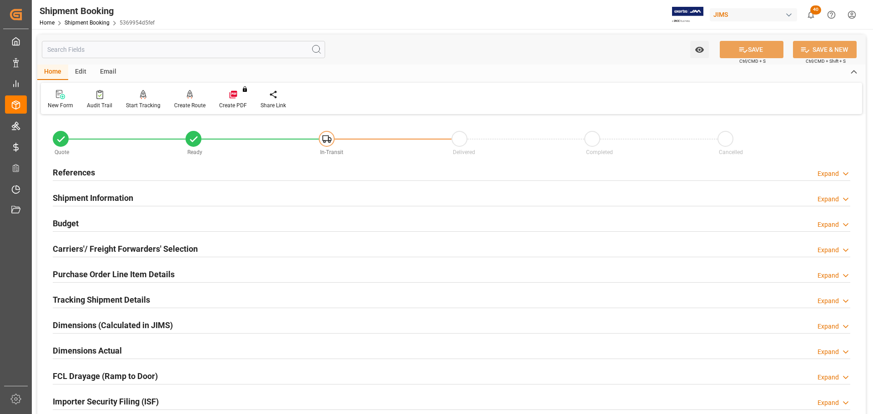
click at [161, 199] on div "Shipment Information Expand" at bounding box center [451, 197] width 797 height 17
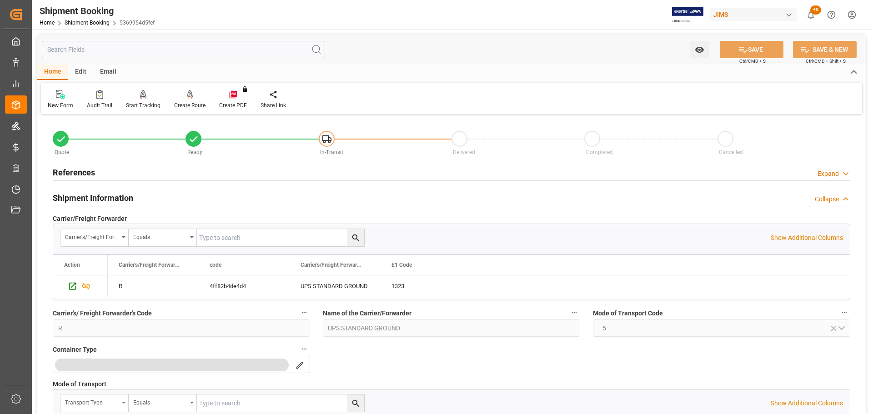
click at [161, 199] on div "Shipment Information Collapse" at bounding box center [451, 197] width 797 height 17
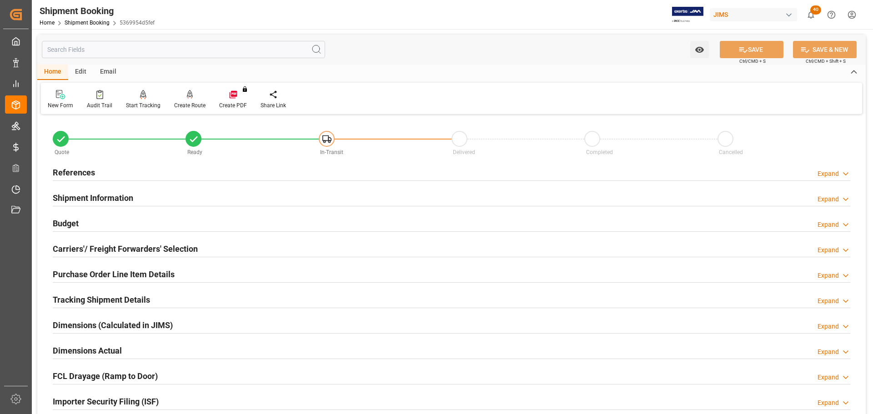
click at [135, 228] on div "Budget Expand" at bounding box center [451, 222] width 797 height 17
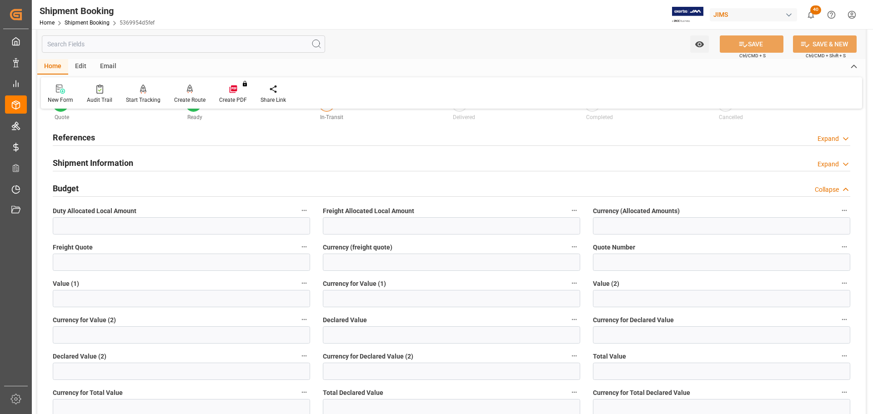
scroll to position [45, 0]
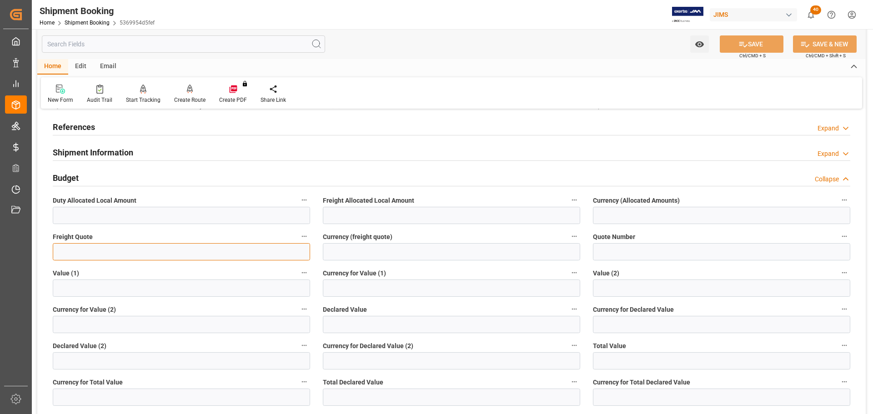
click at [186, 256] on input "text" at bounding box center [181, 251] width 257 height 17
type input "60"
click at [353, 246] on input at bounding box center [451, 251] width 257 height 17
type input "CAD"
click at [762, 47] on button "SAVE" at bounding box center [751, 43] width 64 height 17
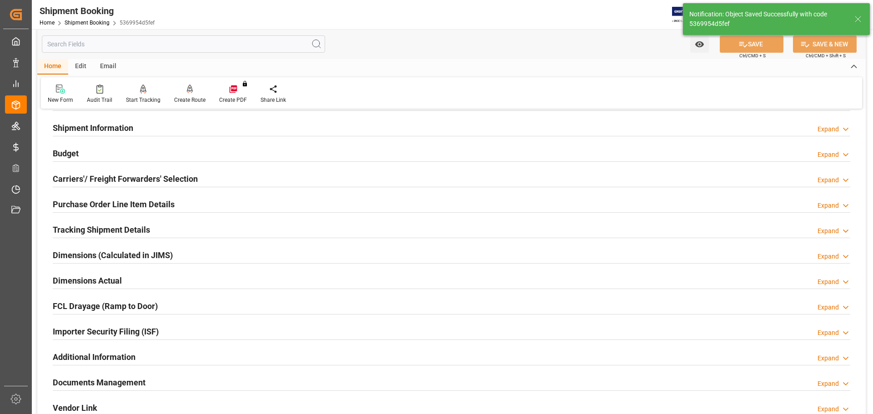
scroll to position [91, 0]
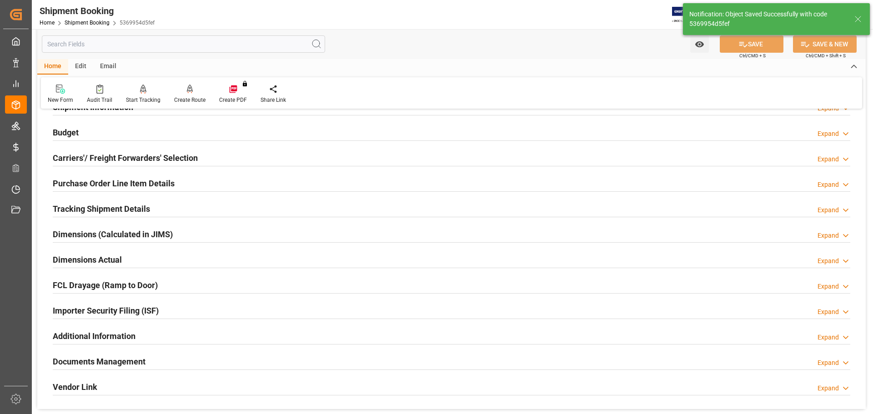
click at [108, 255] on h2 "Dimensions Actual" at bounding box center [87, 260] width 69 height 12
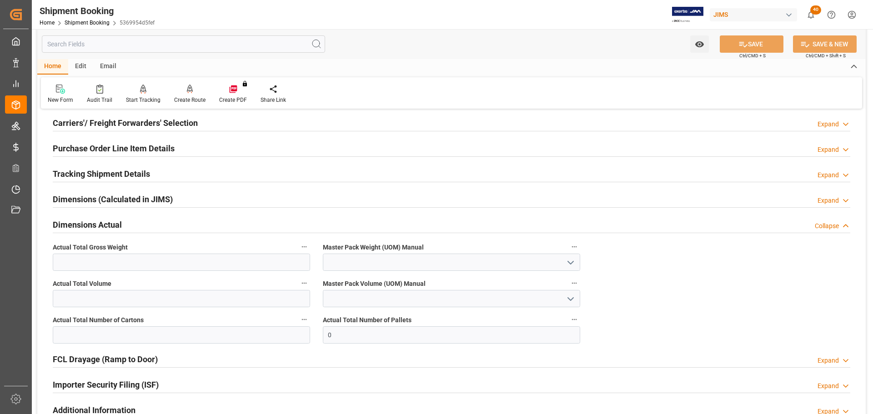
scroll to position [136, 0]
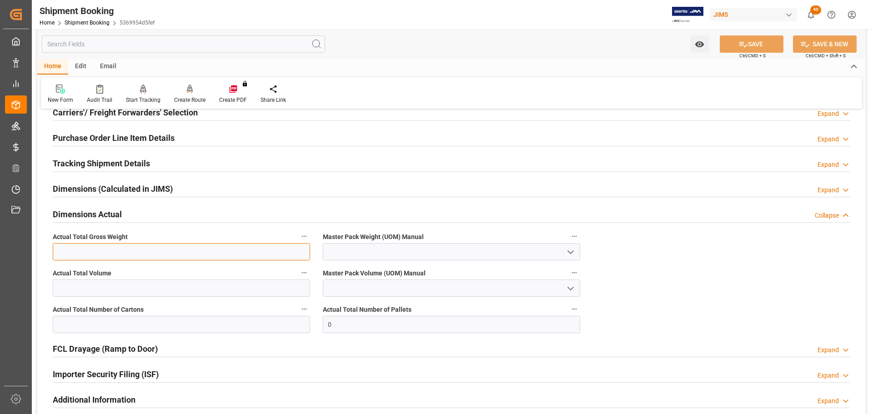
click at [151, 251] on input "text" at bounding box center [181, 251] width 257 height 17
type input "52"
click at [567, 252] on icon "open menu" at bounding box center [570, 252] width 11 height 11
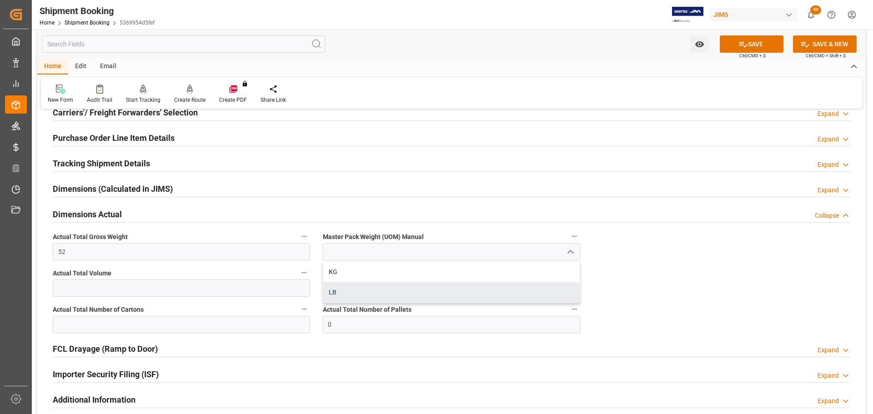
click at [428, 288] on div "LB" at bounding box center [451, 292] width 256 height 20
type input "LB"
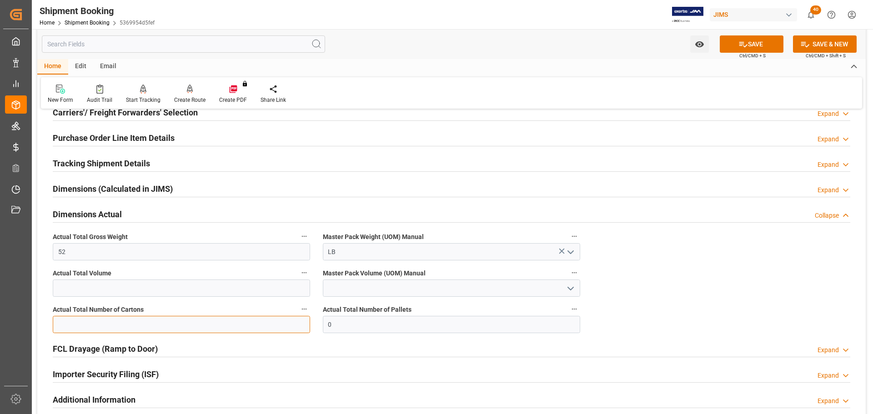
click at [136, 330] on input "text" at bounding box center [181, 324] width 257 height 17
type input "3"
click at [758, 49] on button "SAVE" at bounding box center [751, 43] width 64 height 17
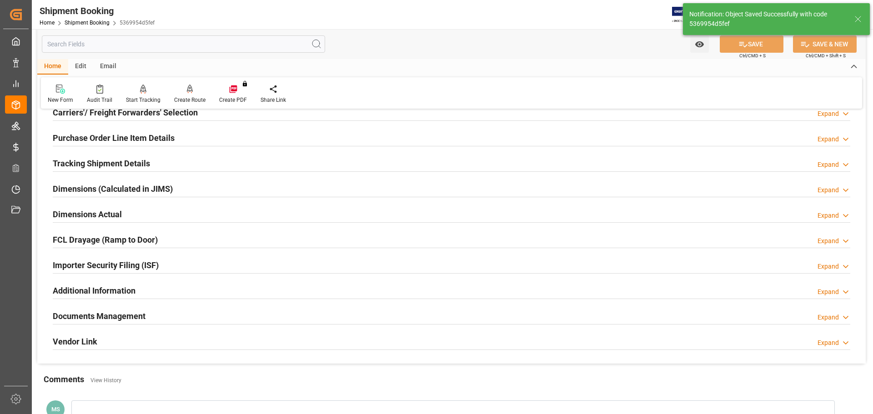
click at [110, 216] on h2 "Dimensions Actual" at bounding box center [87, 214] width 69 height 12
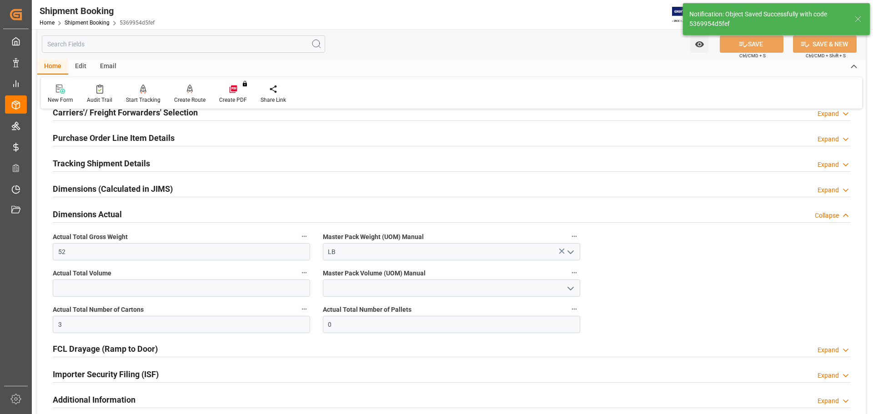
click at [131, 215] on div "Dimensions Actual Collapse" at bounding box center [451, 213] width 797 height 17
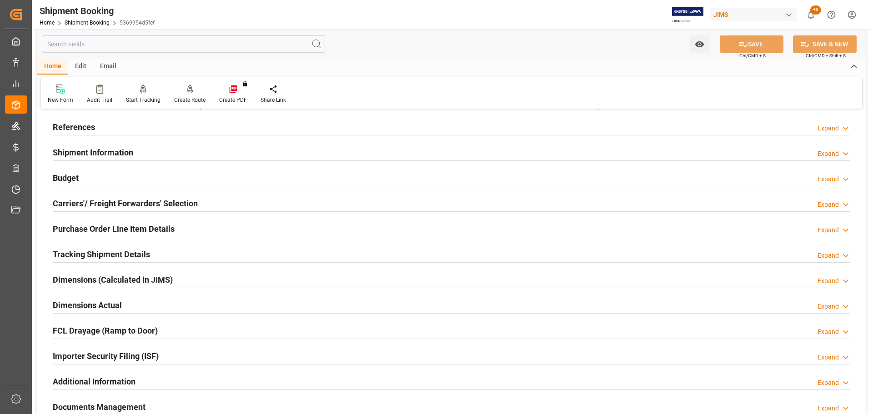
scroll to position [0, 0]
